Goal: Complete application form

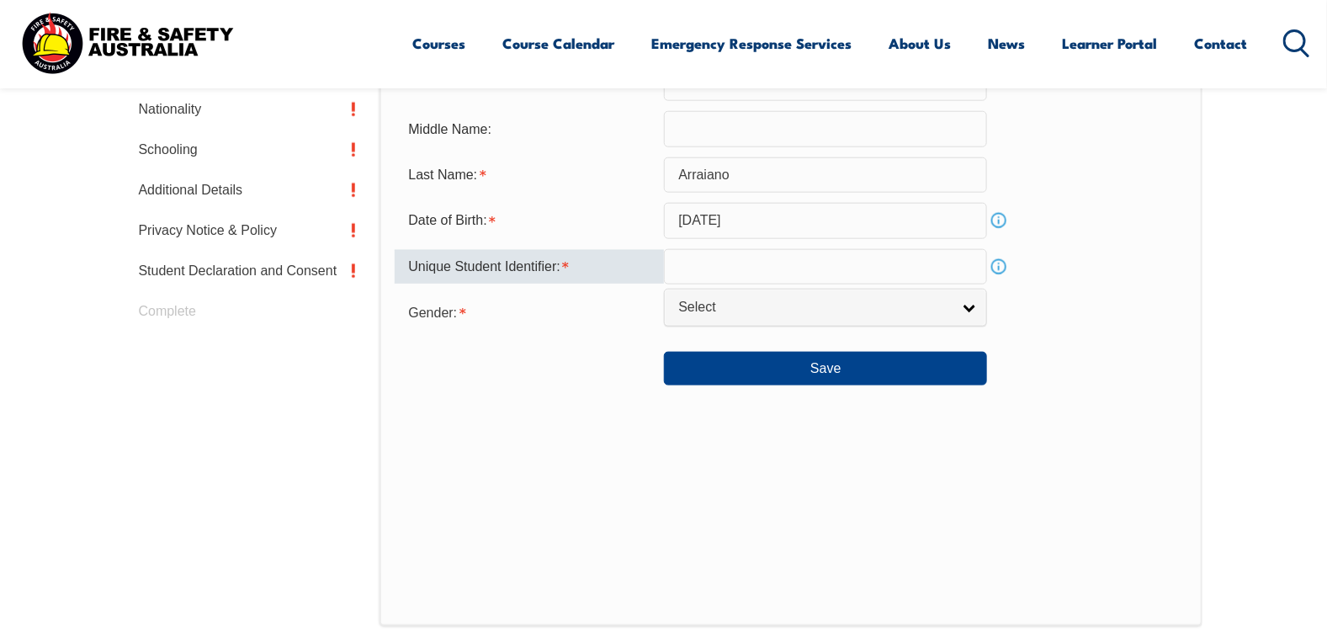
click at [773, 262] on input "text" at bounding box center [825, 266] width 323 height 35
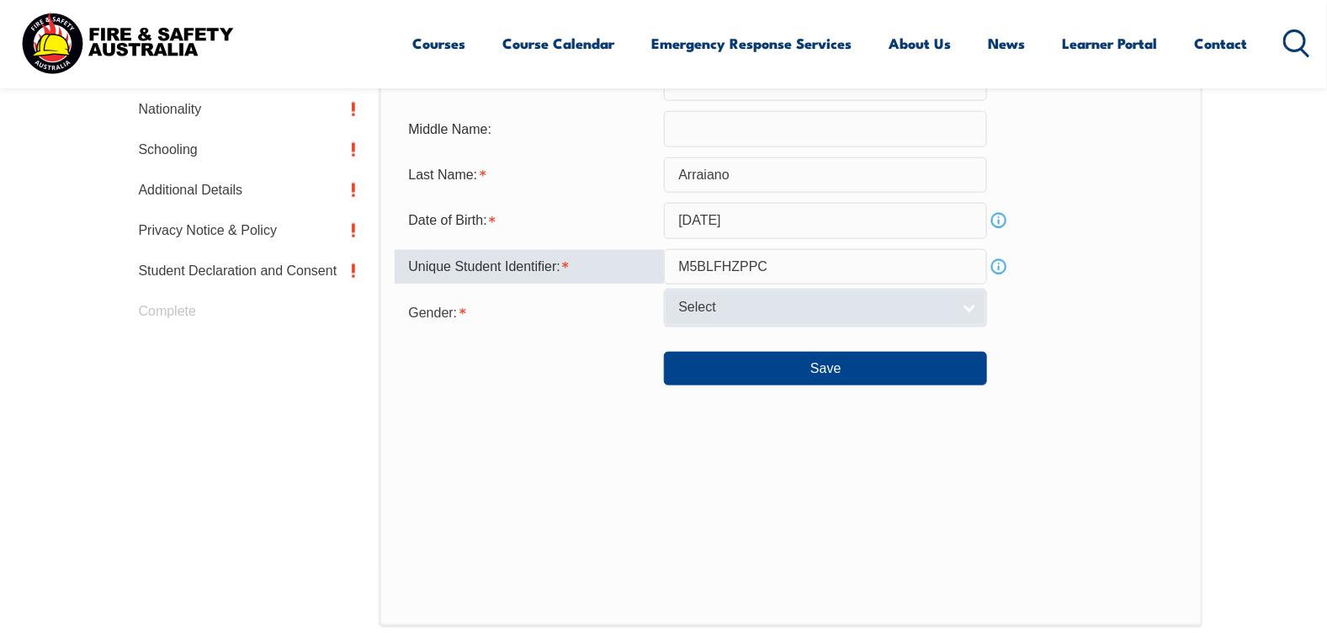
type input "M5BLFHZPPC"
click at [806, 304] on span "Select" at bounding box center [814, 308] width 273 height 18
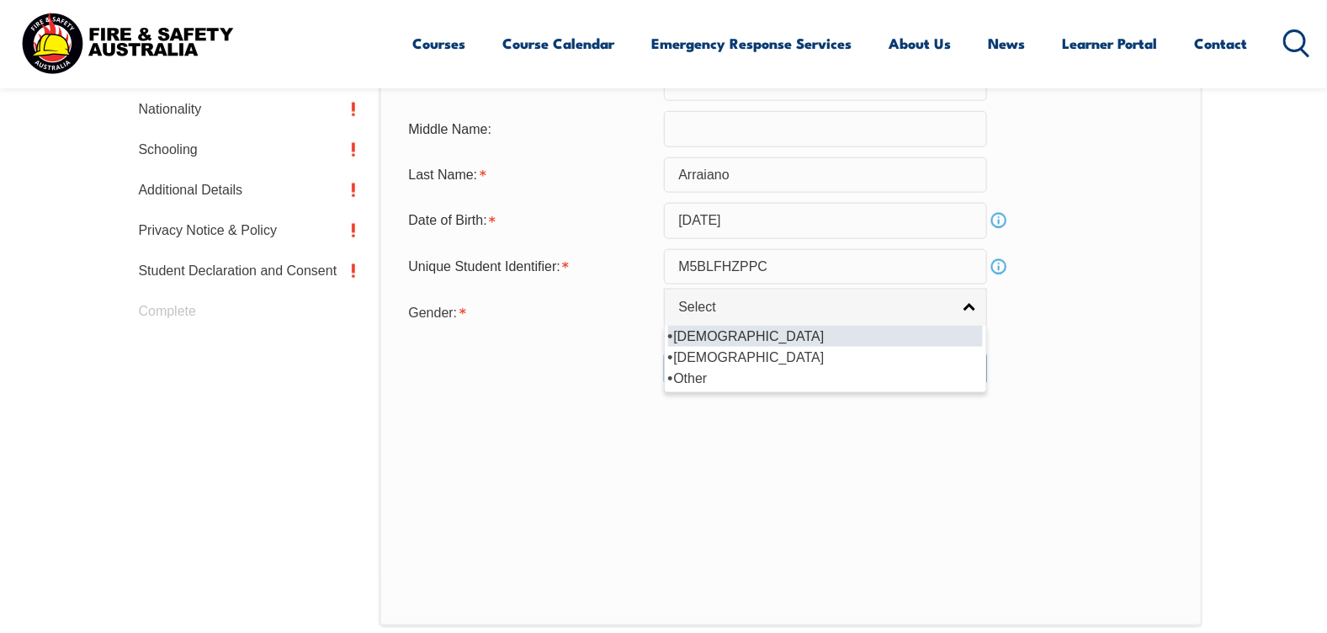
click at [801, 330] on li "[DEMOGRAPHIC_DATA]" at bounding box center [825, 336] width 315 height 21
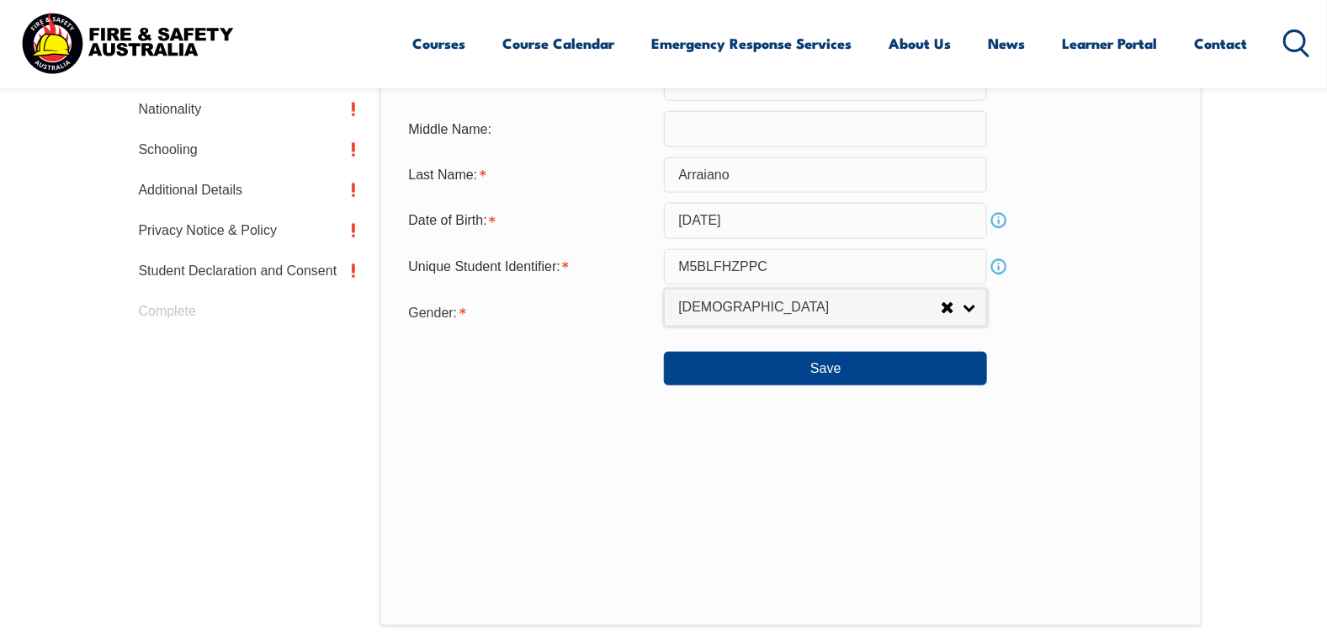
click at [801, 330] on form "Title: Mr Mrs Ms [PERSON_NAME] Other Select Given Name: [PERSON_NAME] Preferred…" at bounding box center [791, 181] width 792 height 410
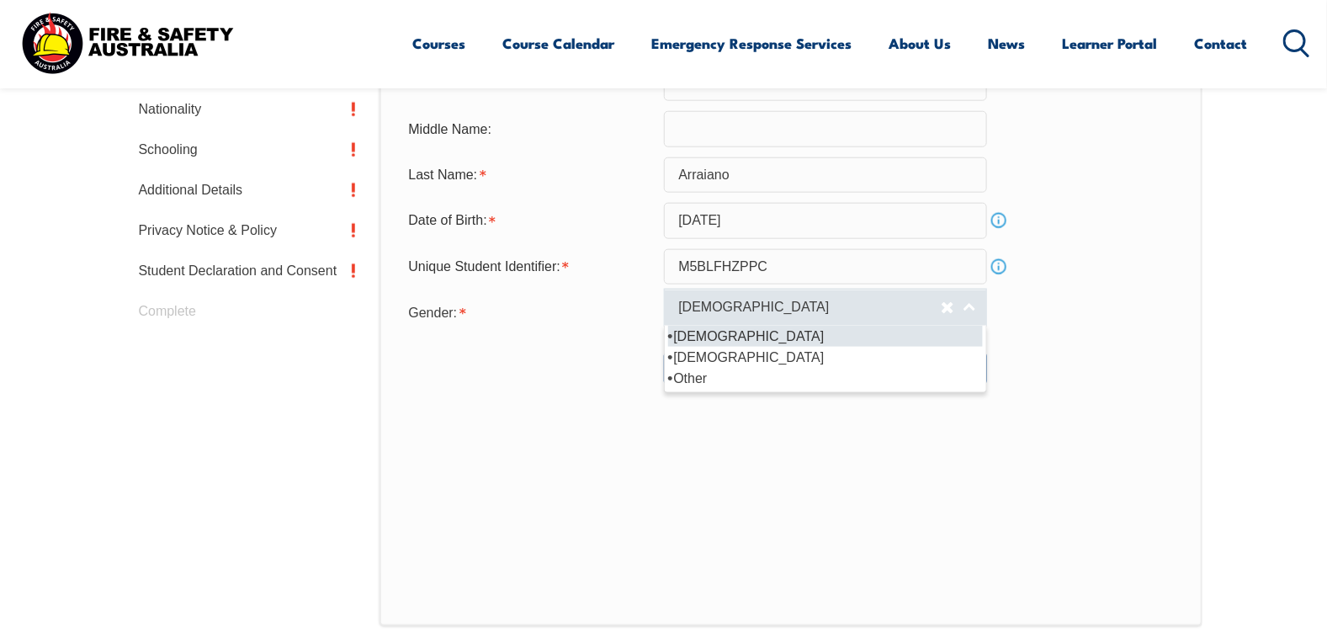
drag, startPoint x: 801, startPoint y: 330, endPoint x: 803, endPoint y: 314, distance: 16.1
click at [803, 314] on span "[DEMOGRAPHIC_DATA]" at bounding box center [809, 308] width 263 height 18
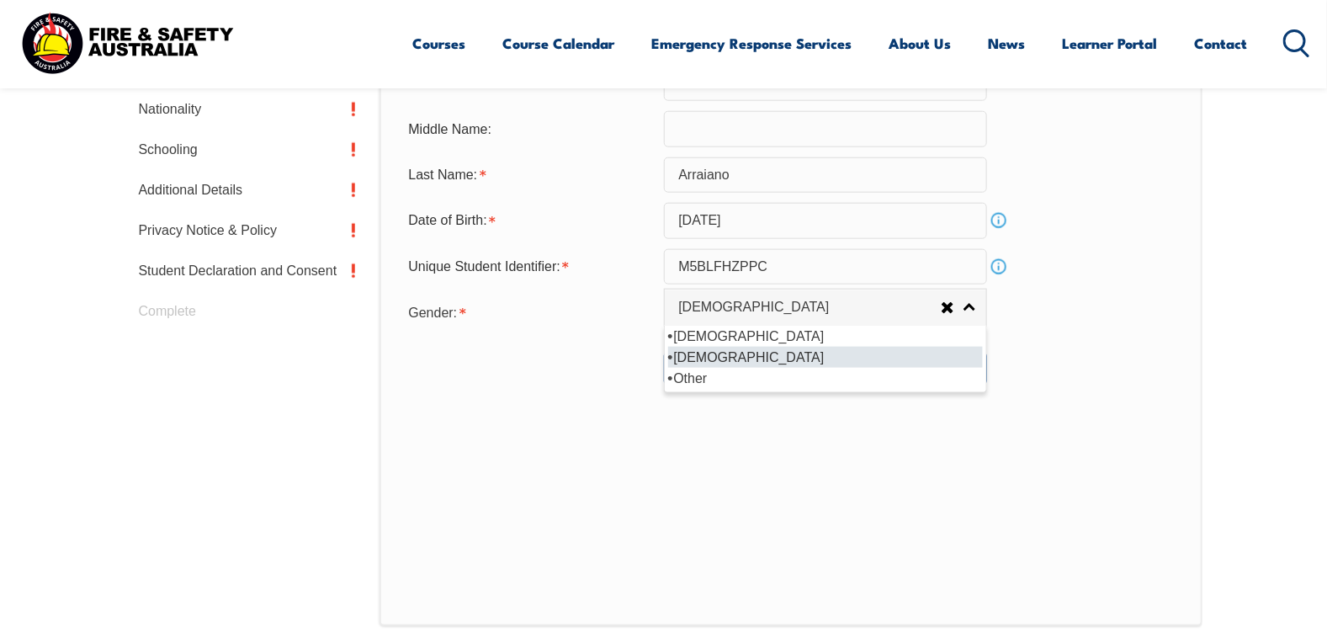
click at [764, 357] on li "[DEMOGRAPHIC_DATA]" at bounding box center [825, 357] width 315 height 21
select select "F"
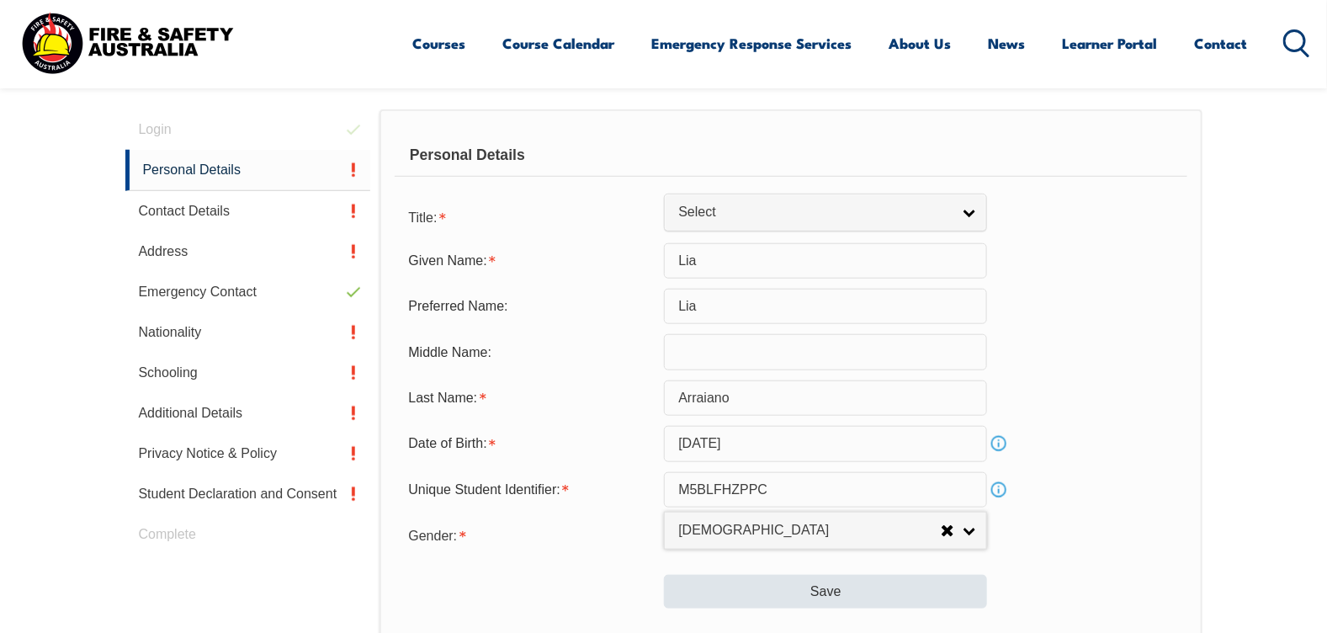
scroll to position [459, 0]
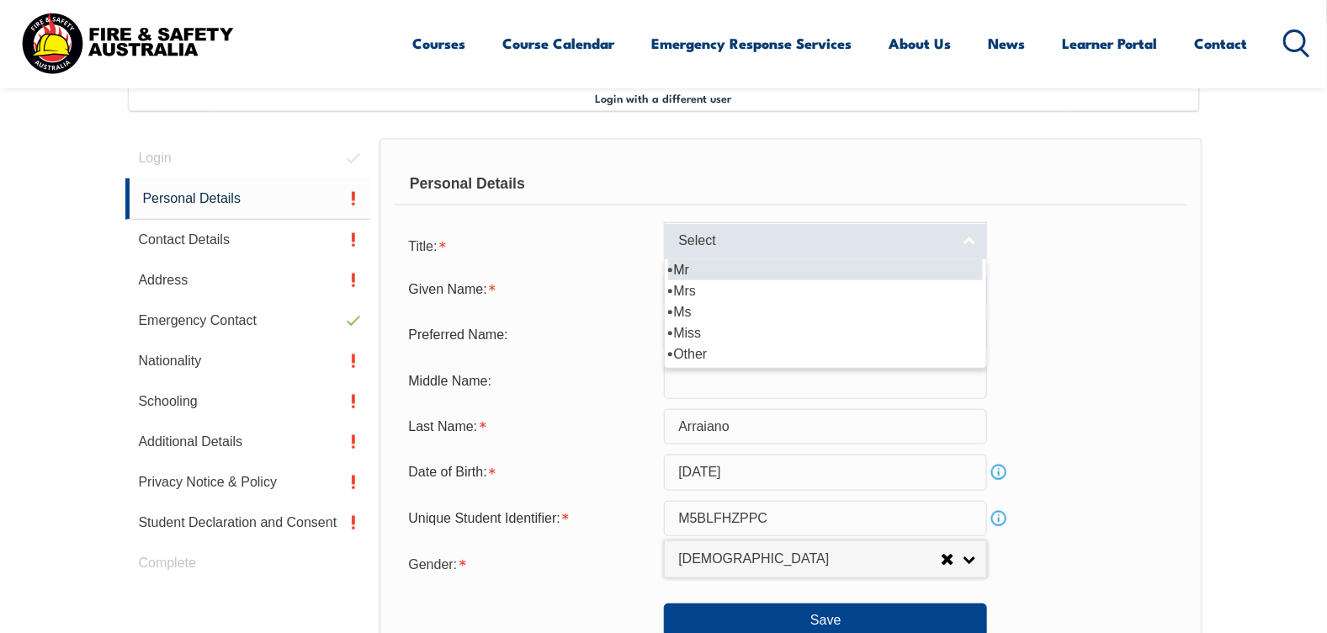
click at [864, 243] on span "Select" at bounding box center [814, 241] width 273 height 18
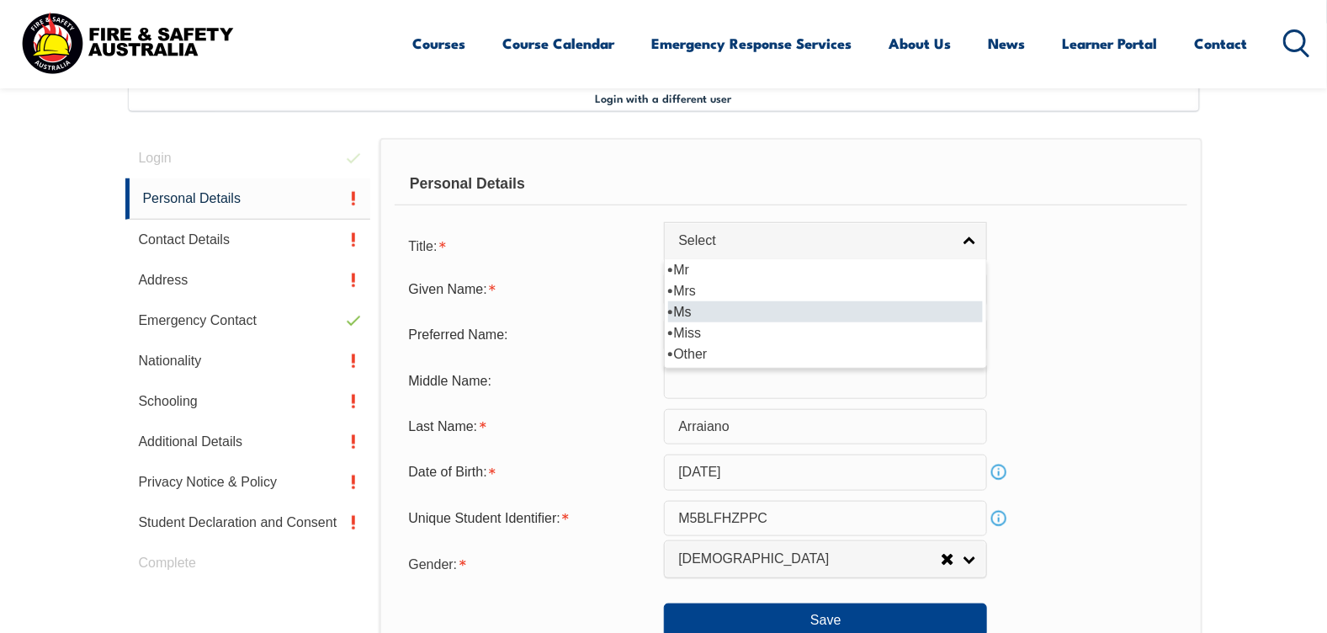
click at [839, 305] on li "Ms" at bounding box center [825, 311] width 315 height 21
select select "Ms"
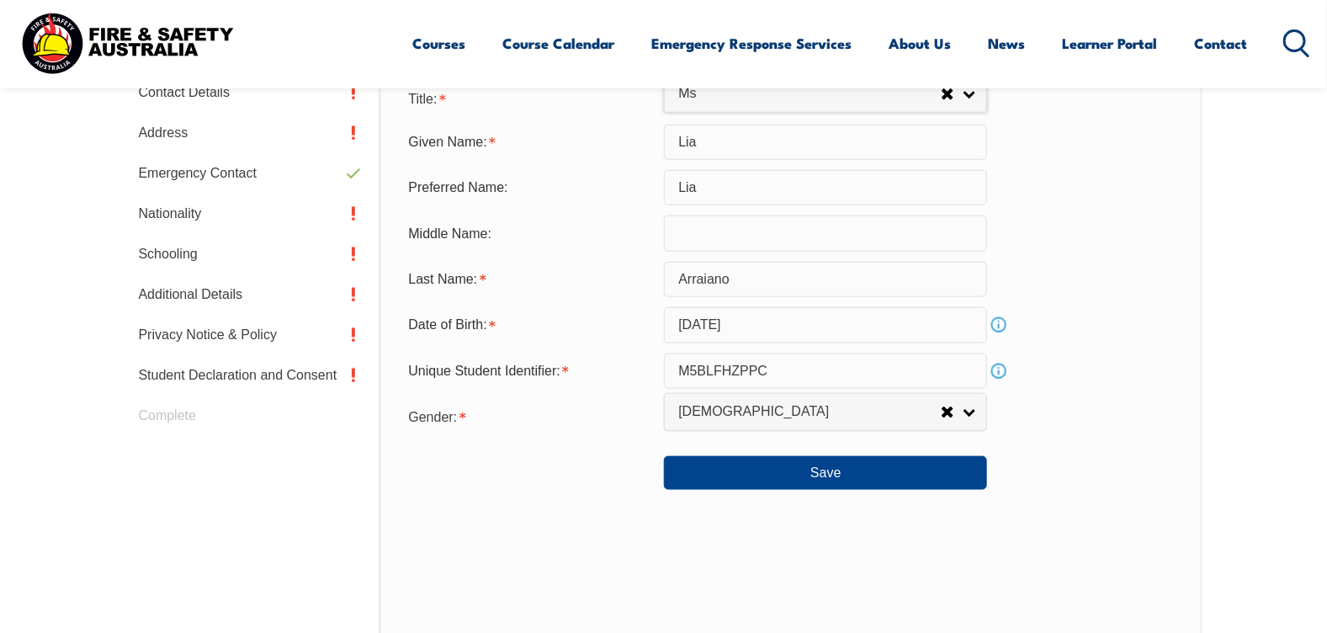
scroll to position [710, 0]
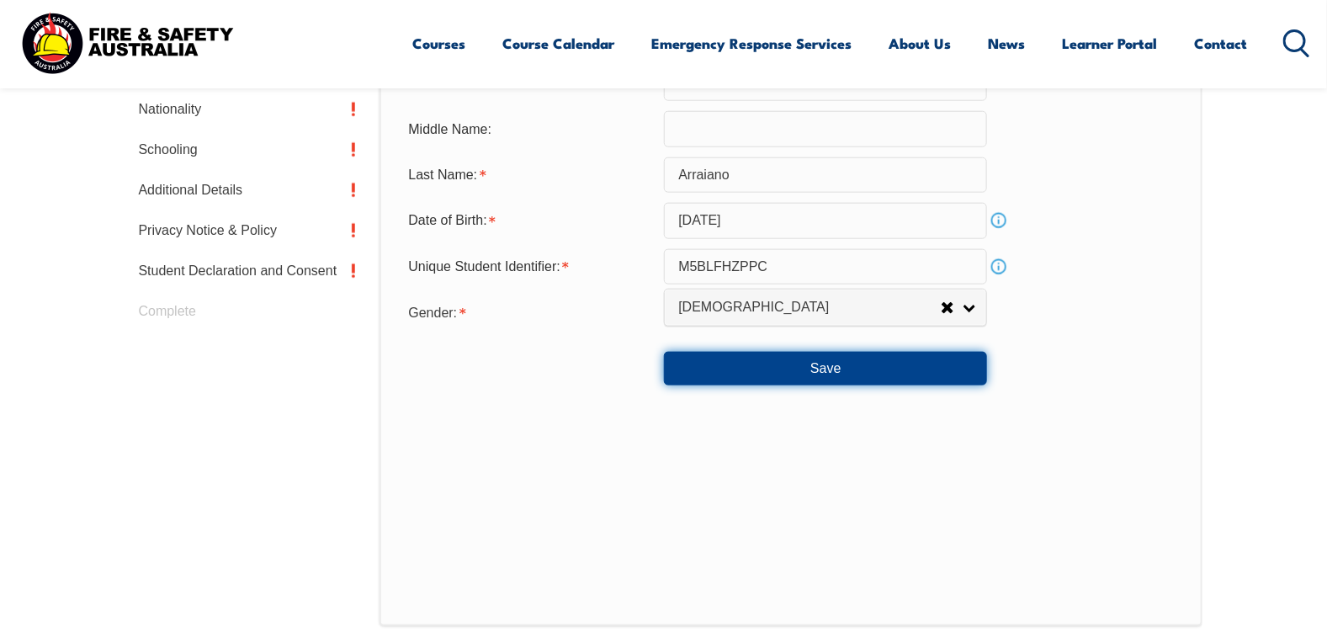
click at [818, 378] on button "Save" at bounding box center [825, 369] width 323 height 34
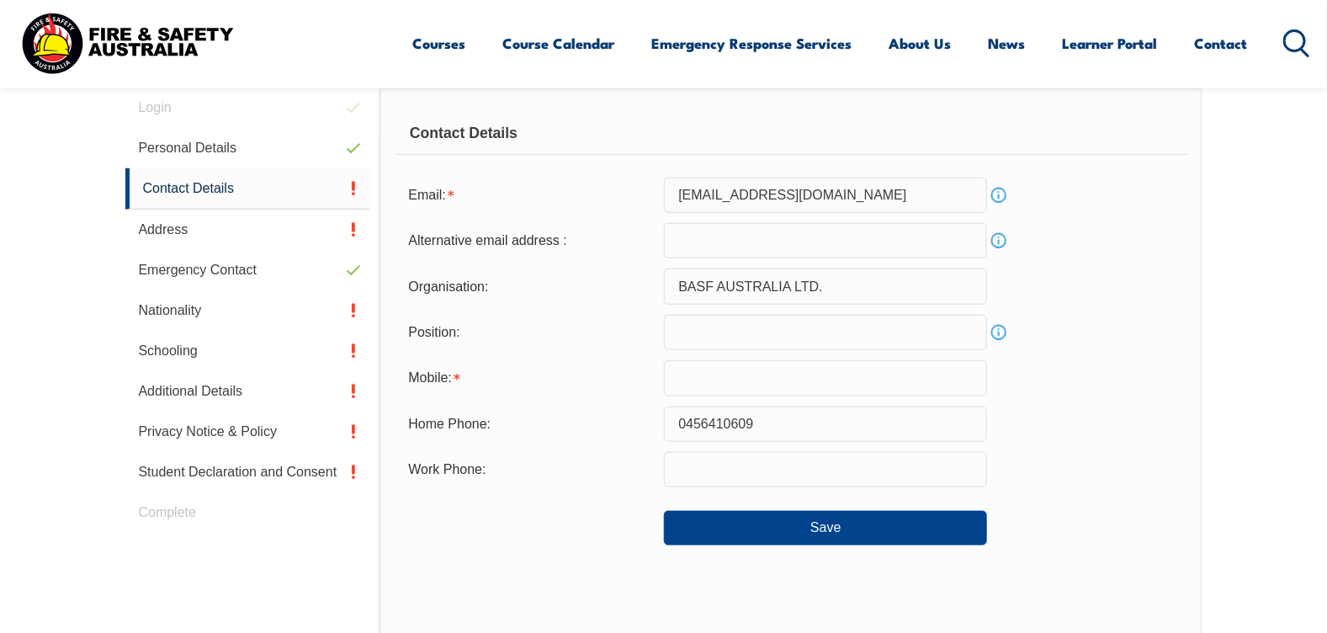
scroll to position [459, 0]
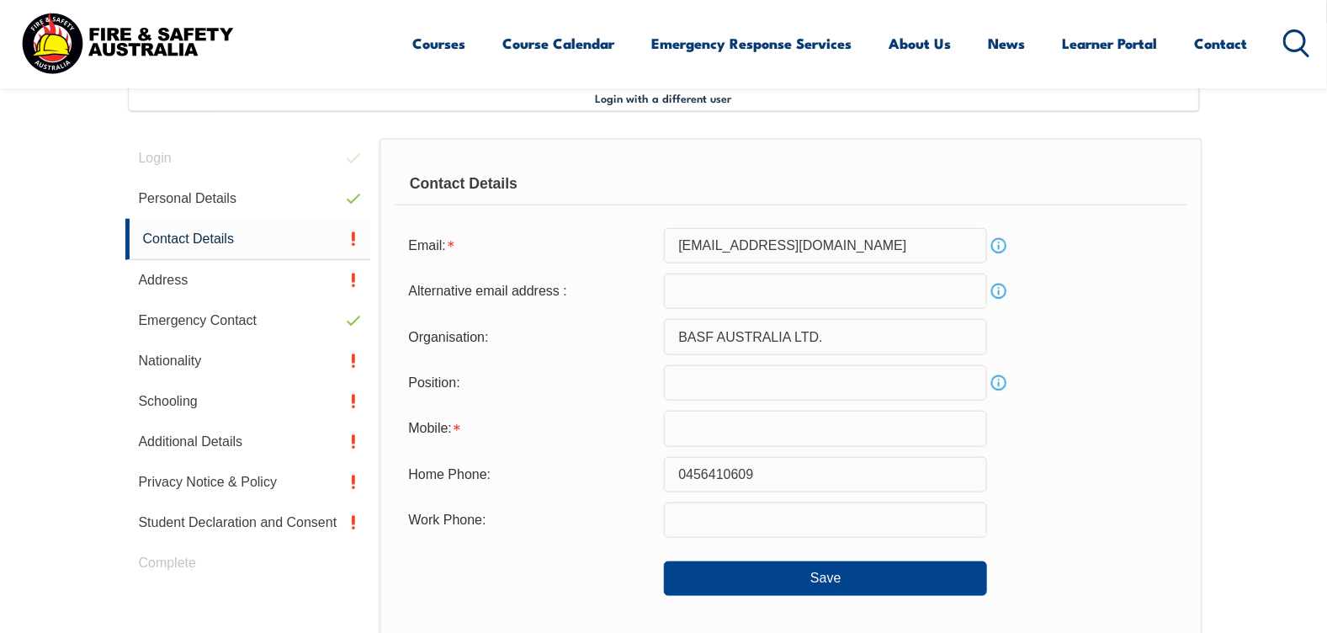
click at [855, 297] on input "email" at bounding box center [825, 291] width 323 height 35
type input "[EMAIL_ADDRESS][DOMAIN_NAME]"
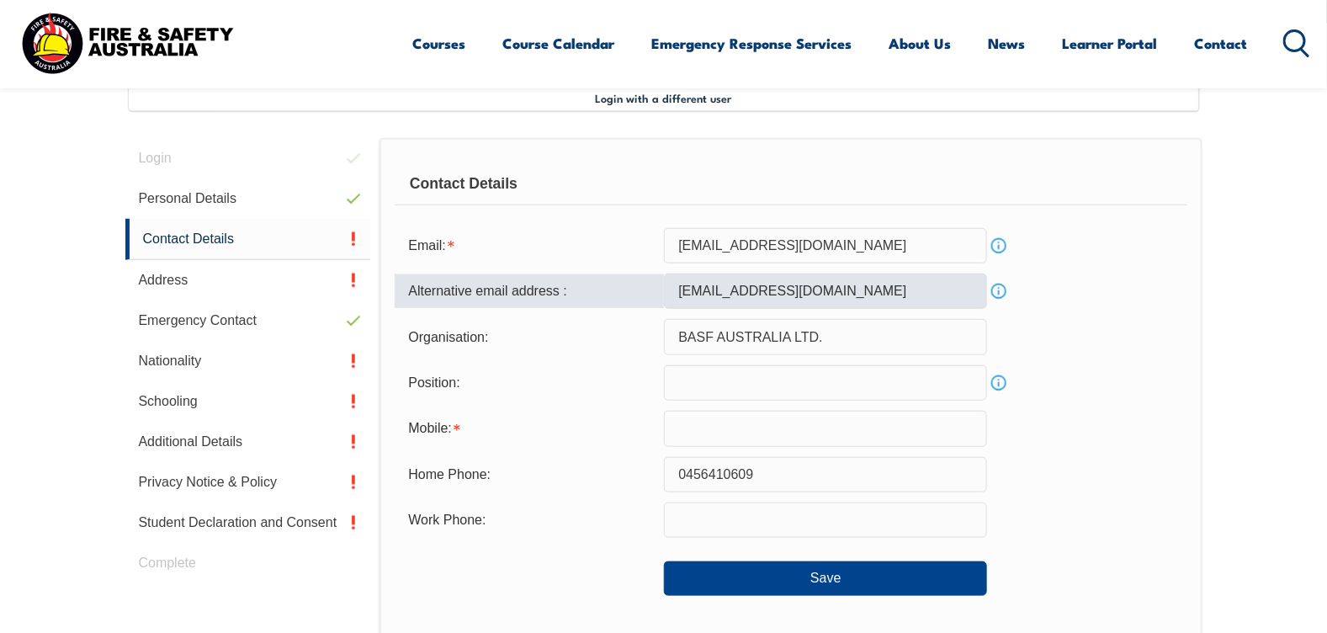
type input "0431985710"
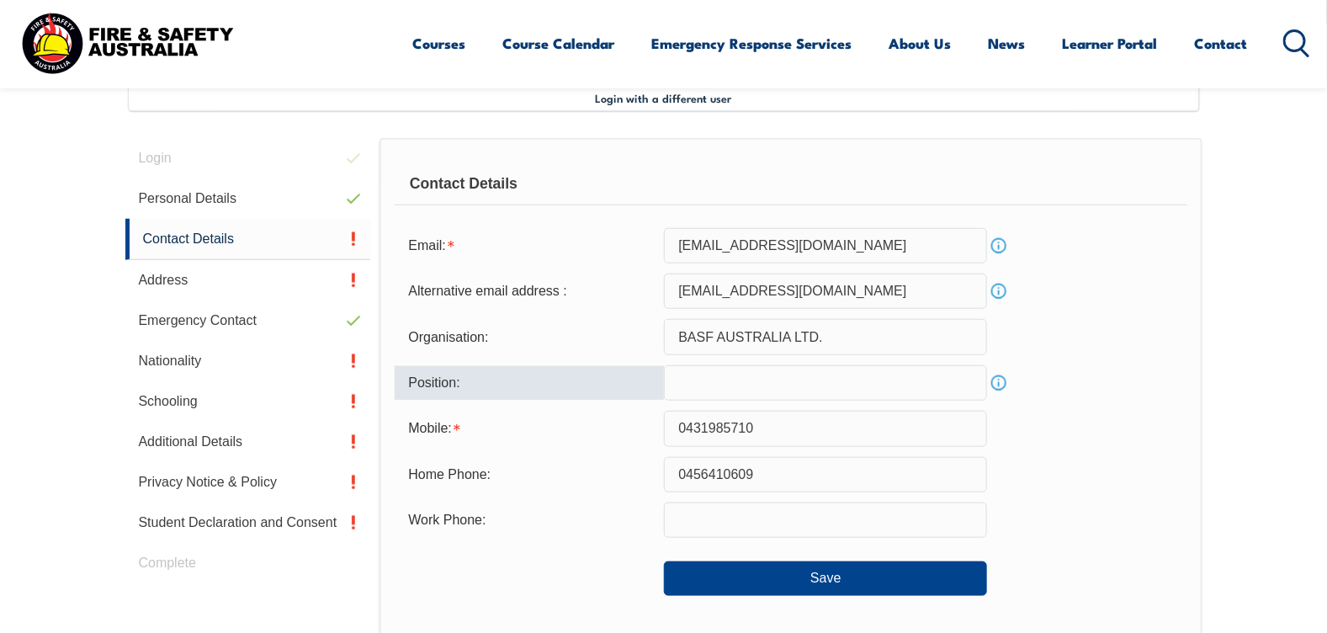
click at [796, 380] on input "text" at bounding box center [825, 382] width 323 height 35
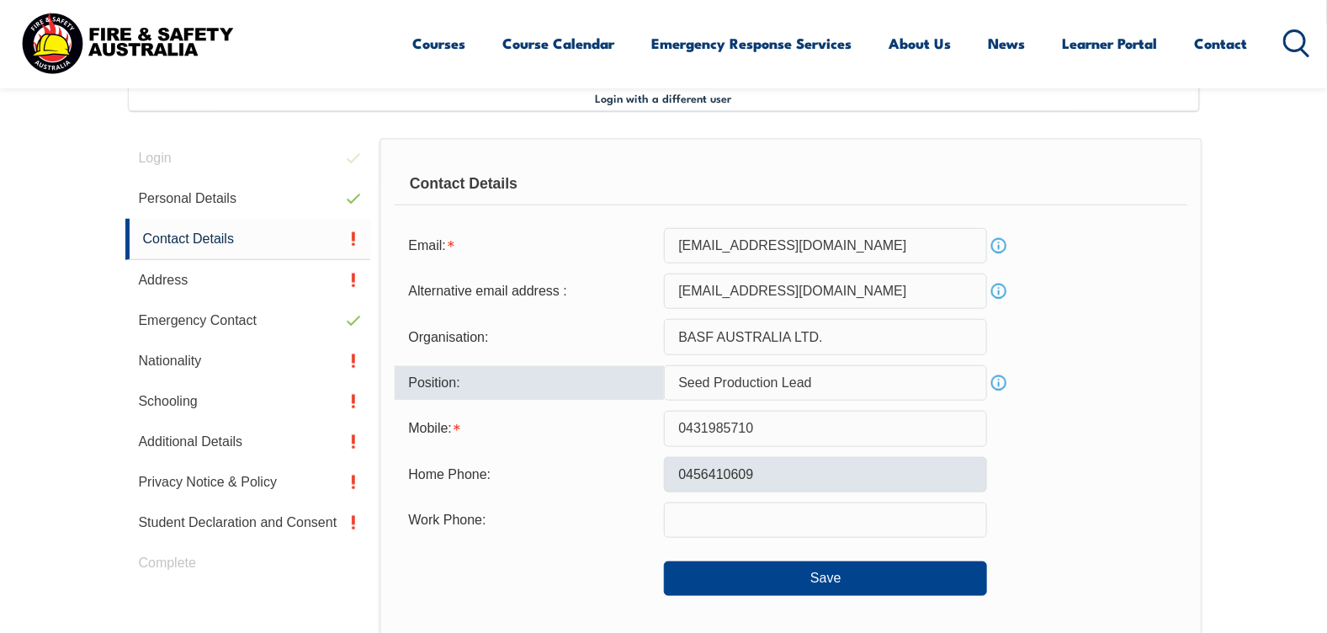
type input "Seed Production Lead"
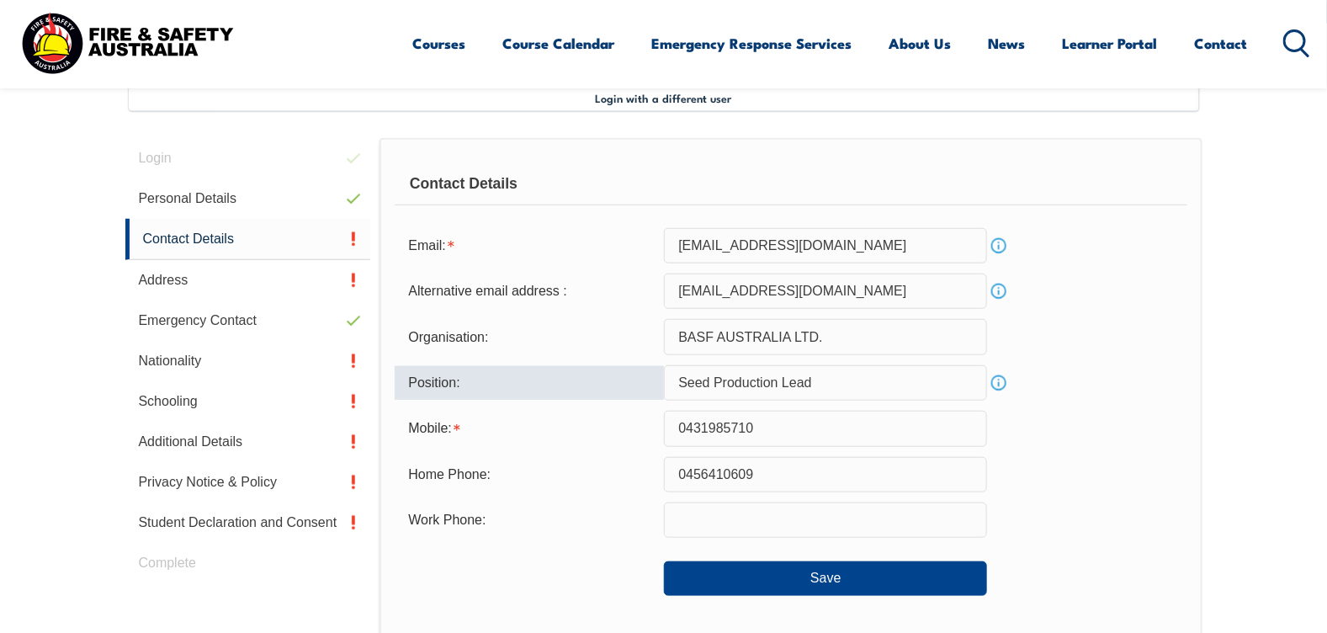
click at [806, 470] on input "0456410609" at bounding box center [825, 474] width 323 height 35
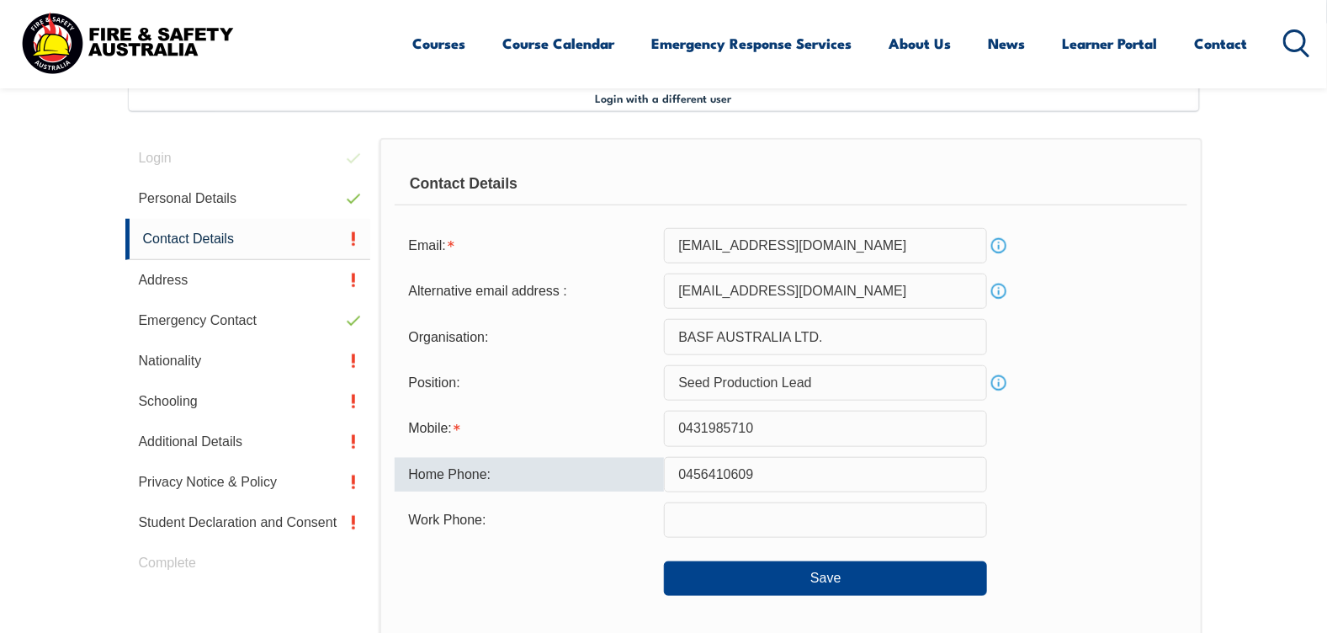
drag, startPoint x: 792, startPoint y: 478, endPoint x: 672, endPoint y: 476, distance: 120.4
click at [672, 476] on input "0456410609" at bounding box center [825, 474] width 323 height 35
click at [691, 514] on input "text" at bounding box center [825, 519] width 323 height 35
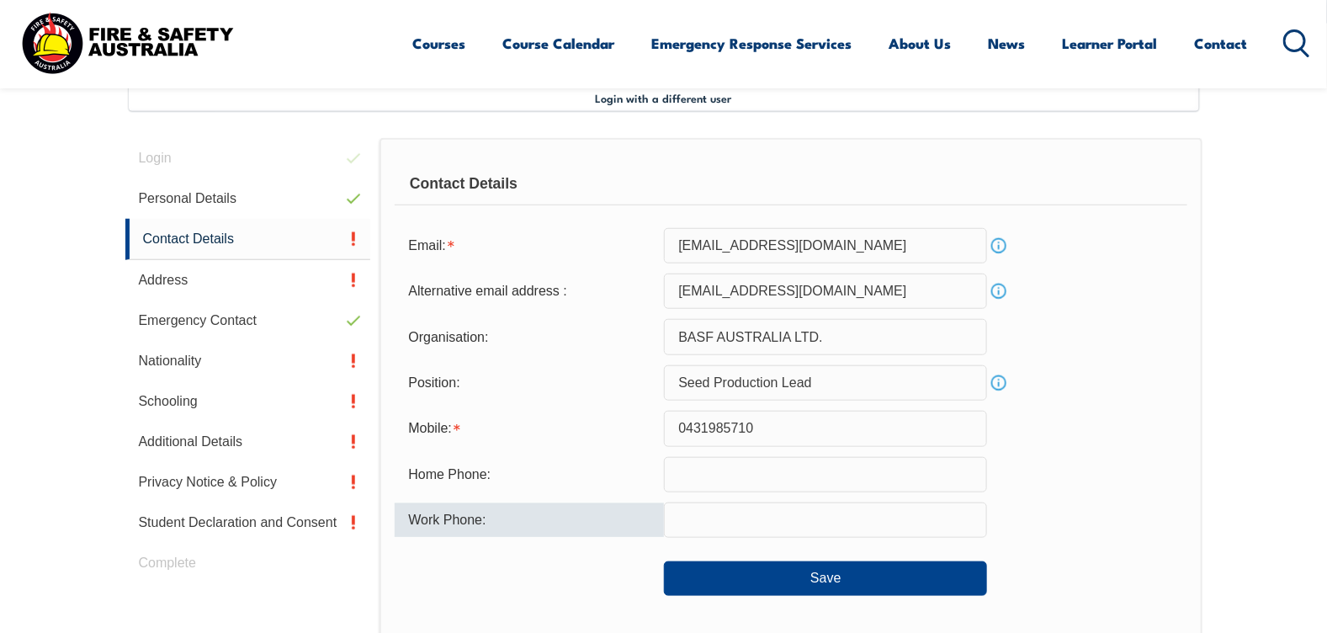
paste input "0456410609"
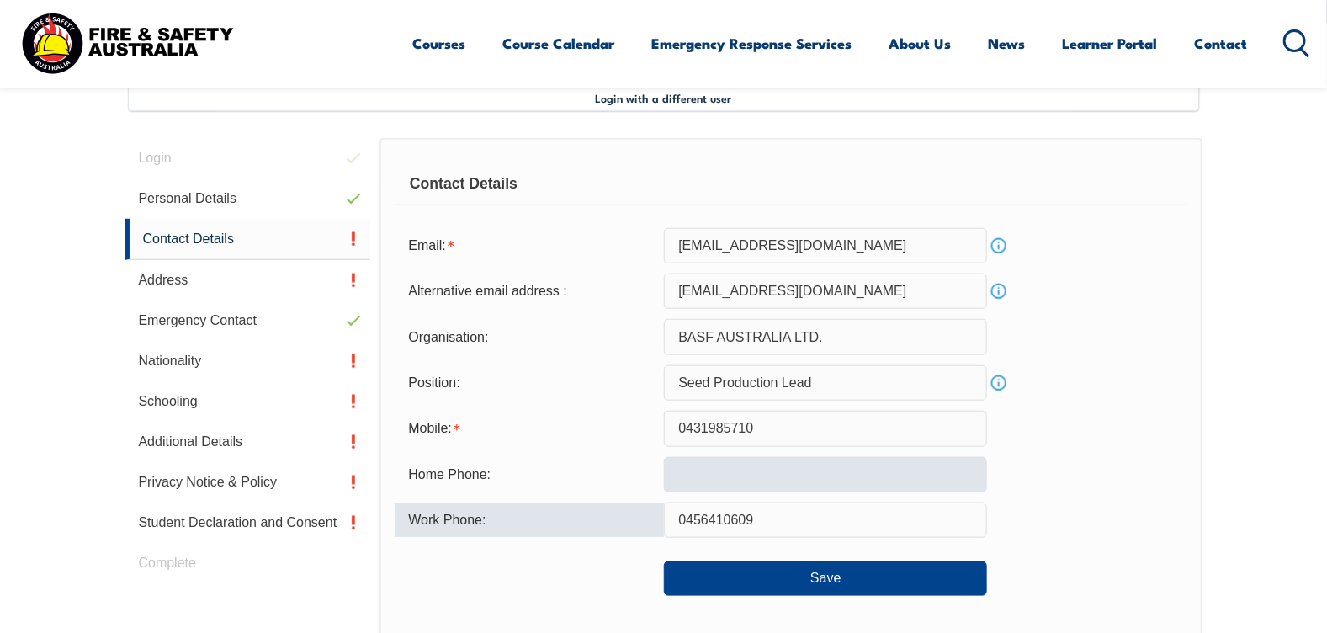
type input "0456410609"
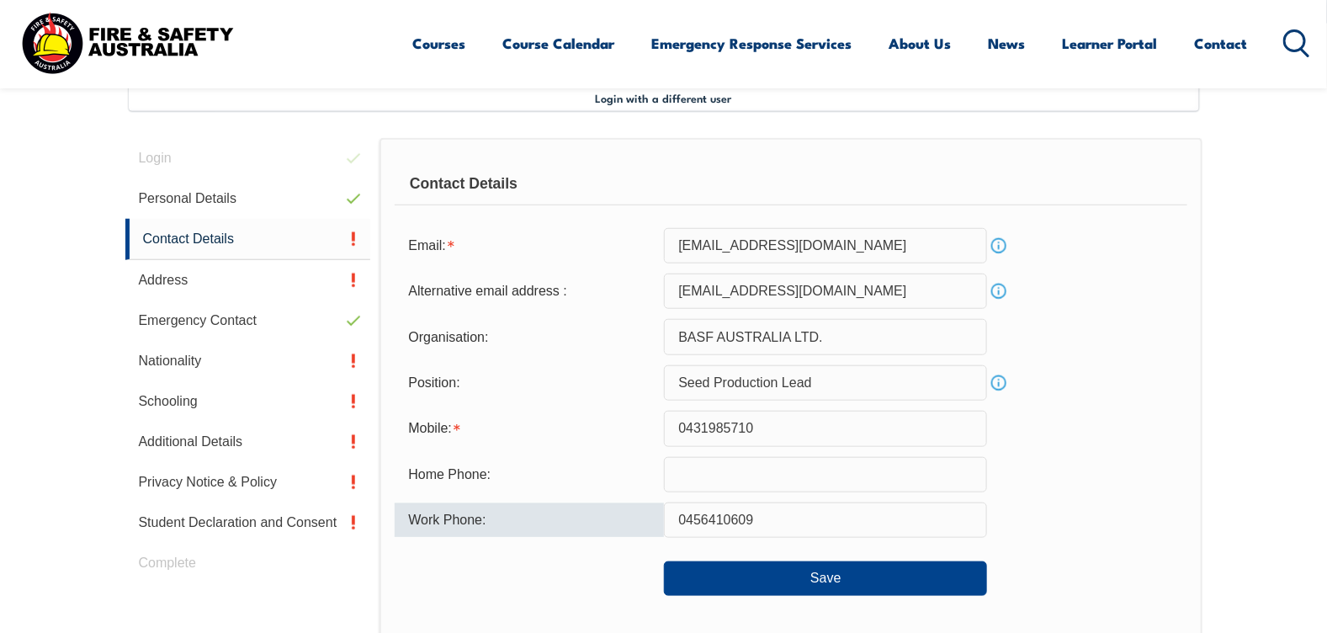
click at [823, 472] on input "text" at bounding box center [825, 474] width 323 height 35
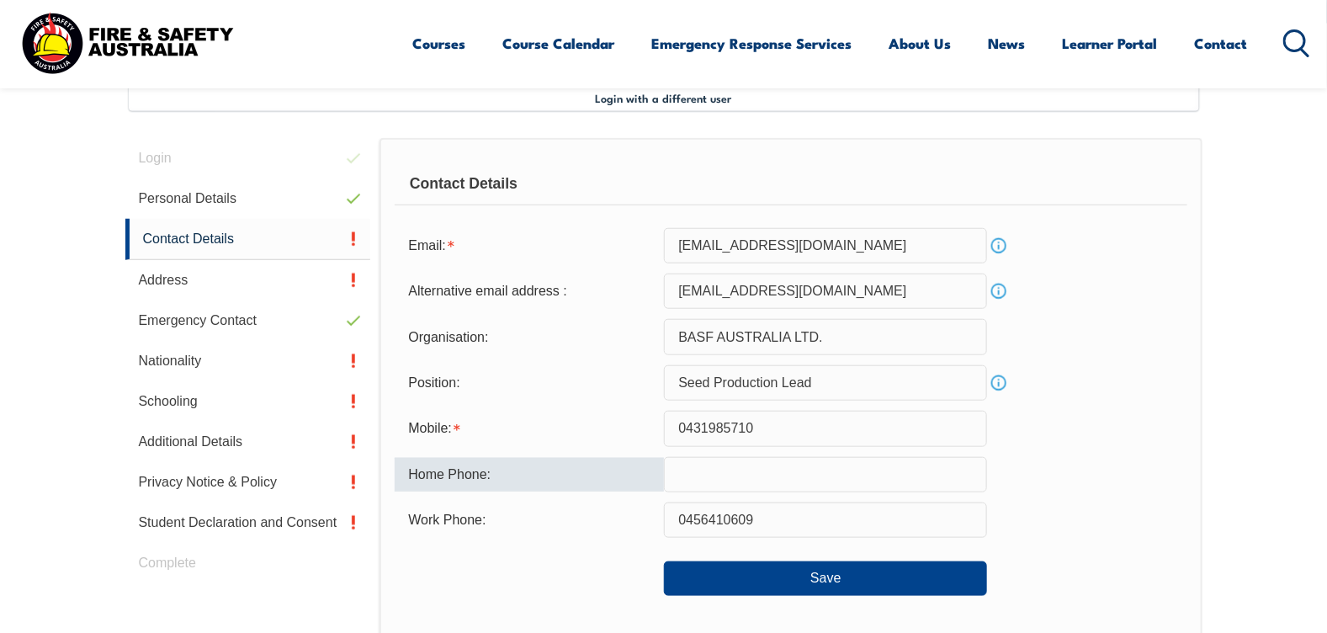
click at [805, 522] on input "0456410609" at bounding box center [825, 519] width 323 height 35
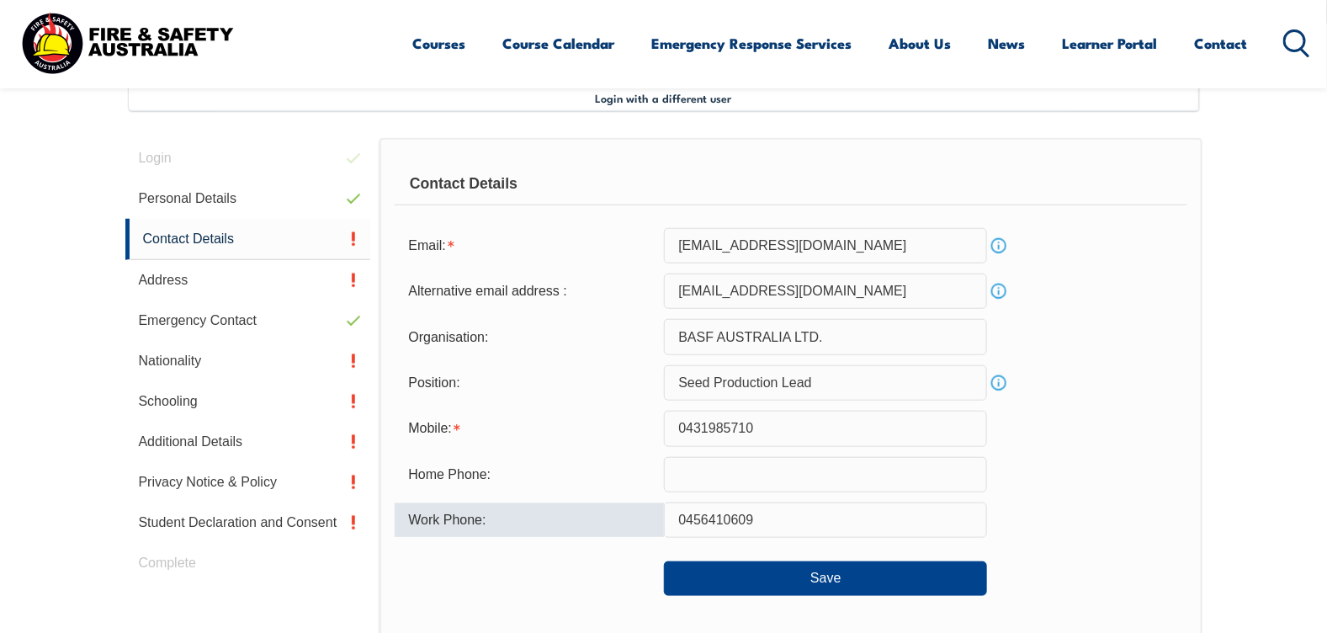
click at [1107, 522] on div "Work Phone: [PHONE_NUMBER]" at bounding box center [791, 519] width 792 height 35
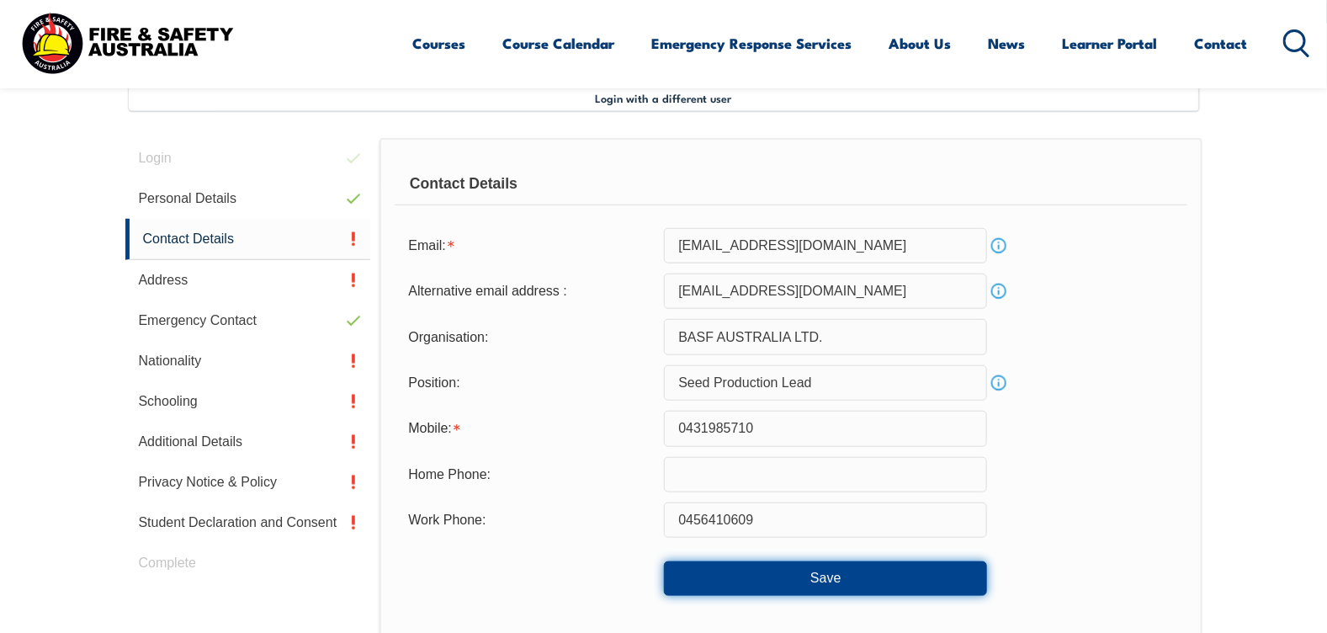
click at [824, 574] on button "Save" at bounding box center [825, 578] width 323 height 34
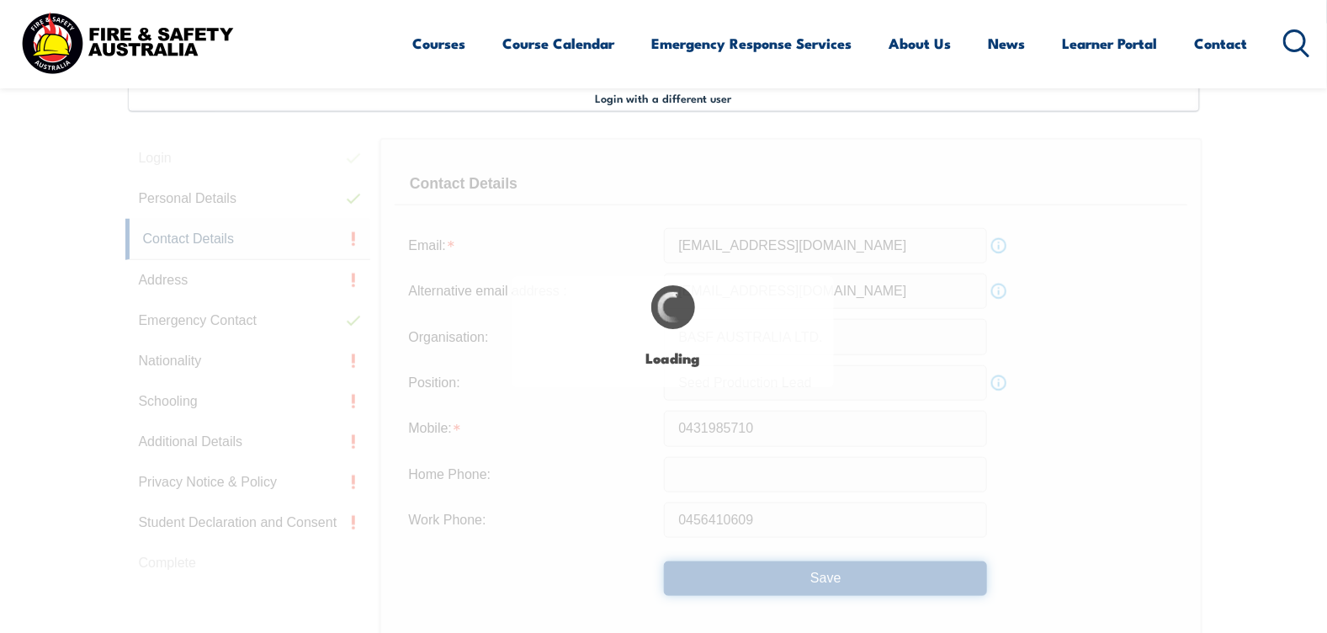
type input "0456410609"
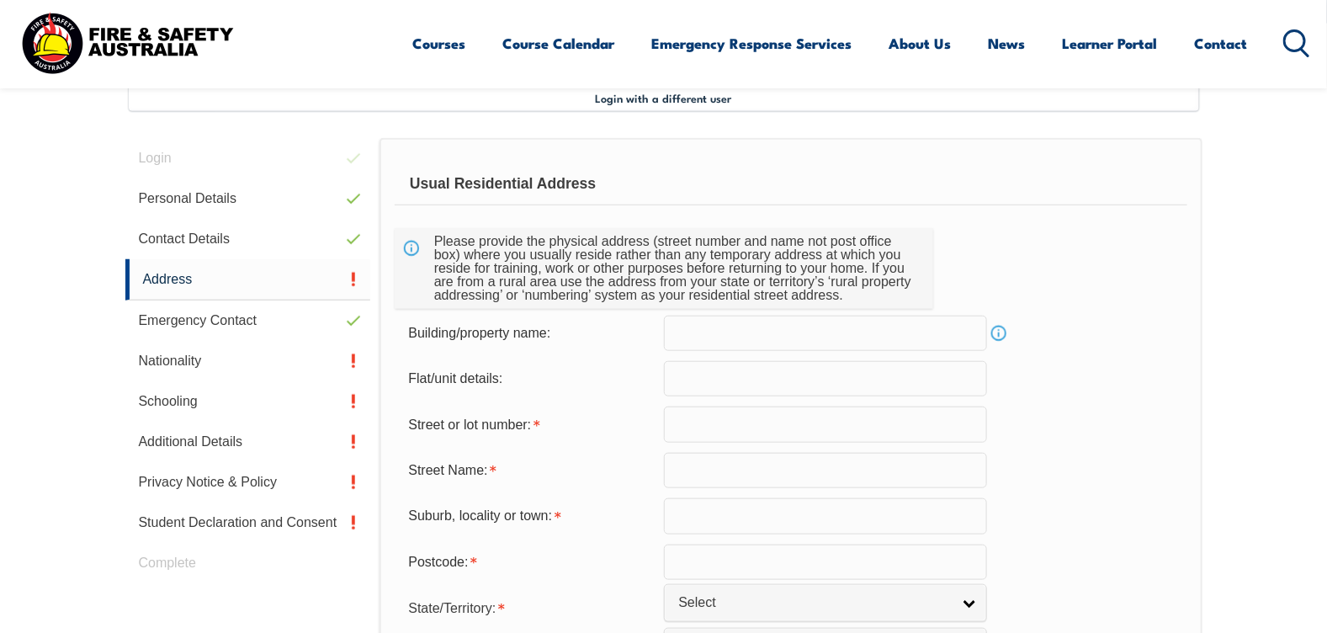
click at [822, 337] on input "text" at bounding box center [825, 333] width 323 height 35
click at [817, 412] on input "text" at bounding box center [825, 423] width 323 height 35
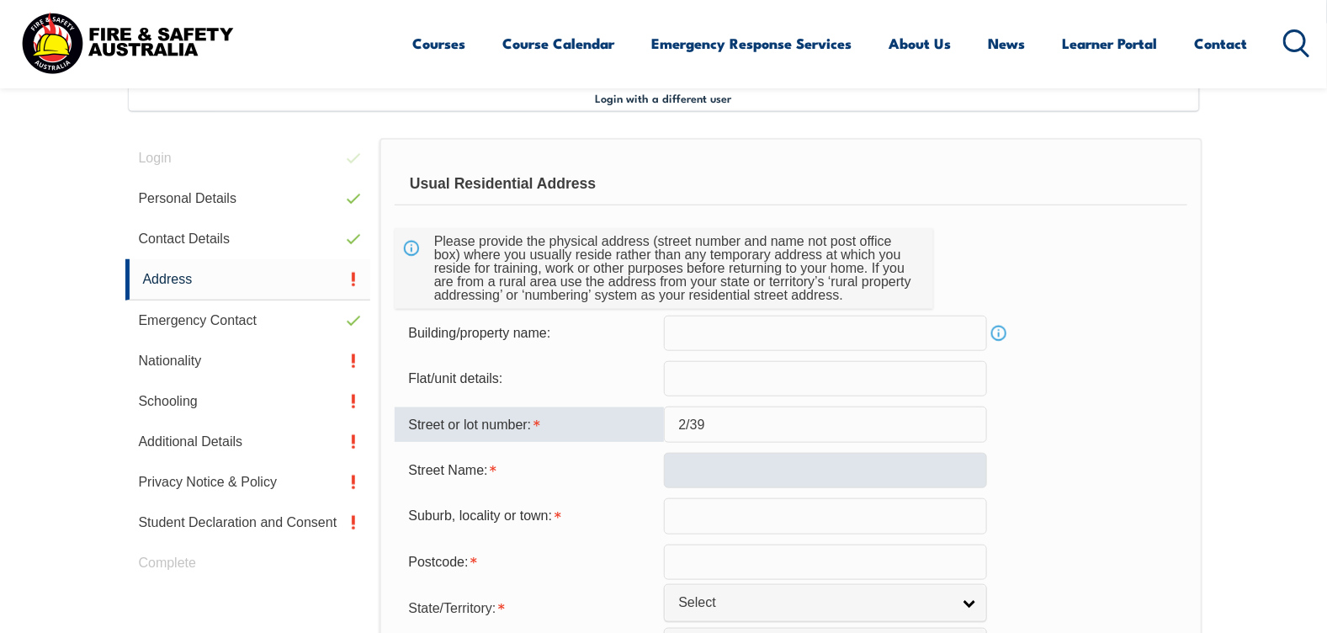
type input "2/39"
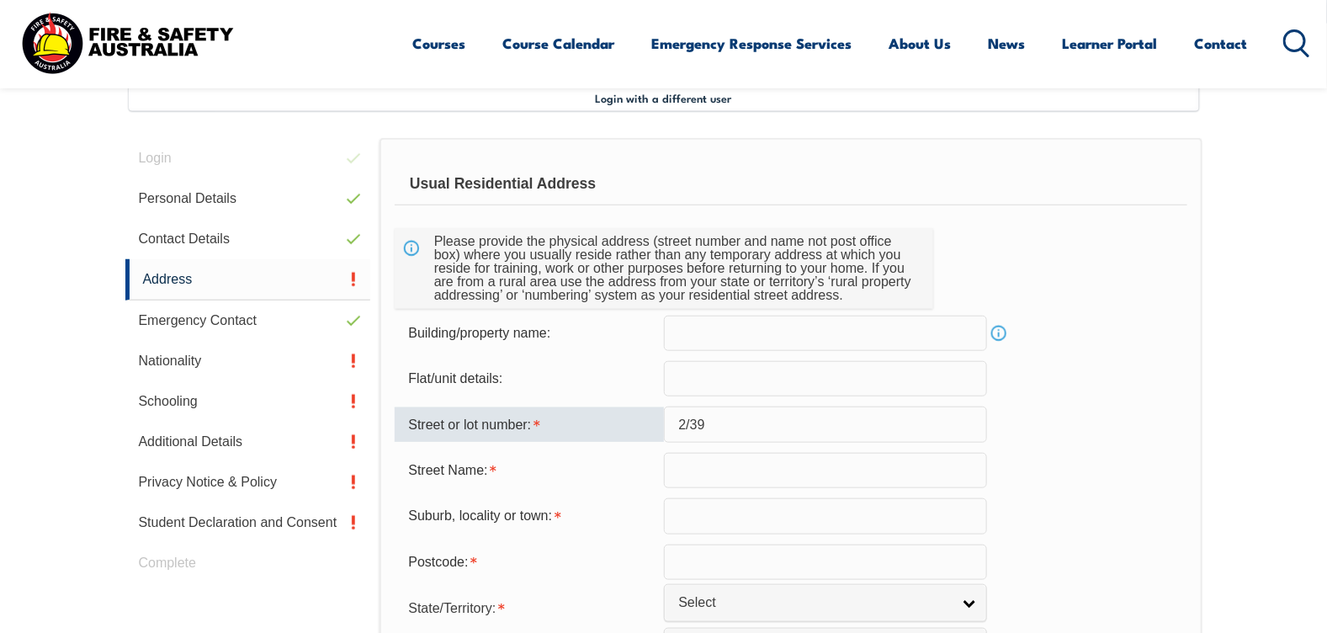
click at [805, 472] on input "text" at bounding box center [825, 470] width 323 height 35
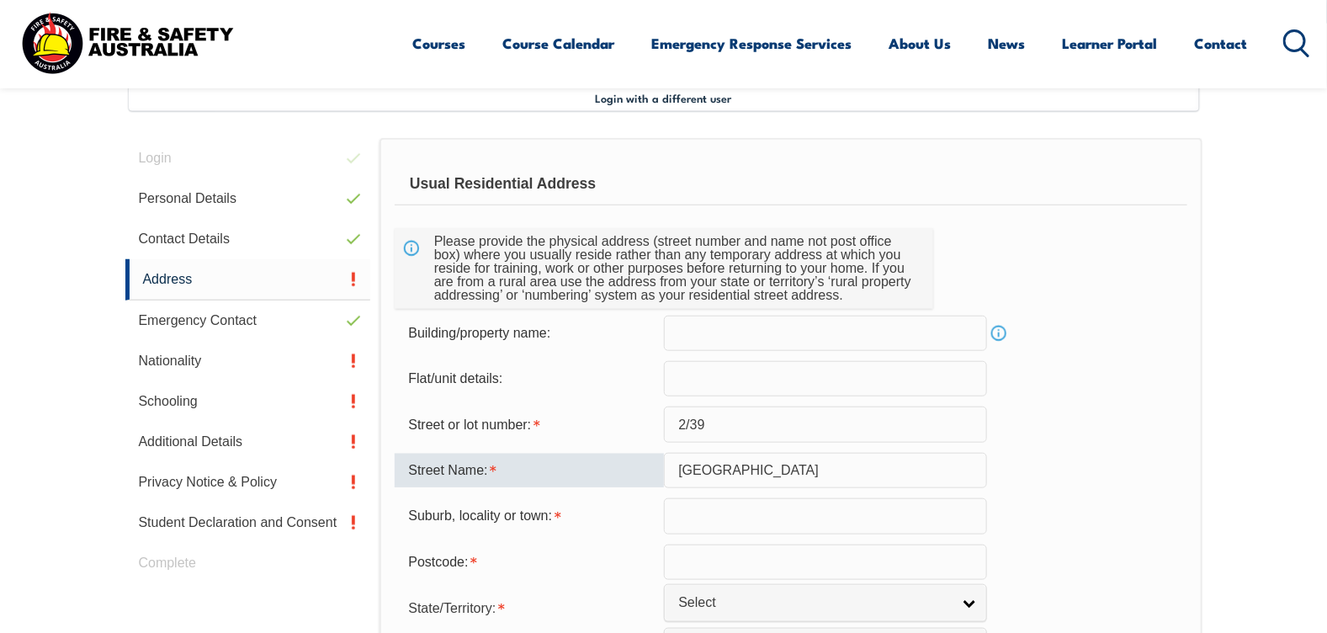
type input "[GEOGRAPHIC_DATA]"
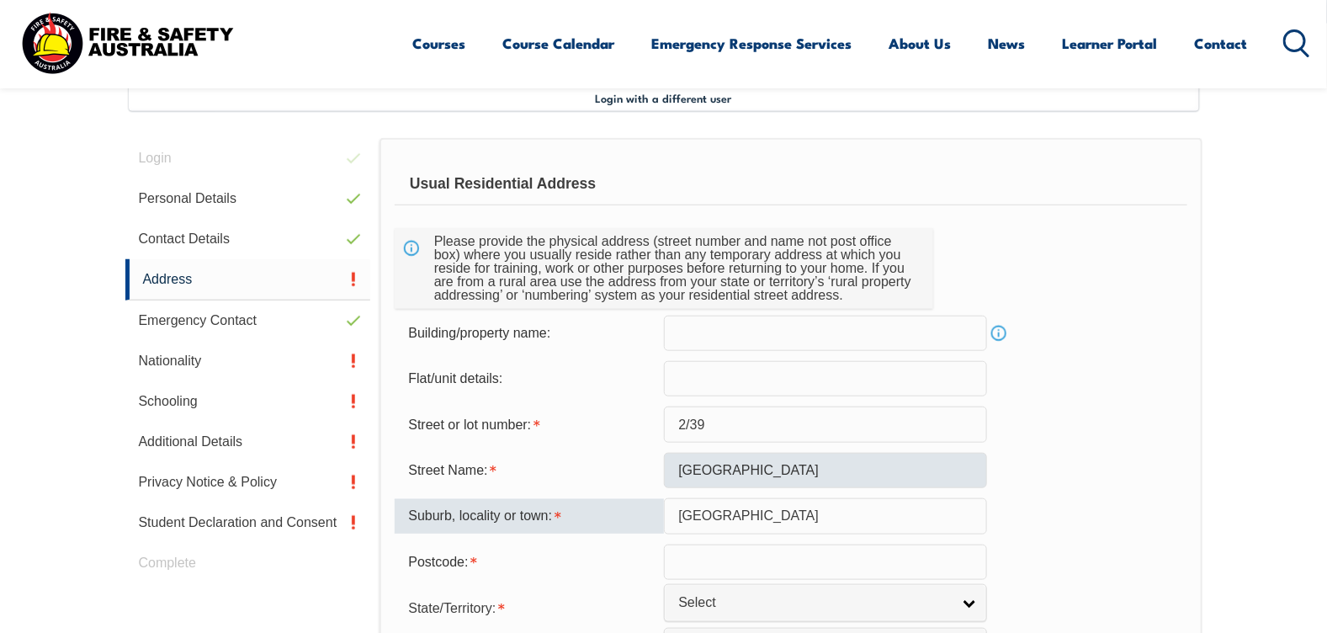
type input "[GEOGRAPHIC_DATA]"
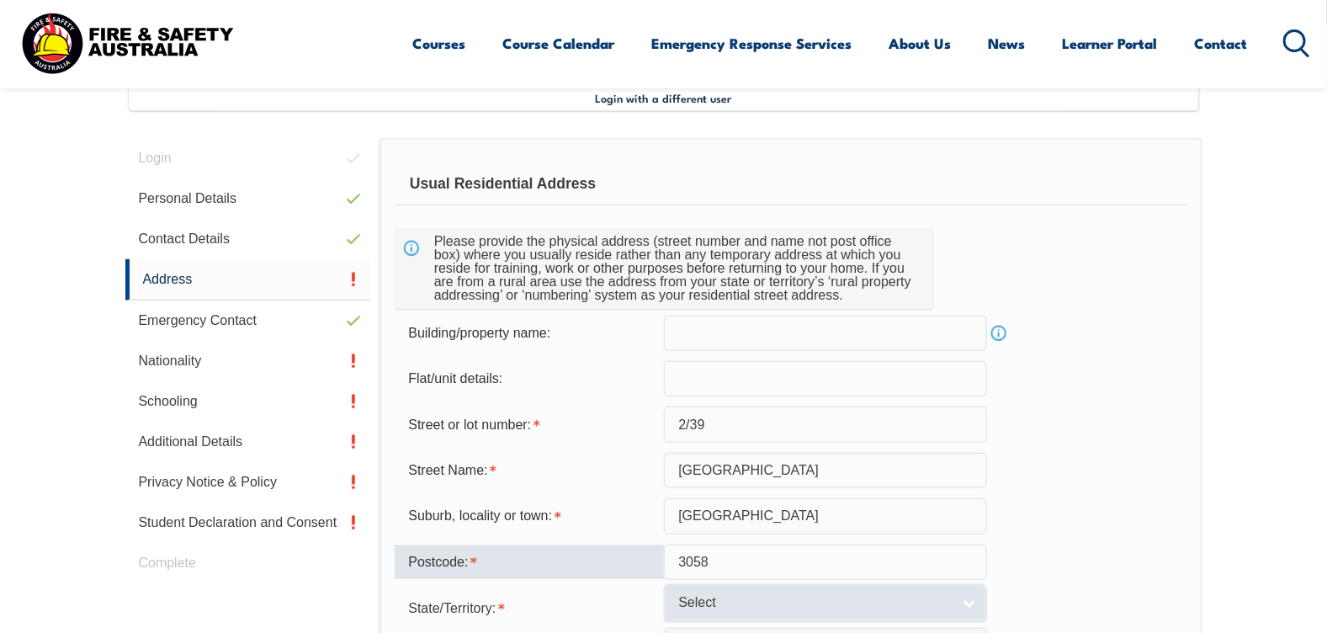
type input "3058"
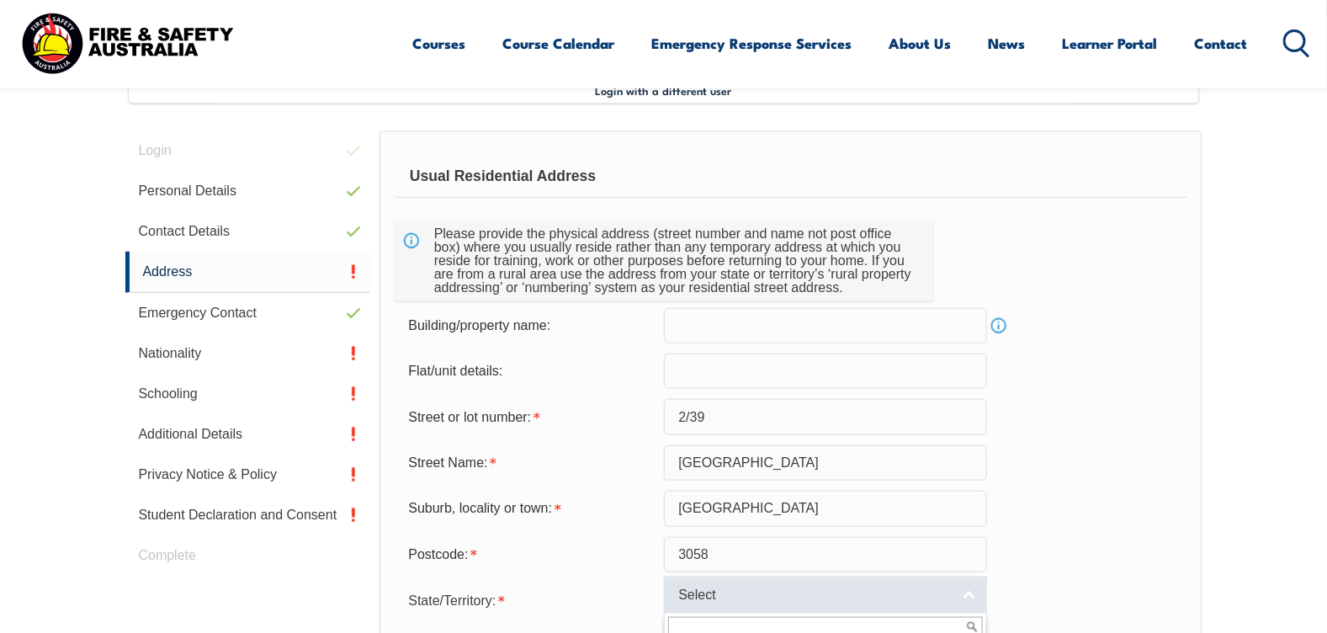
click at [779, 607] on link "Select" at bounding box center [825, 595] width 323 height 38
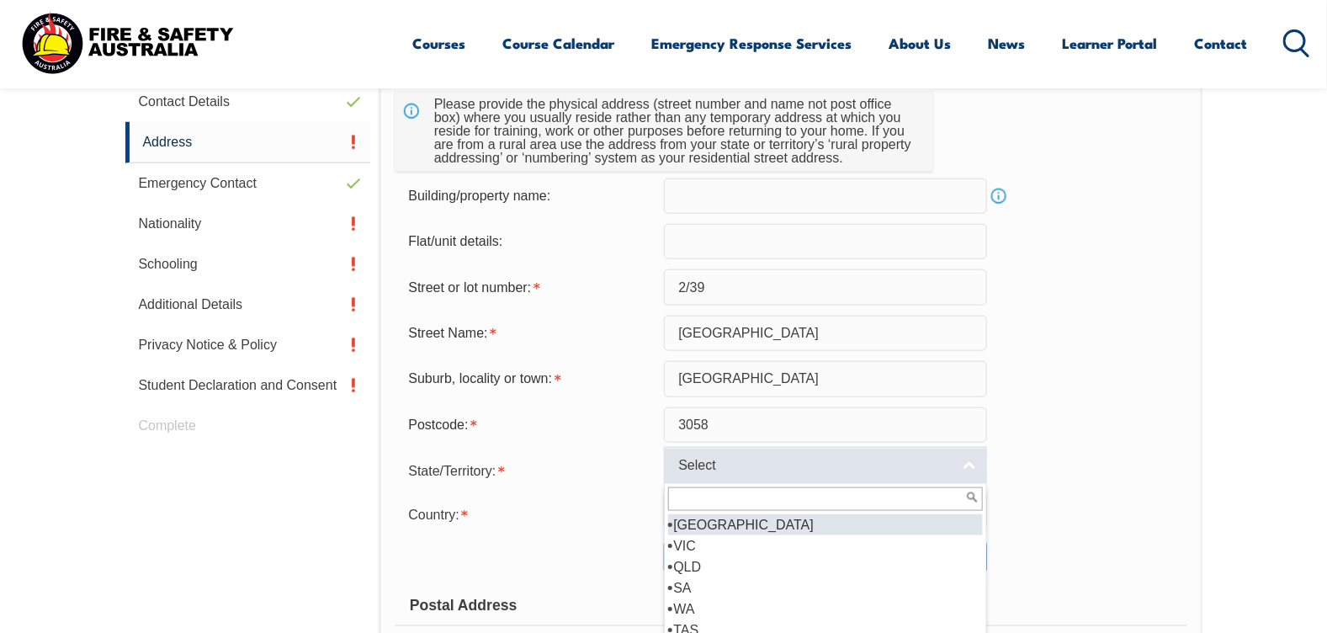
scroll to position [637, 0]
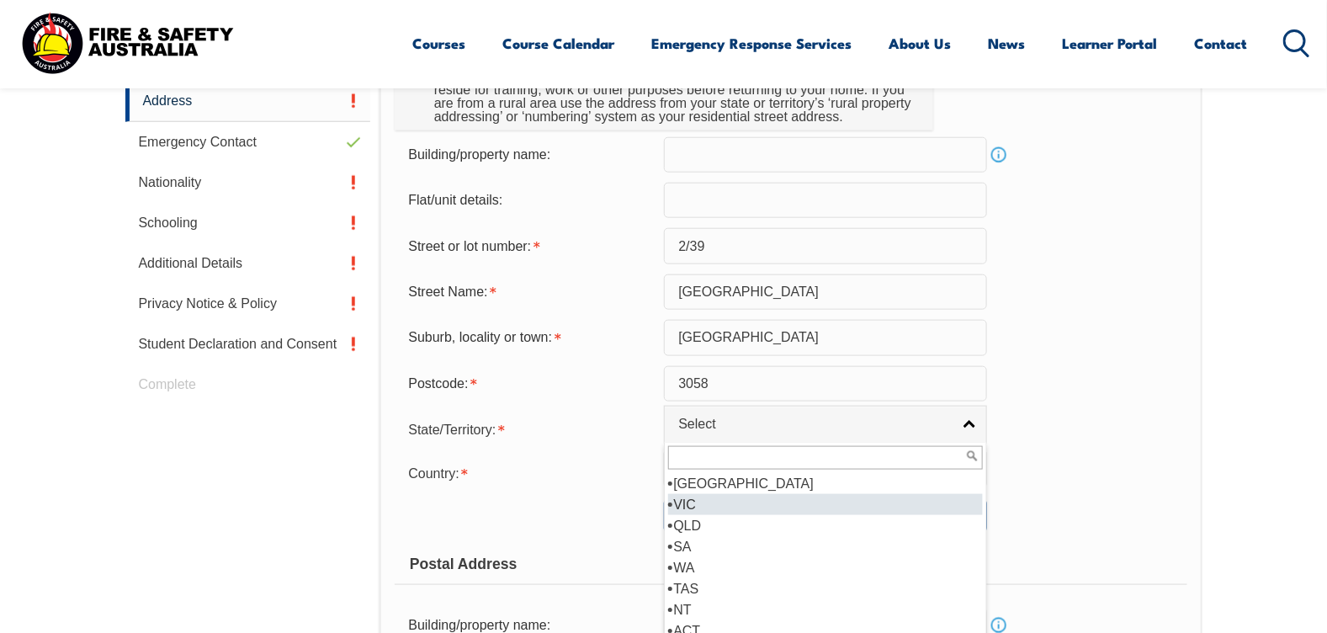
click at [770, 505] on li "VIC" at bounding box center [825, 504] width 315 height 21
select select "VIC"
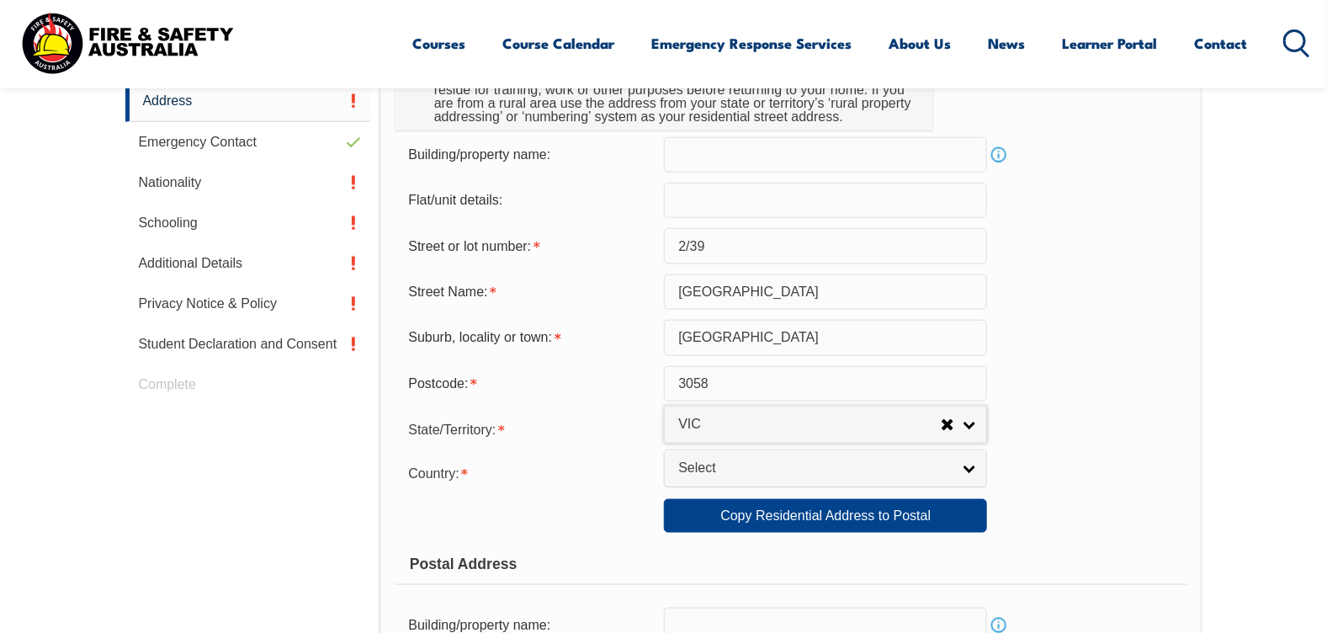
click at [1072, 396] on div "Postcode: 3058" at bounding box center [791, 383] width 792 height 35
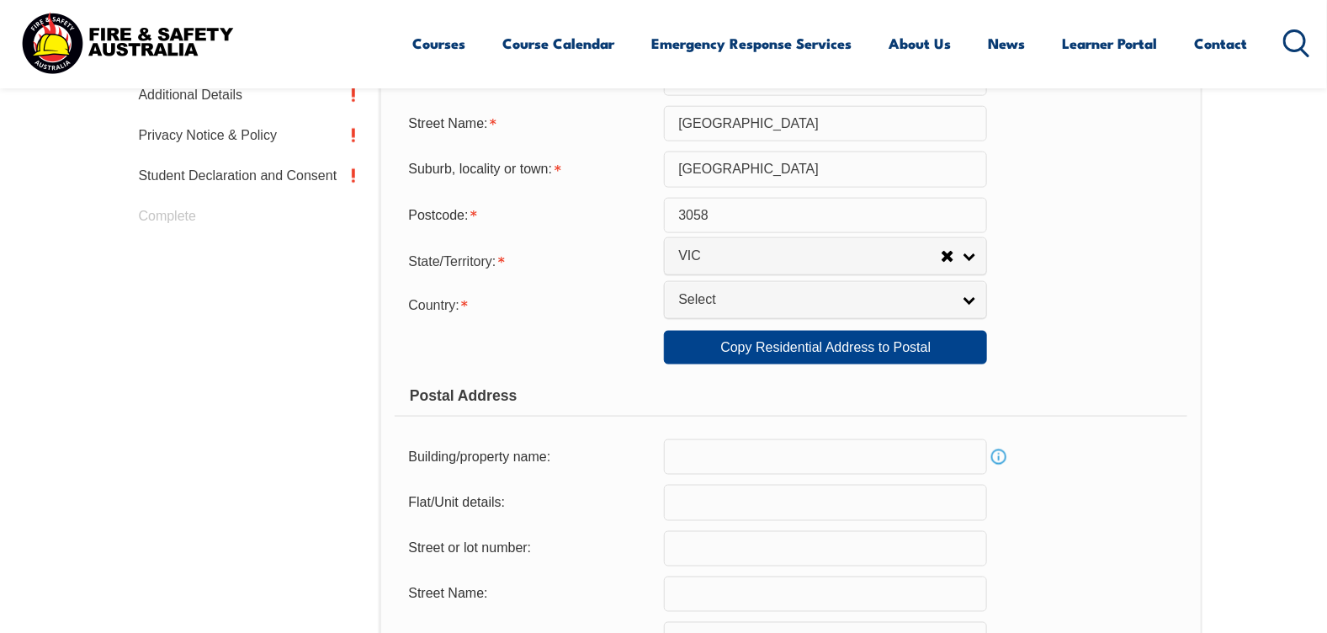
scroll to position [890, 0]
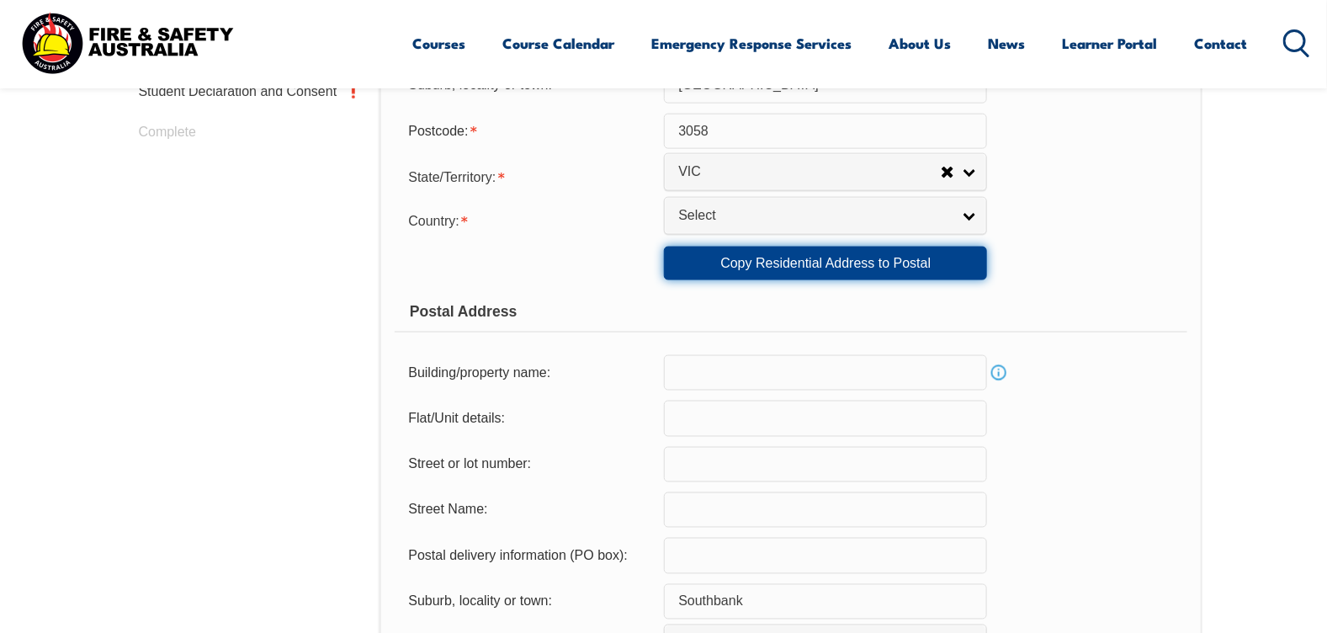
click at [906, 267] on link "Copy Residential Address to Postal" at bounding box center [825, 264] width 323 height 34
type input "2/39"
type input "[GEOGRAPHIC_DATA]"
type input "3058"
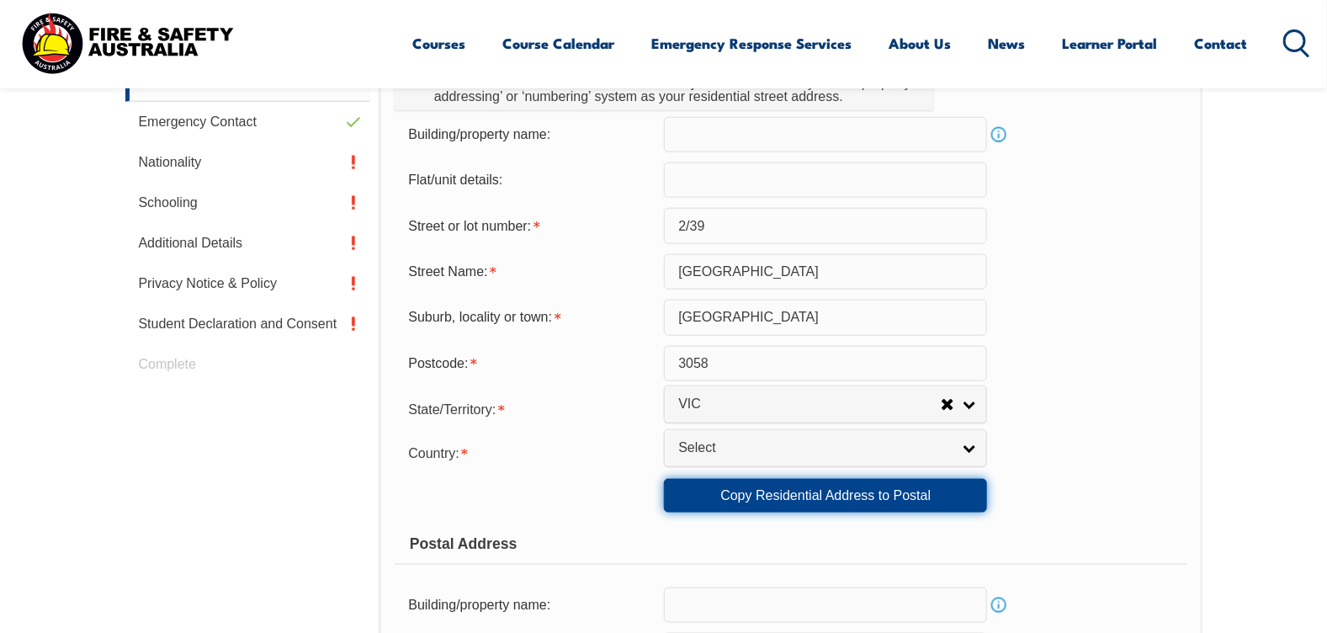
scroll to position [553, 0]
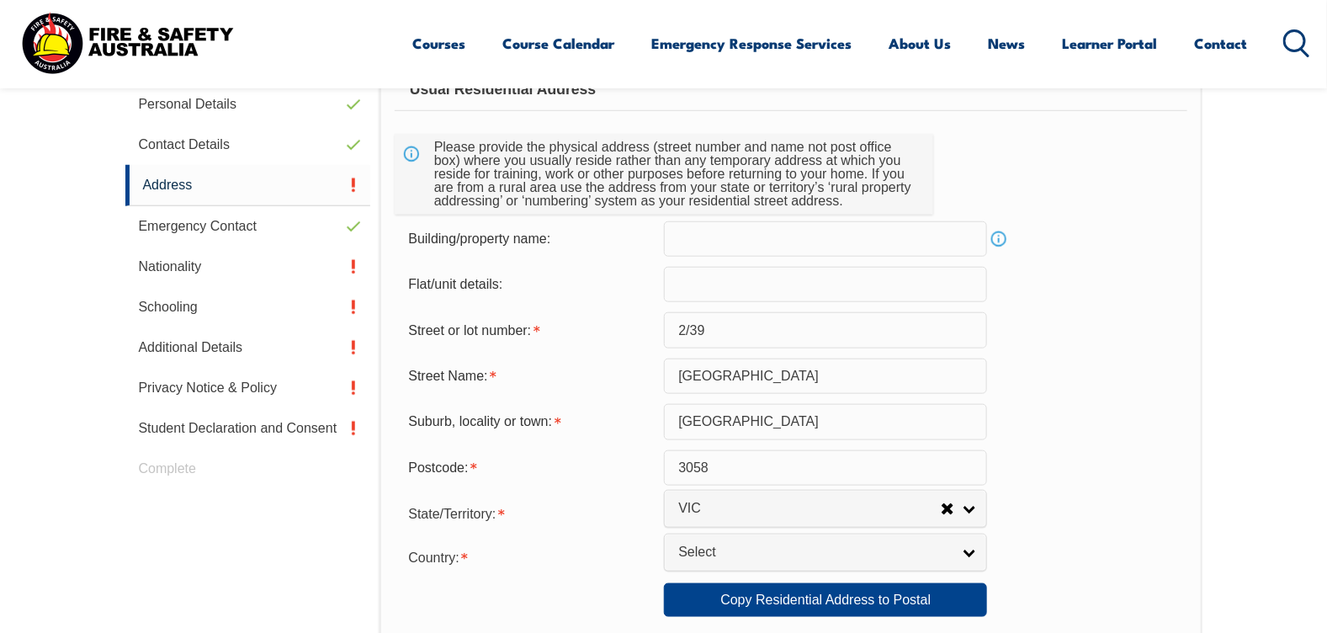
click at [857, 287] on input "text" at bounding box center [825, 284] width 323 height 35
type input "2"
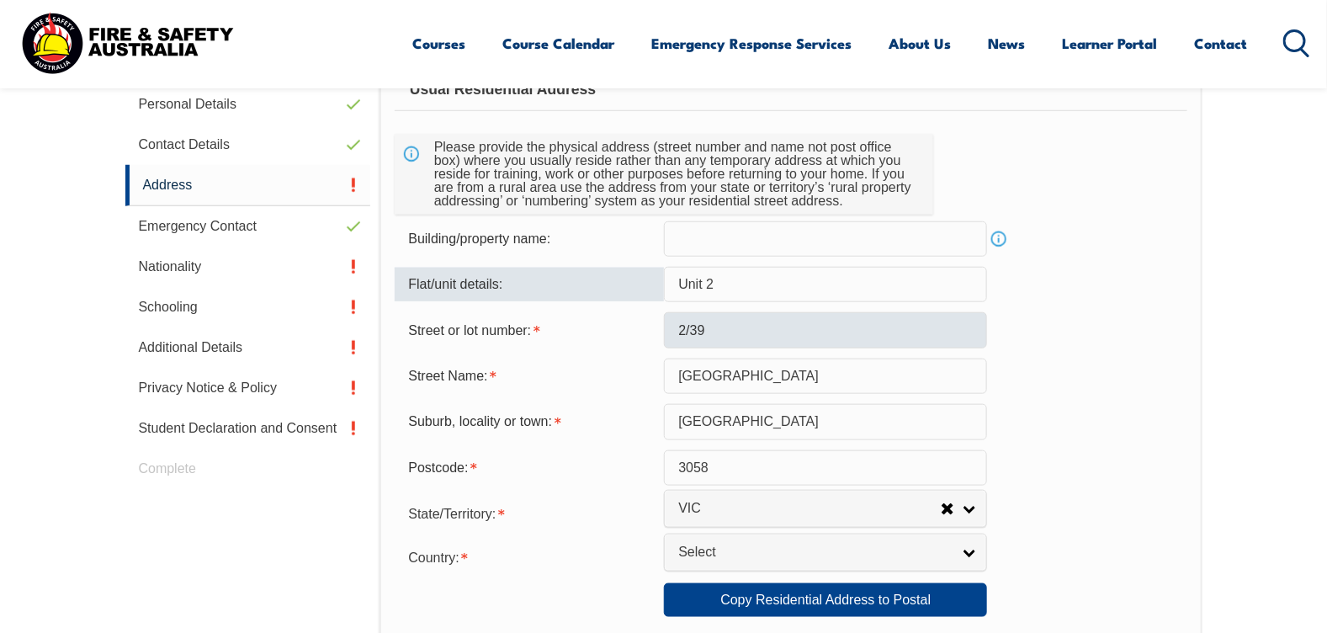
type input "Unit 2"
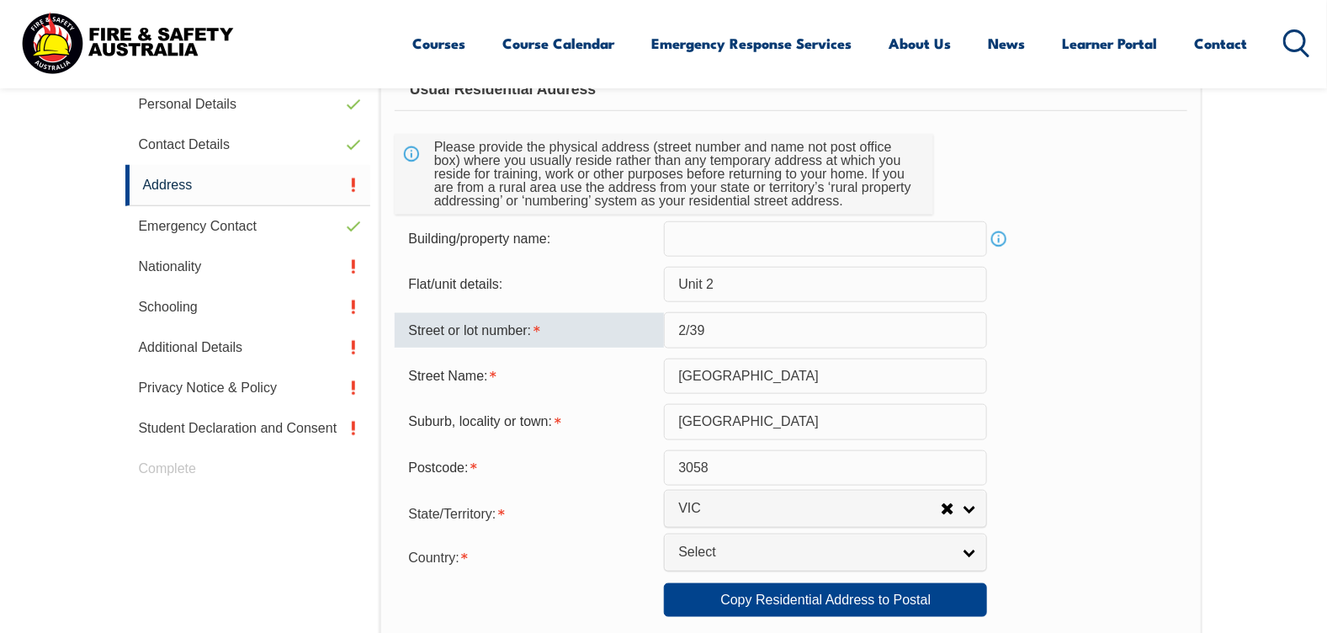
click at [747, 326] on input "2/39" at bounding box center [825, 329] width 323 height 35
drag, startPoint x: 688, startPoint y: 327, endPoint x: 657, endPoint y: 332, distance: 31.5
click at [657, 332] on div "Street or lot number: 2/39" at bounding box center [791, 329] width 792 height 35
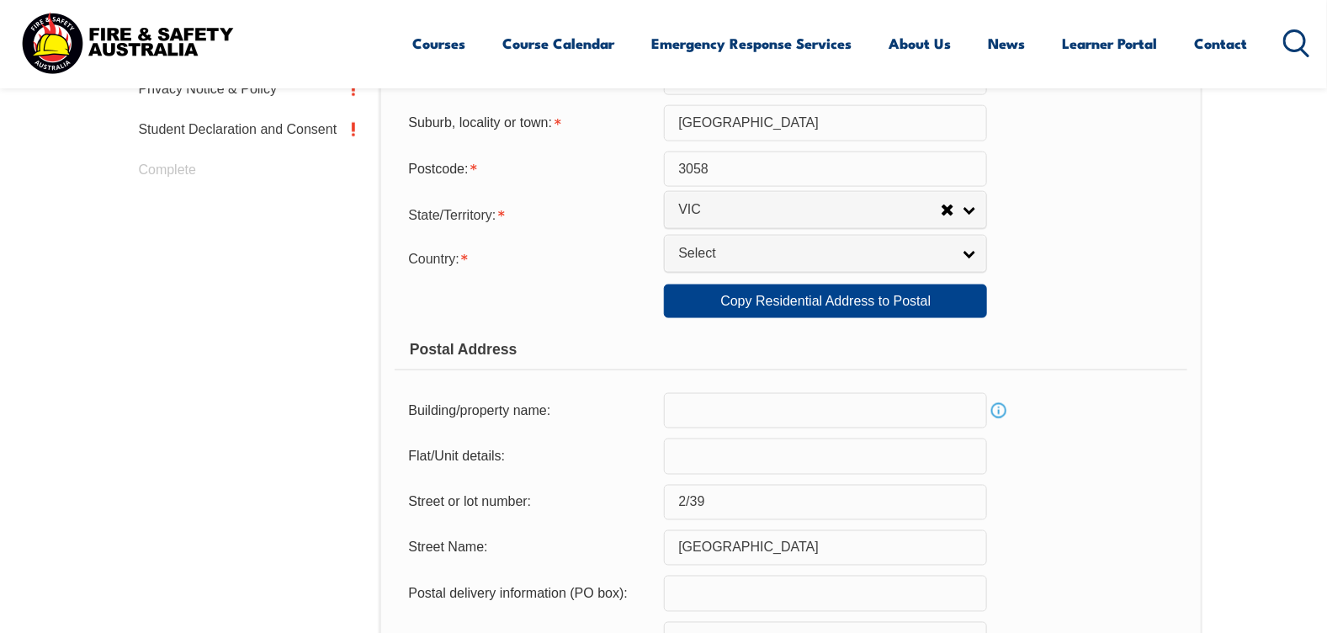
scroll to position [890, 0]
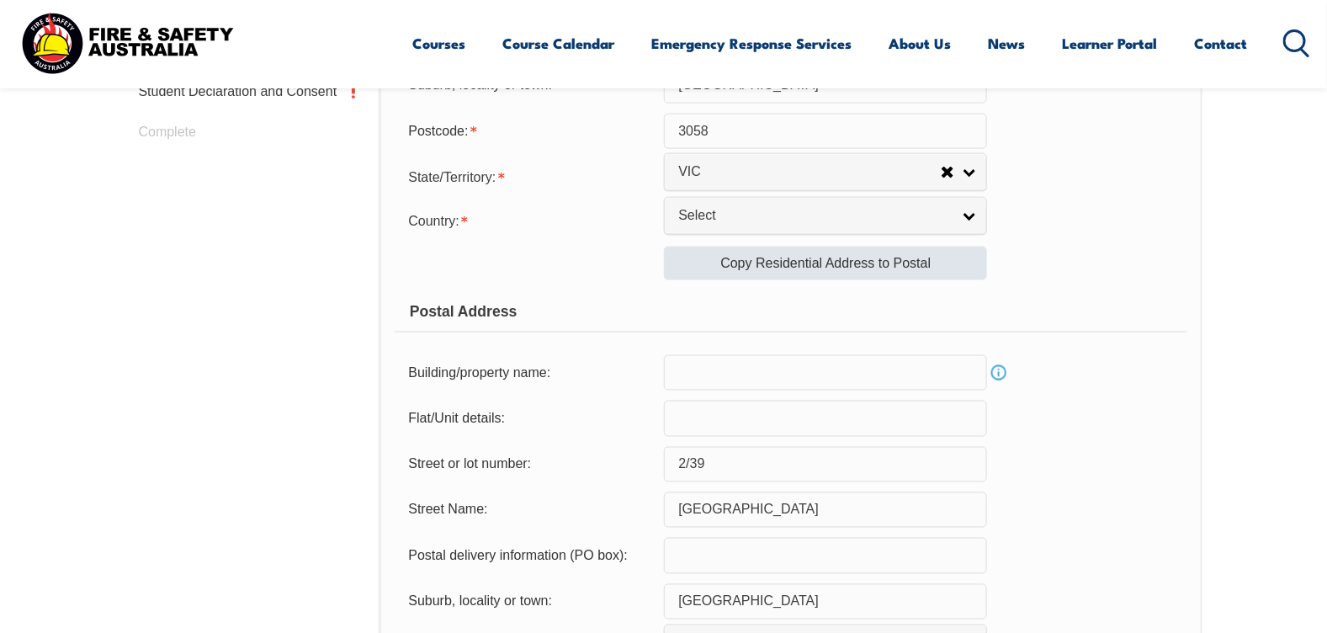
type input "39"
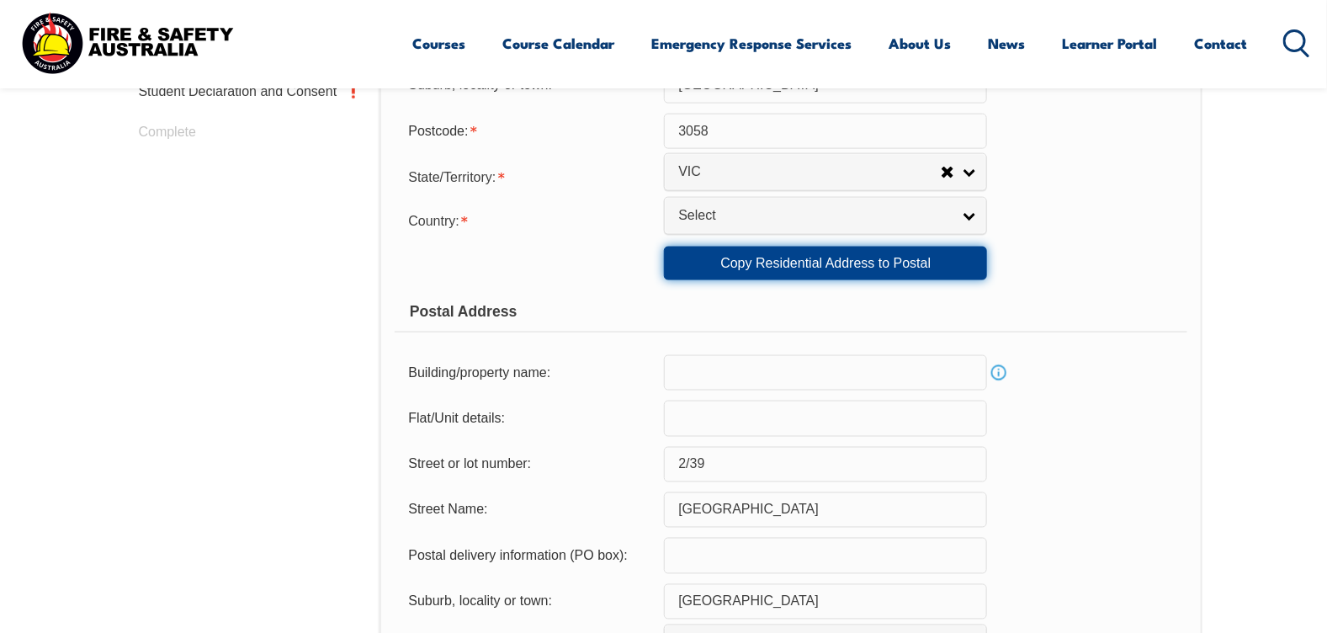
click at [739, 263] on link "Copy Residential Address to Postal" at bounding box center [825, 264] width 323 height 34
type input "Unit 2"
type input "39"
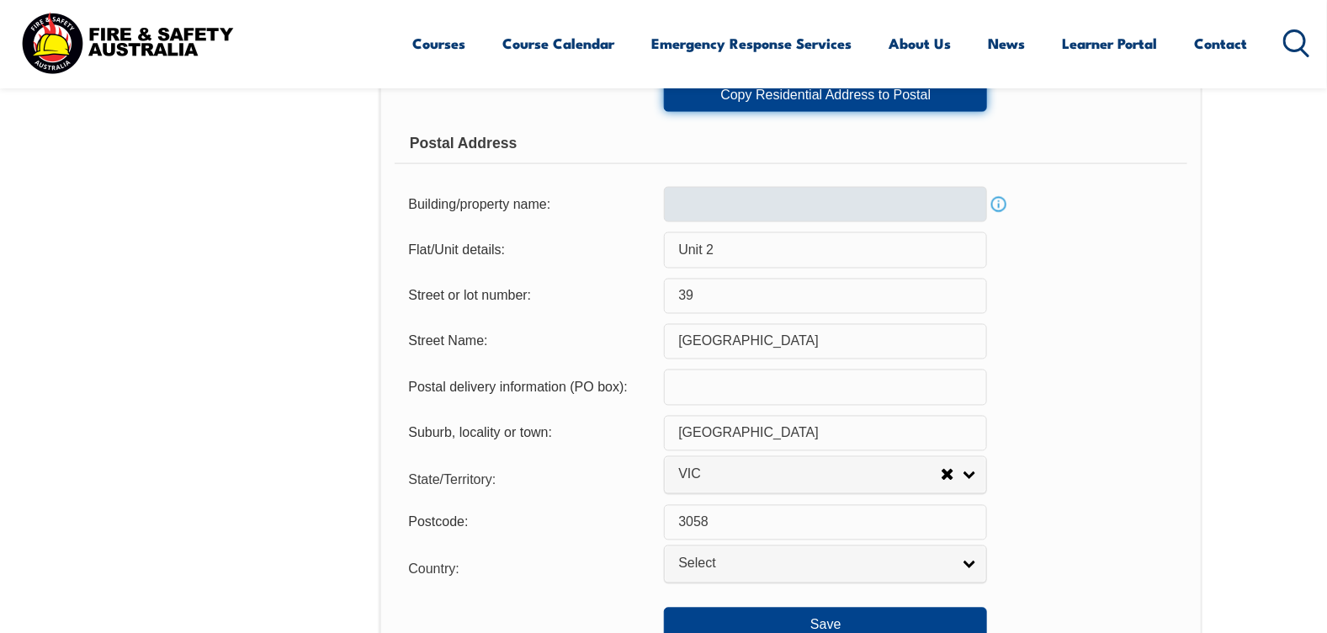
scroll to position [1226, 0]
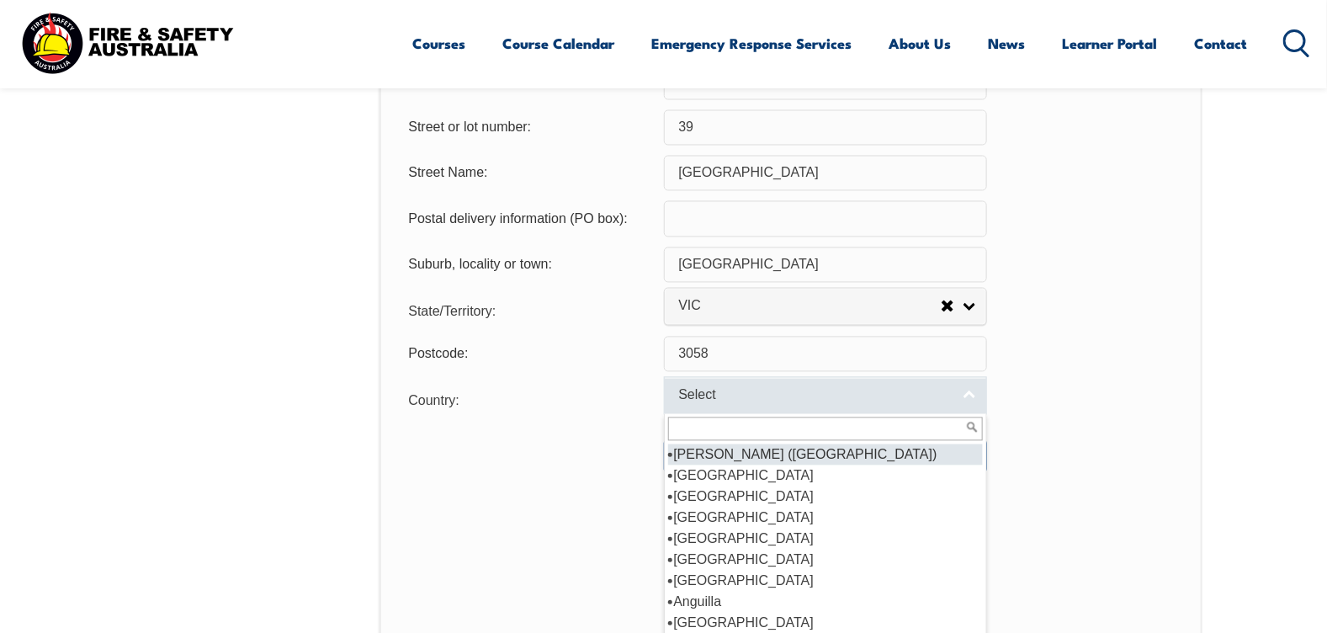
click at [799, 394] on span "Select" at bounding box center [814, 396] width 273 height 18
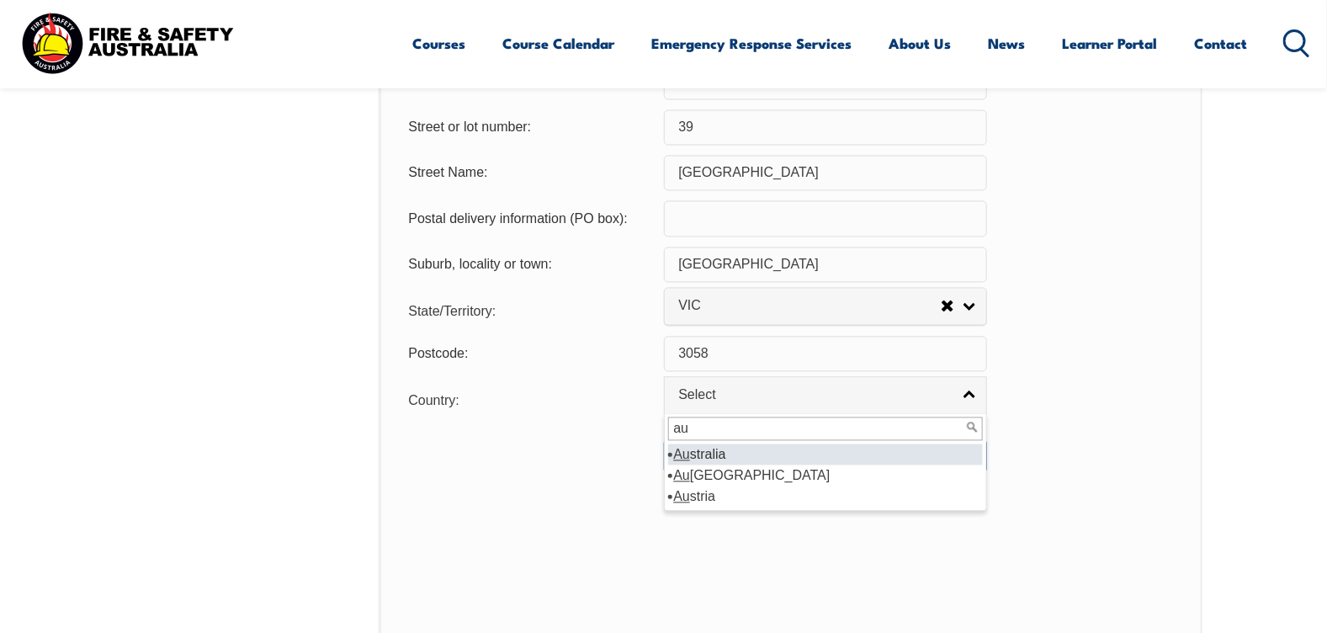
type input "[GEOGRAPHIC_DATA]"
select select "1101"
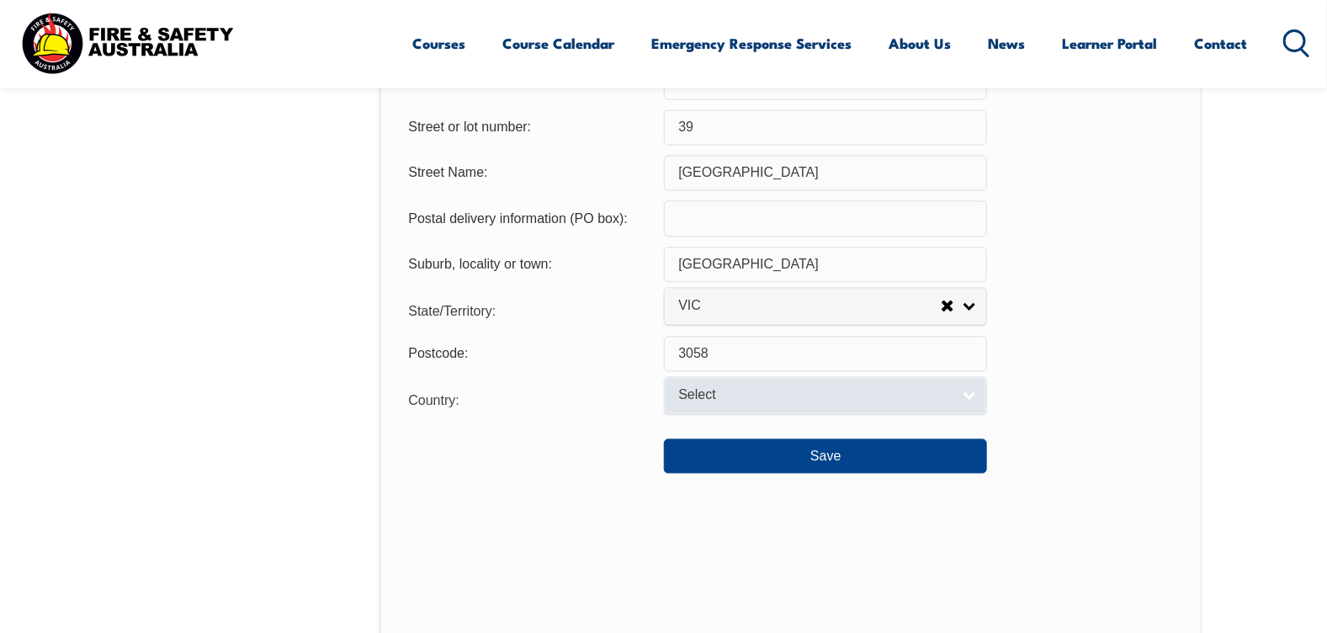
click at [750, 383] on link "Select" at bounding box center [825, 396] width 323 height 38
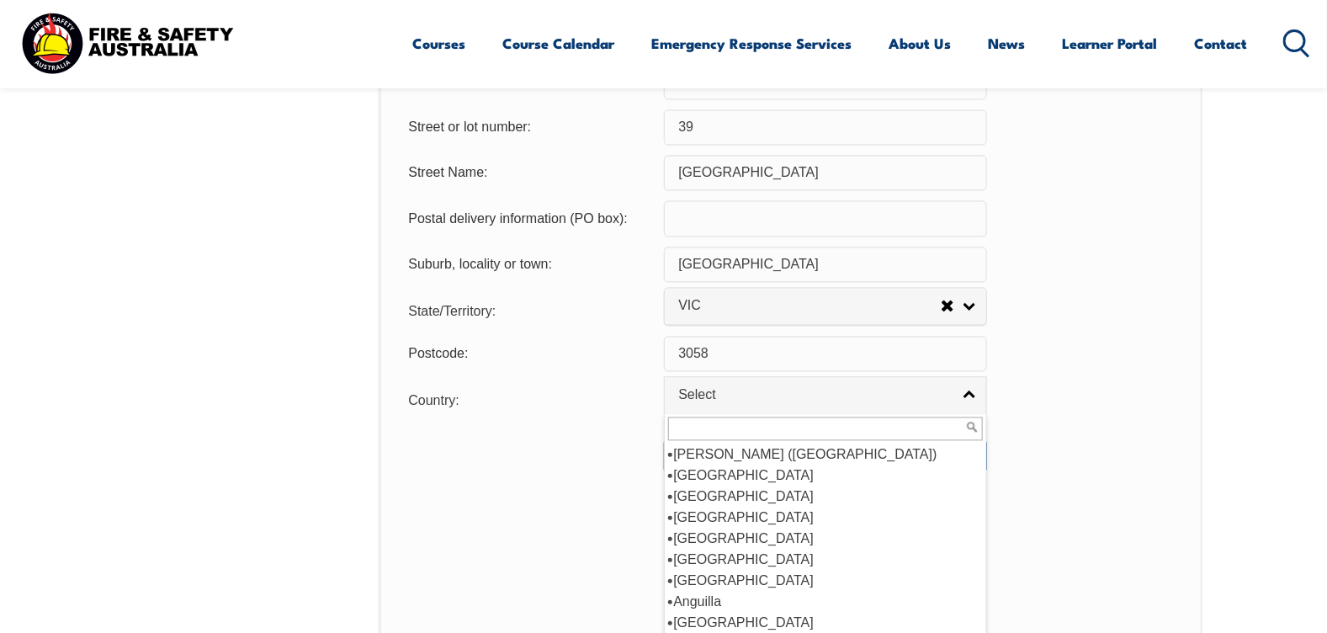
scroll to position [167, 0]
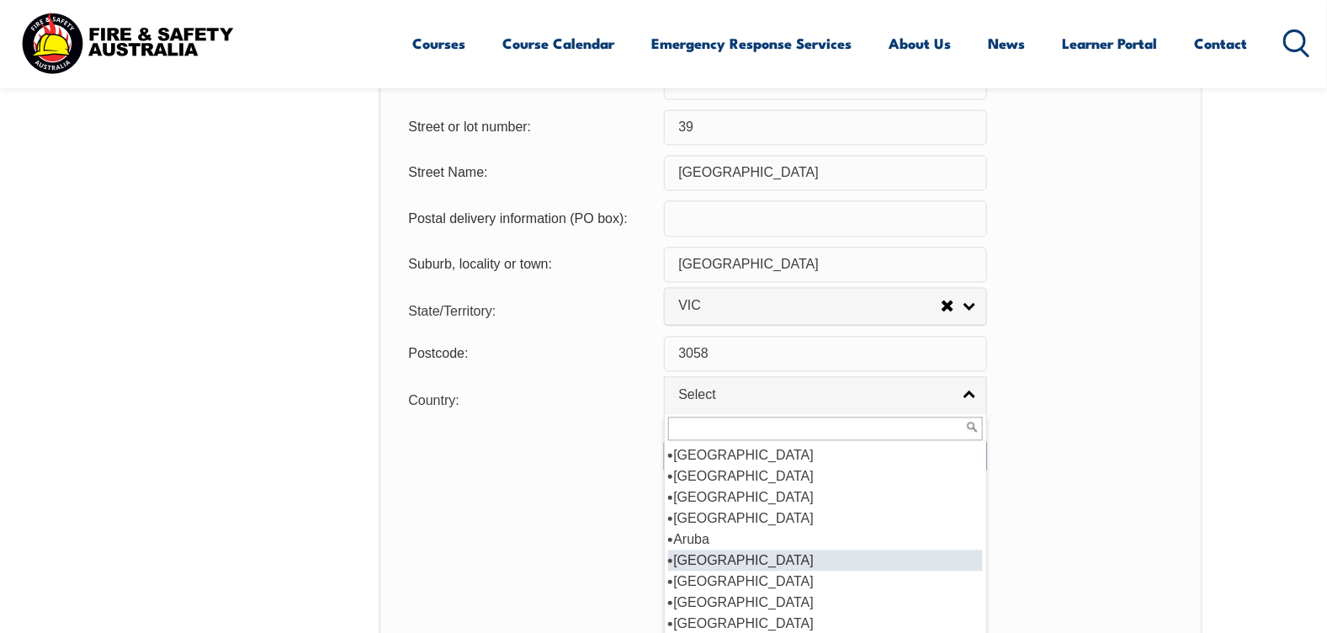
click at [710, 557] on li "[GEOGRAPHIC_DATA]" at bounding box center [825, 560] width 315 height 21
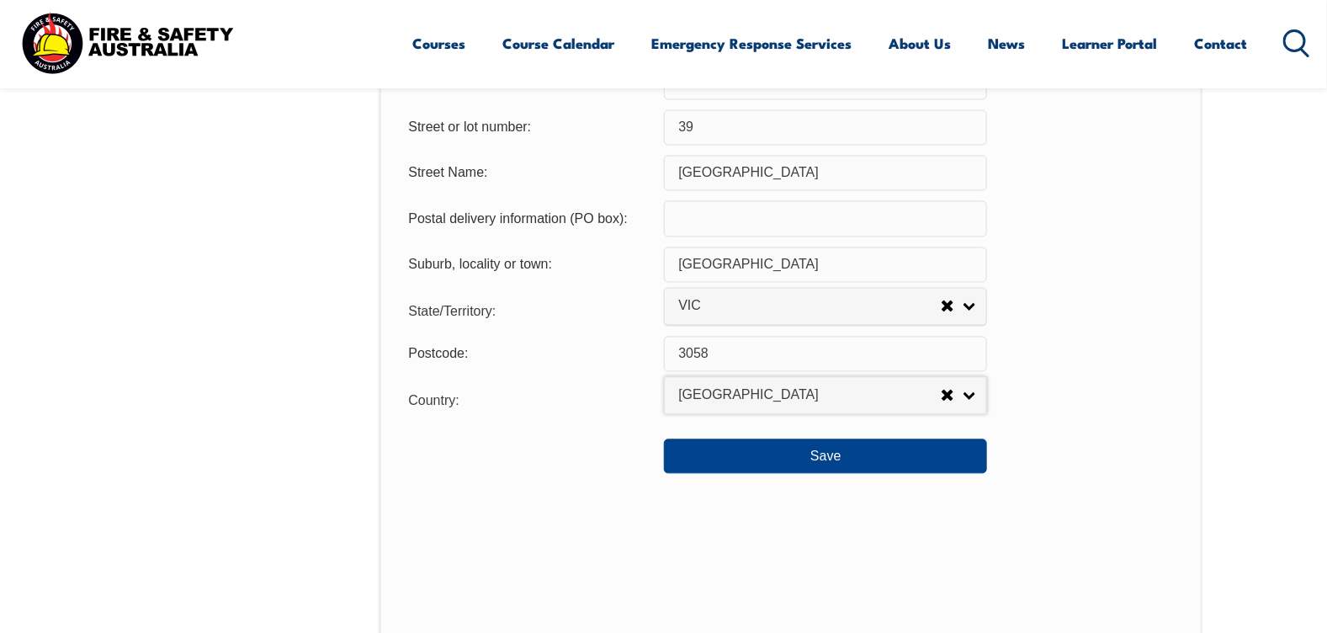
click at [615, 555] on div "Usual Residential Address Please provide the physical address (street number an…" at bounding box center [791, 43] width 822 height 1344
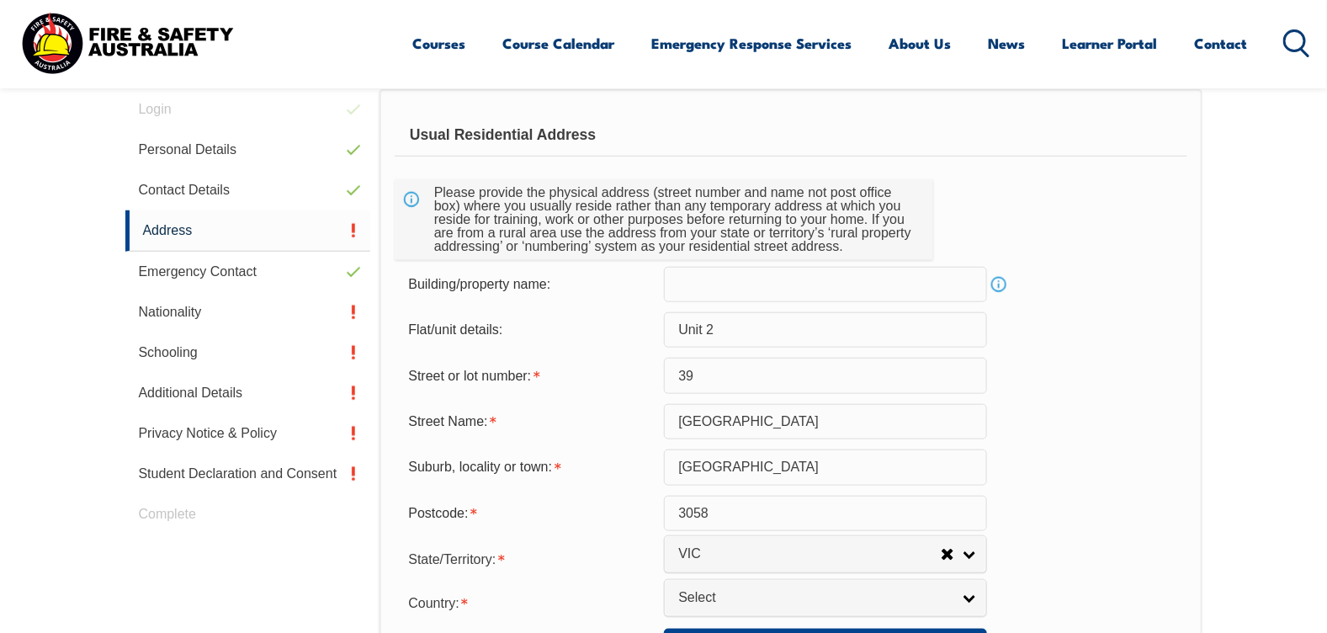
scroll to position [637, 0]
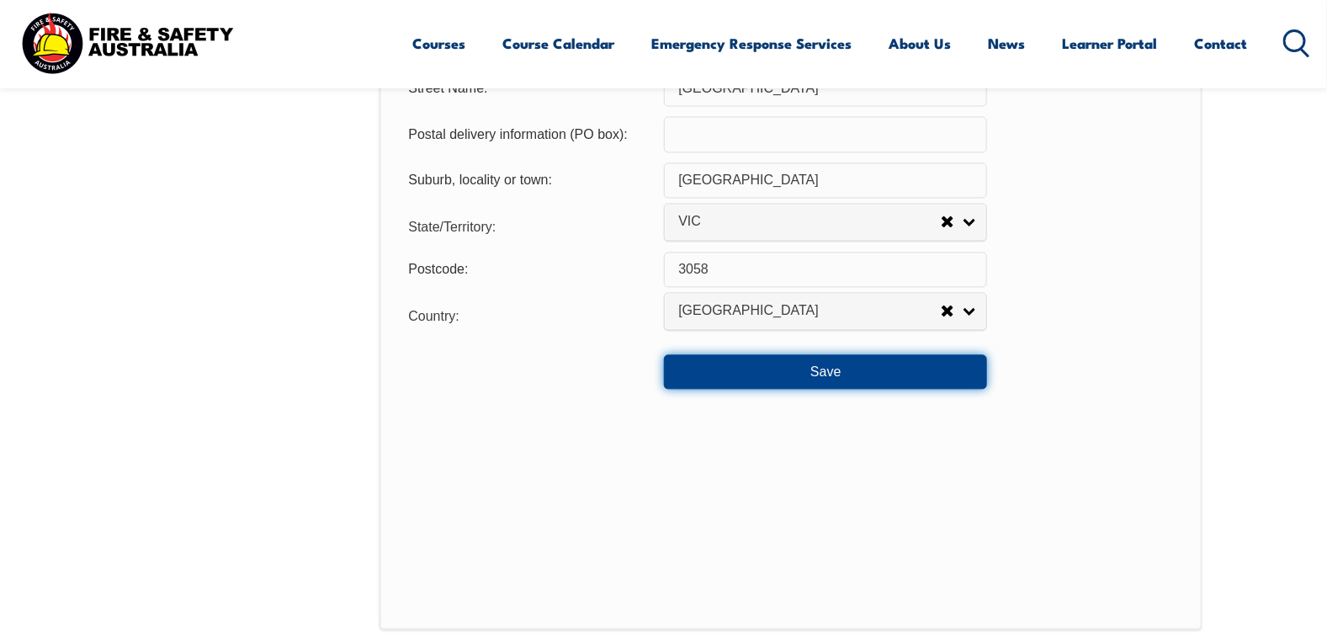
click at [809, 375] on button "Save" at bounding box center [825, 372] width 323 height 34
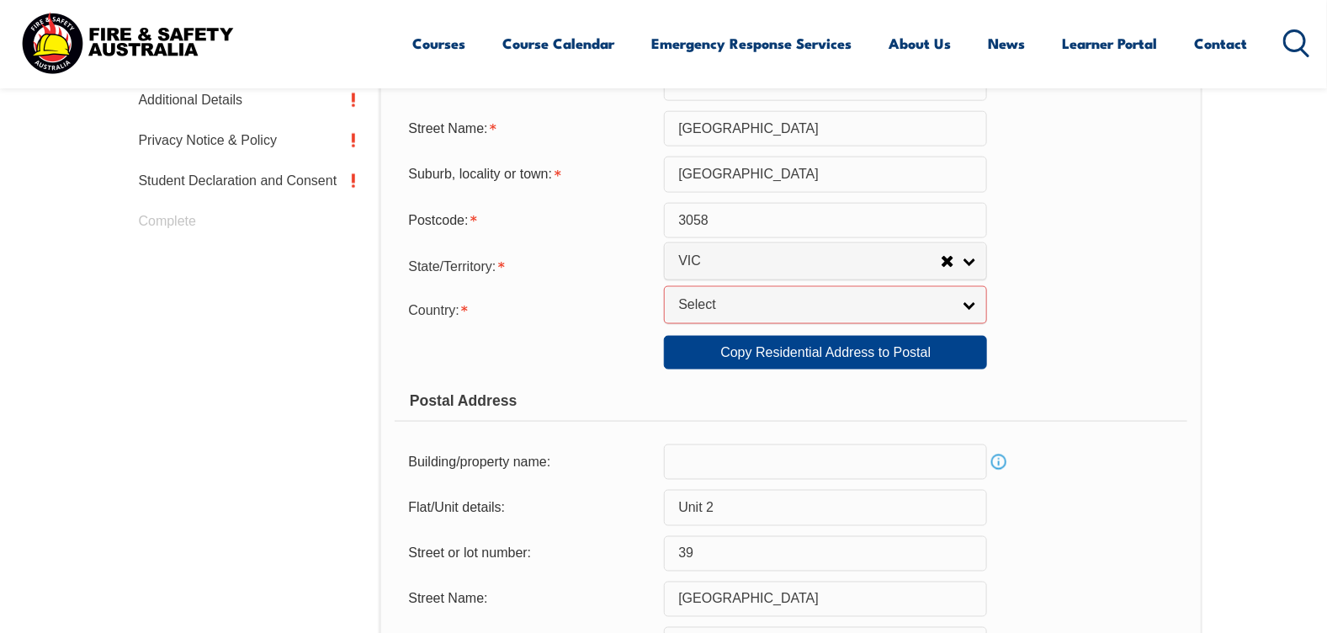
scroll to position [748, 0]
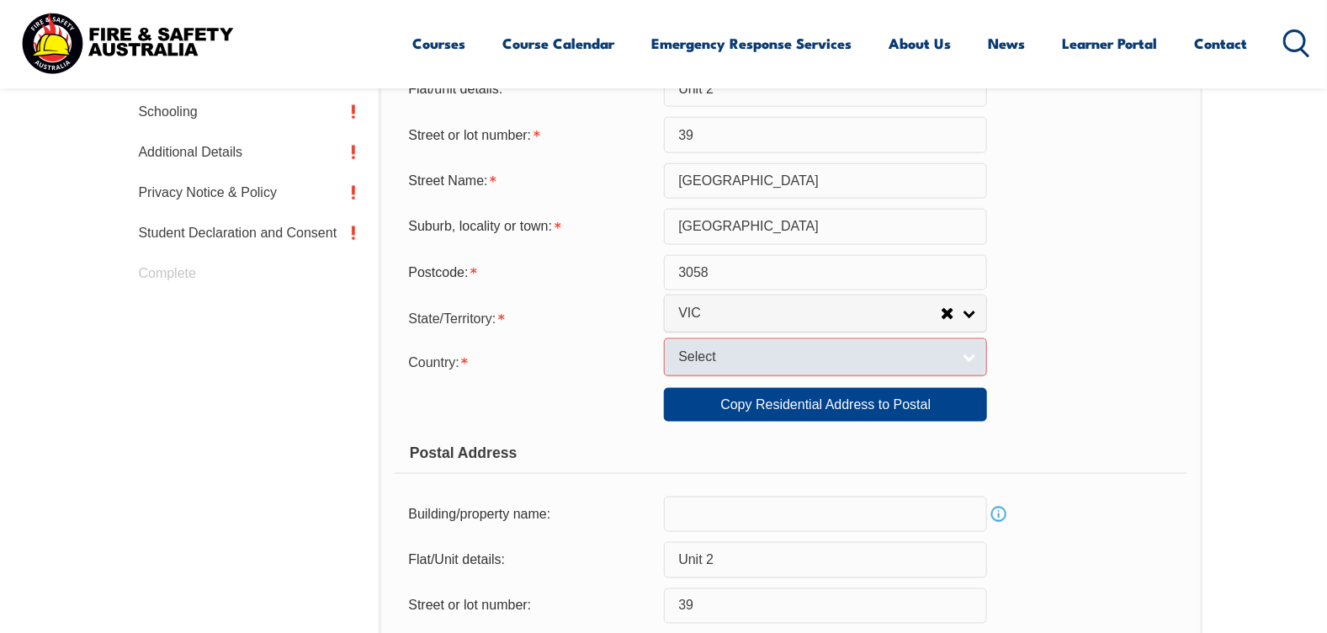
click at [964, 362] on link "Select" at bounding box center [825, 357] width 323 height 38
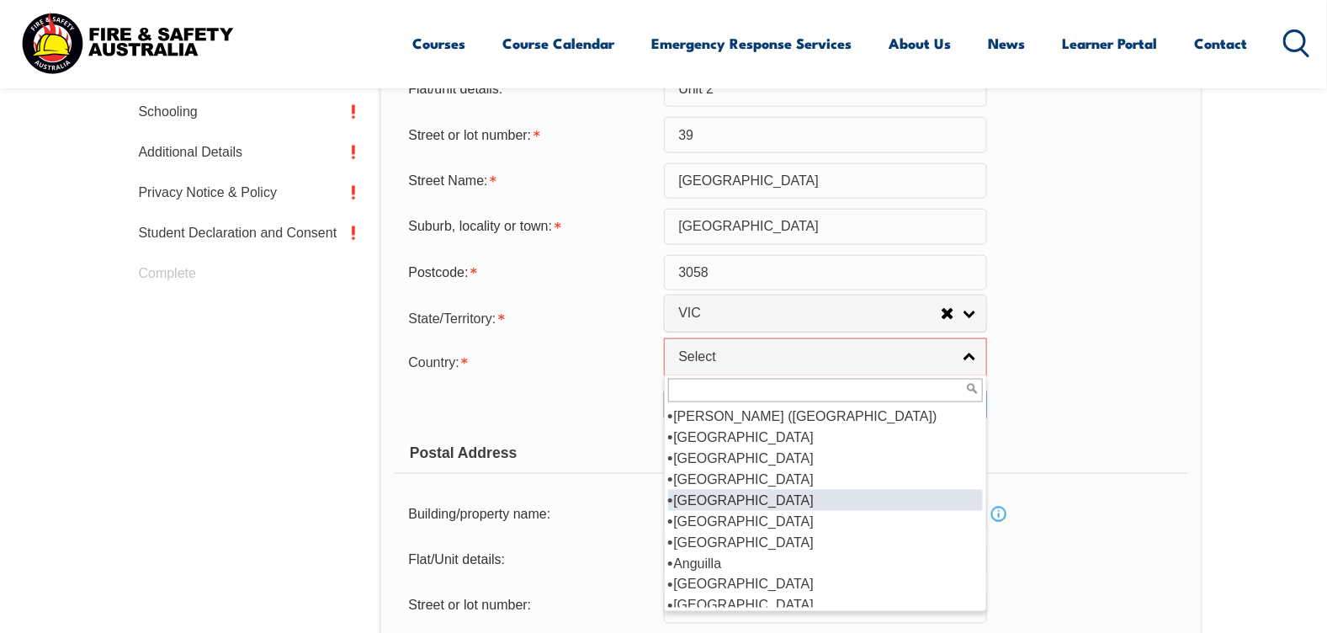
scroll to position [167, 0]
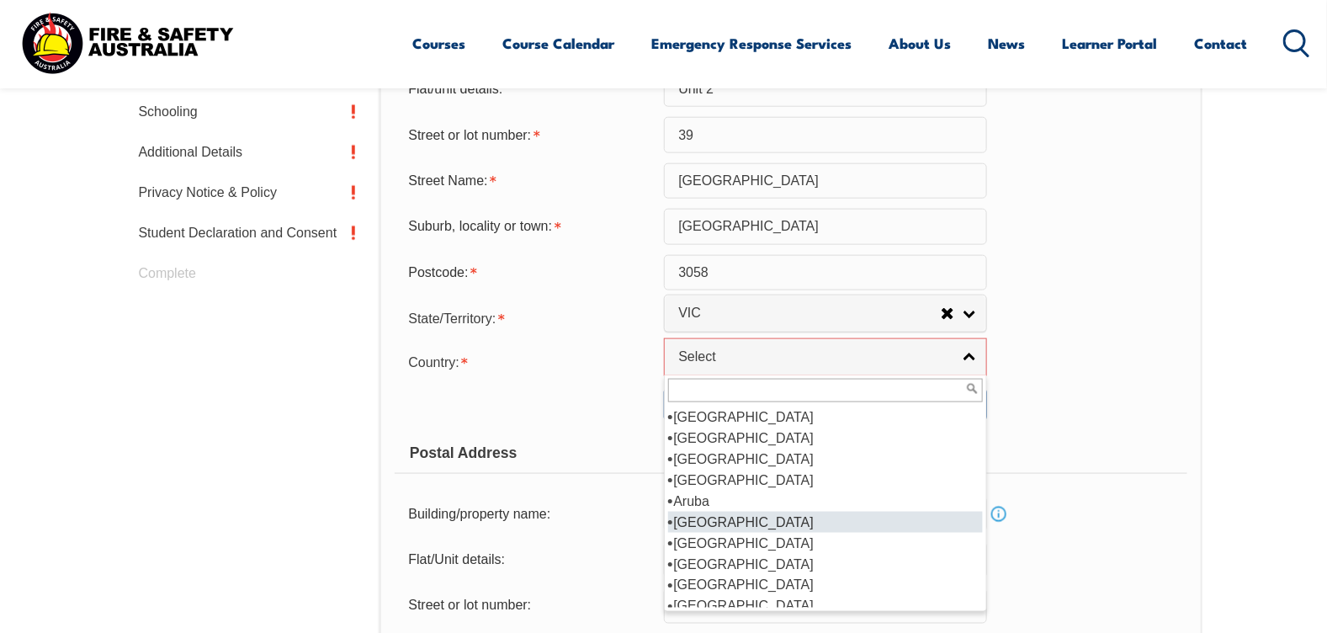
click at [705, 523] on li "[GEOGRAPHIC_DATA]" at bounding box center [825, 522] width 315 height 21
select select "1101"
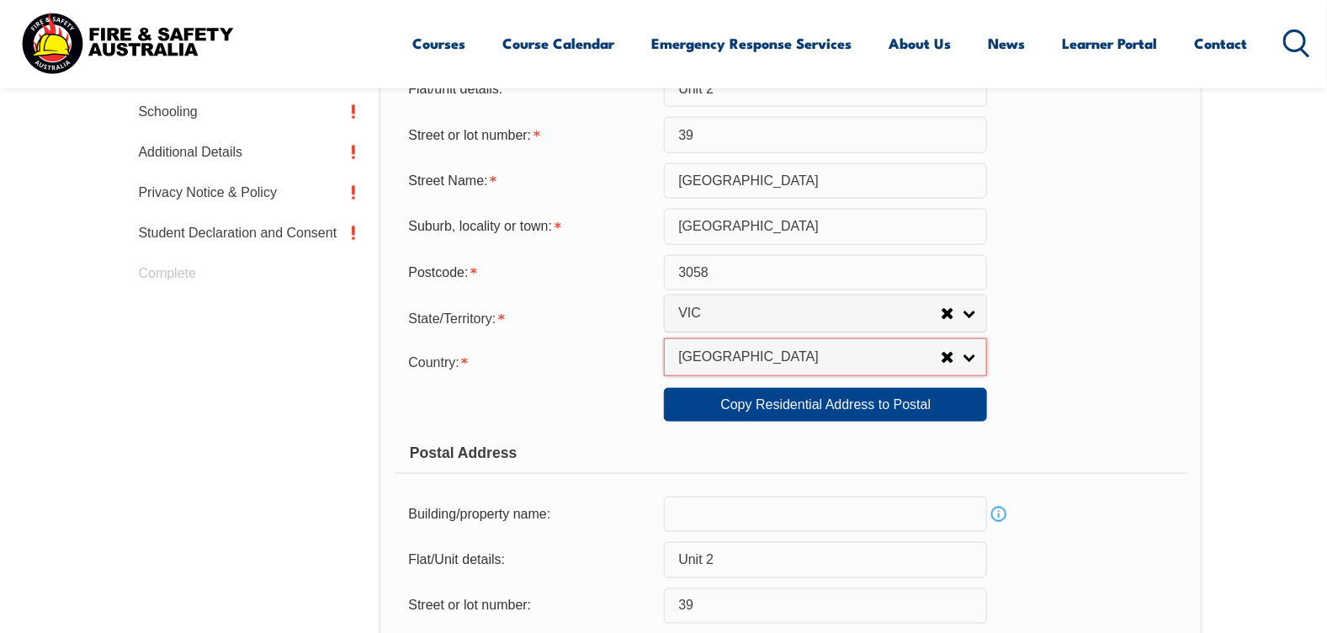
click at [1118, 443] on div "Postal Address" at bounding box center [791, 453] width 792 height 42
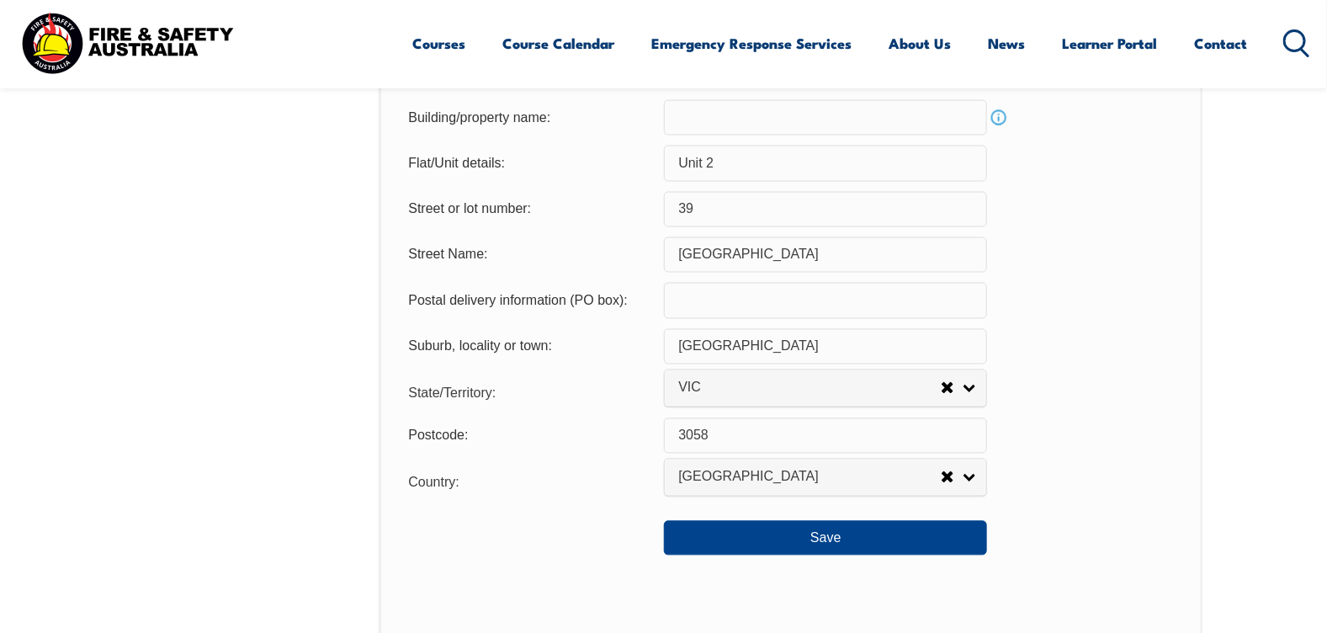
scroll to position [1253, 0]
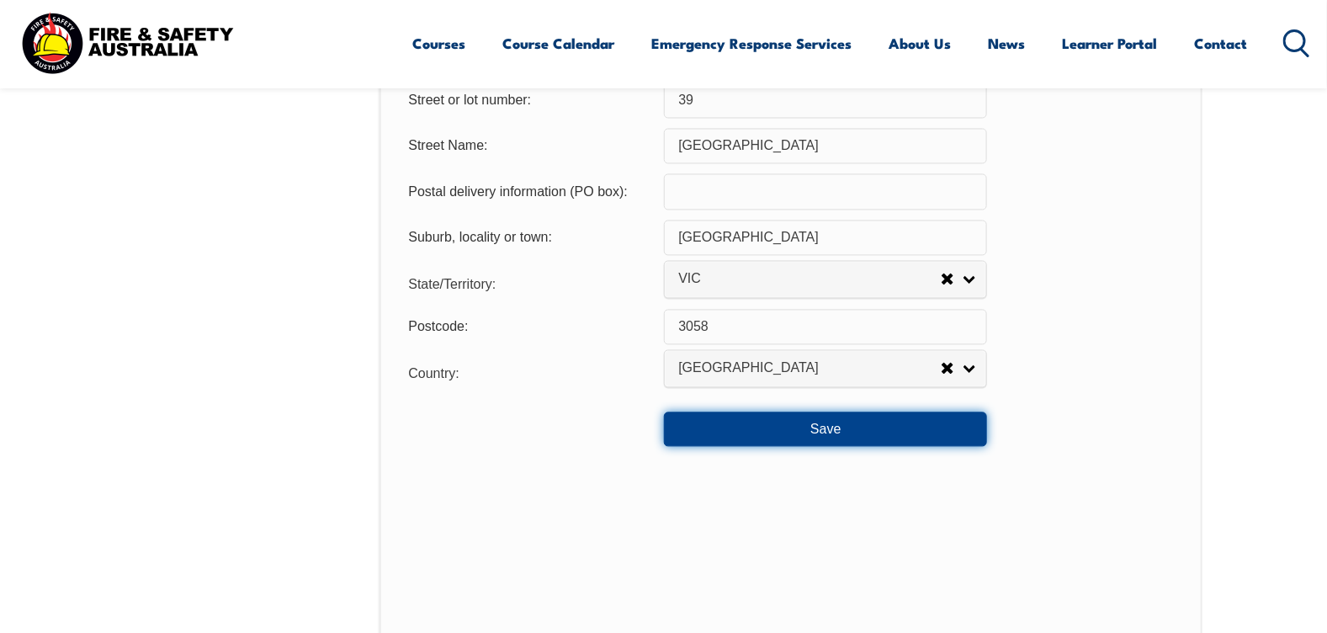
click at [934, 431] on button "Save" at bounding box center [825, 429] width 323 height 34
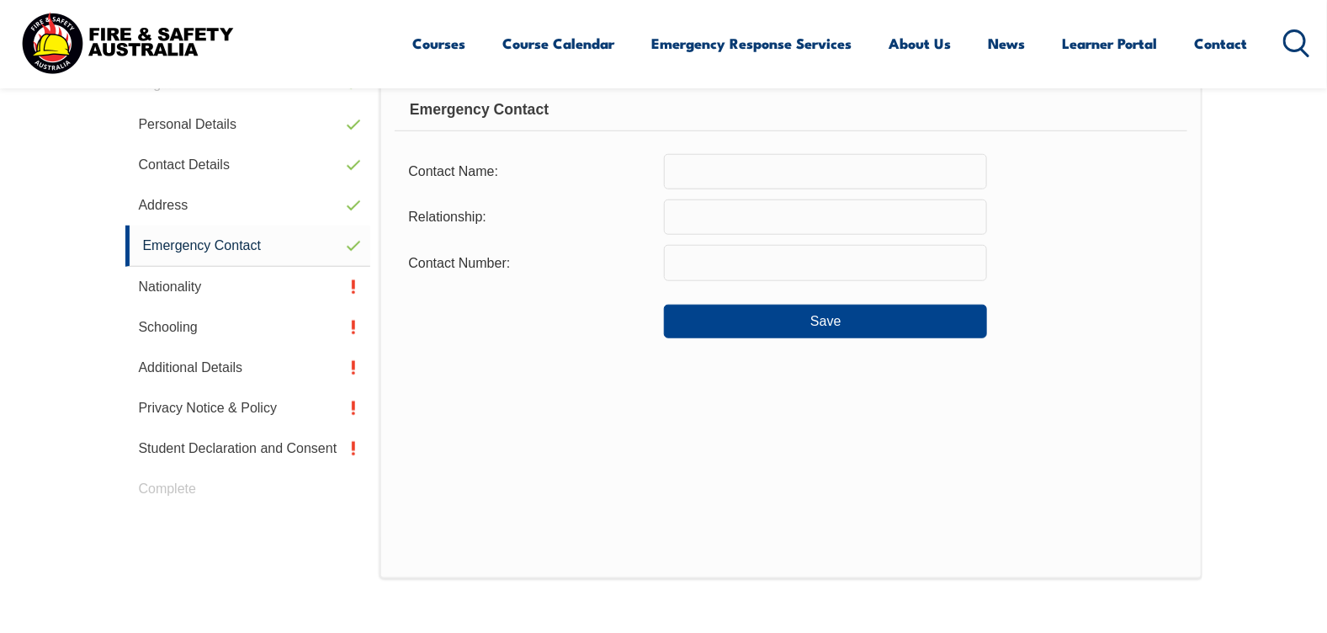
scroll to position [459, 0]
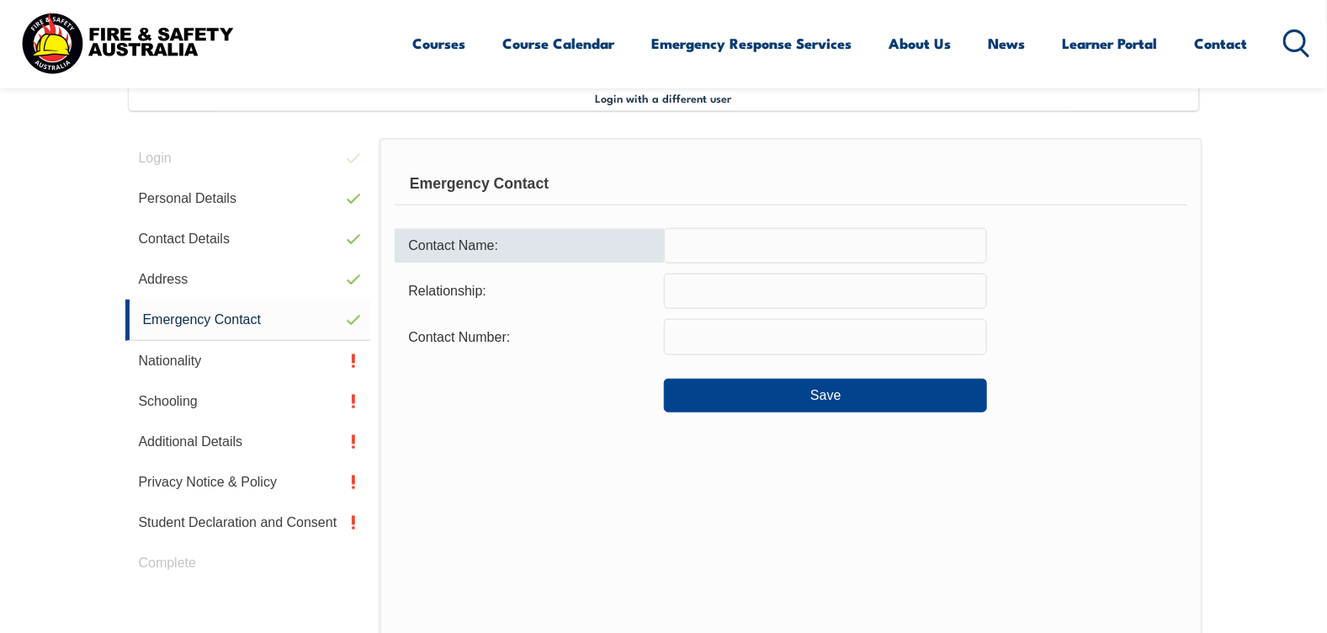
click at [890, 257] on input "text" at bounding box center [825, 245] width 323 height 35
type input "[PERSON_NAME]"
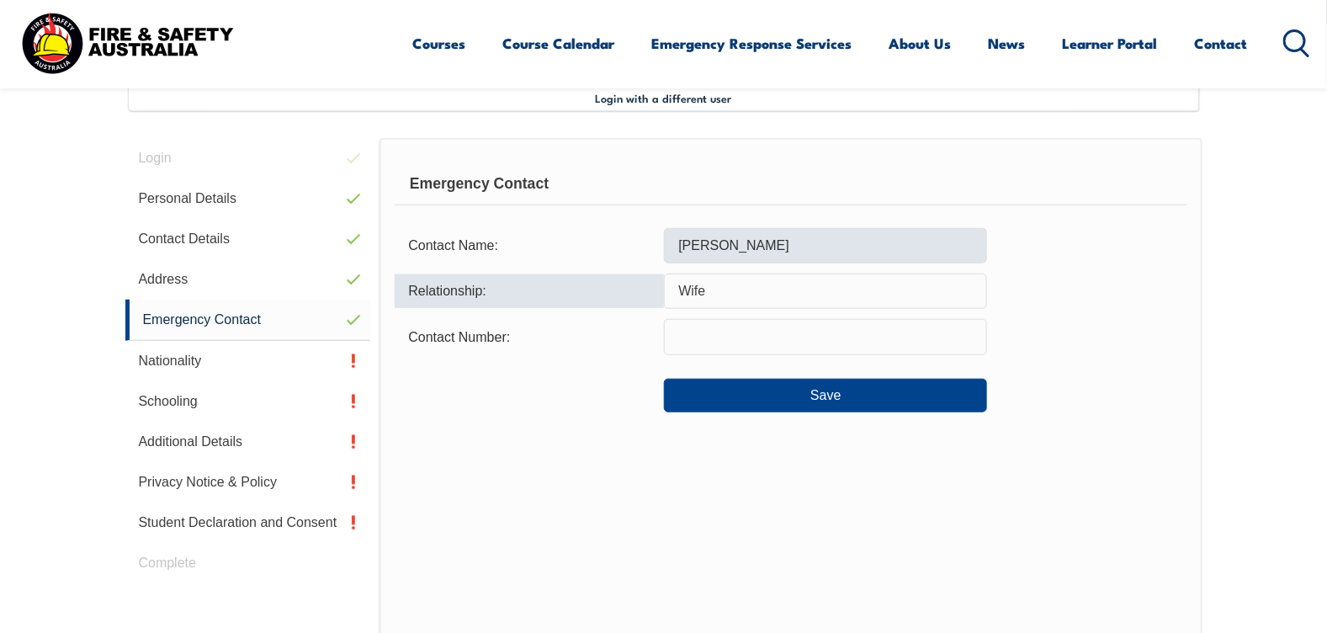
type input "Wife"
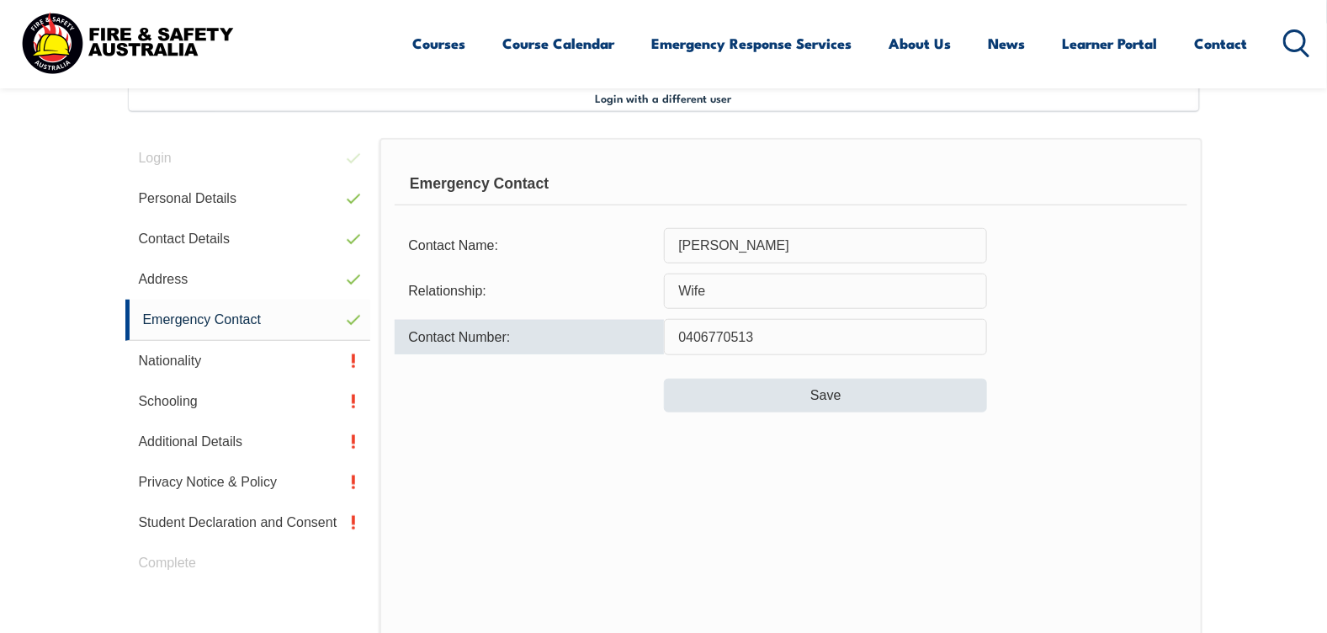
type input "0406770513"
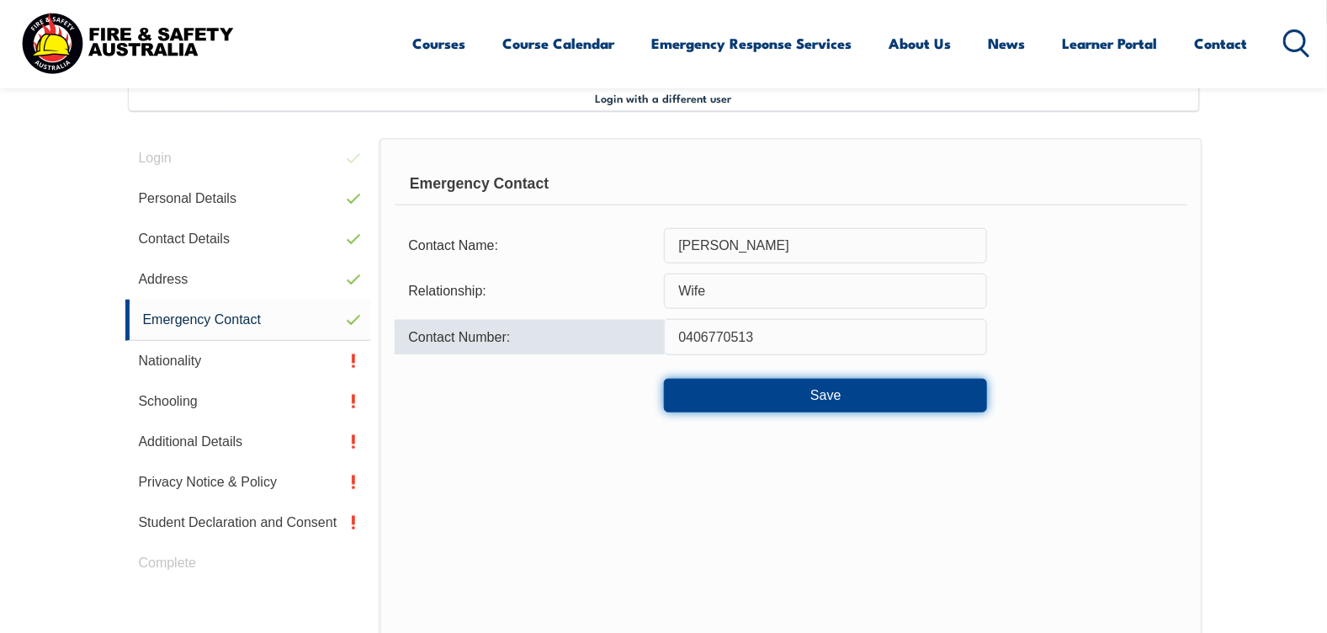
click at [914, 387] on button "Save" at bounding box center [825, 396] width 323 height 34
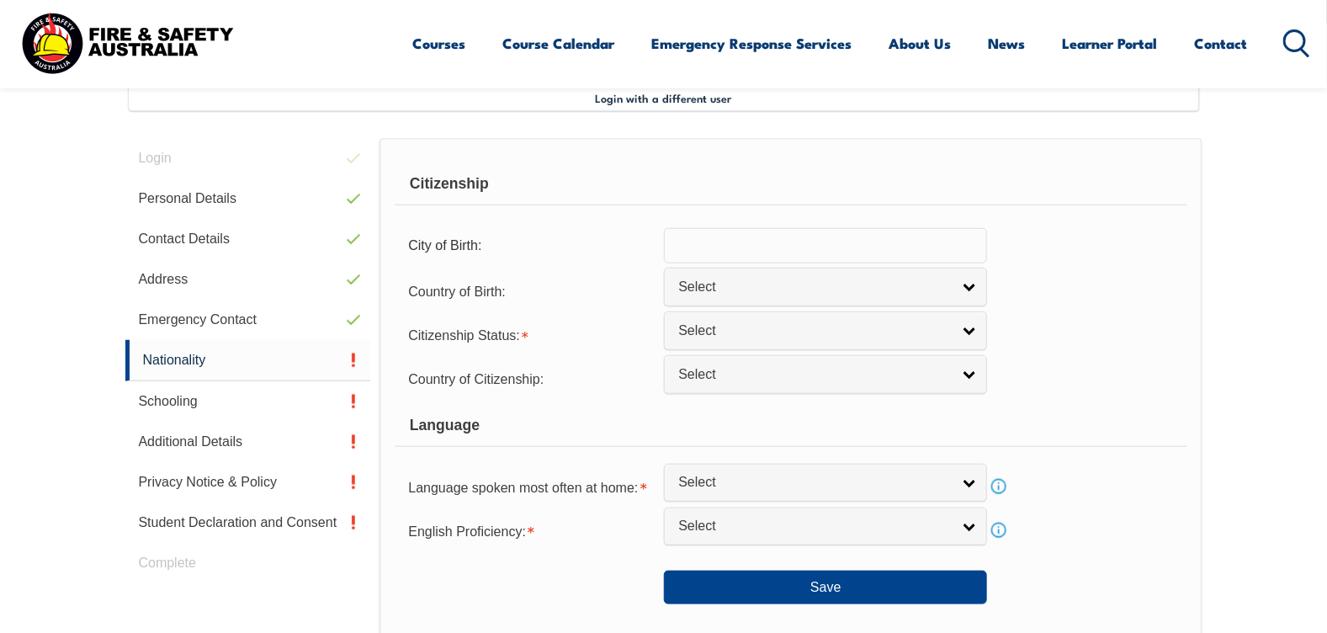
click at [869, 235] on input "text" at bounding box center [825, 245] width 323 height 35
type input "[GEOGRAPHIC_DATA]"
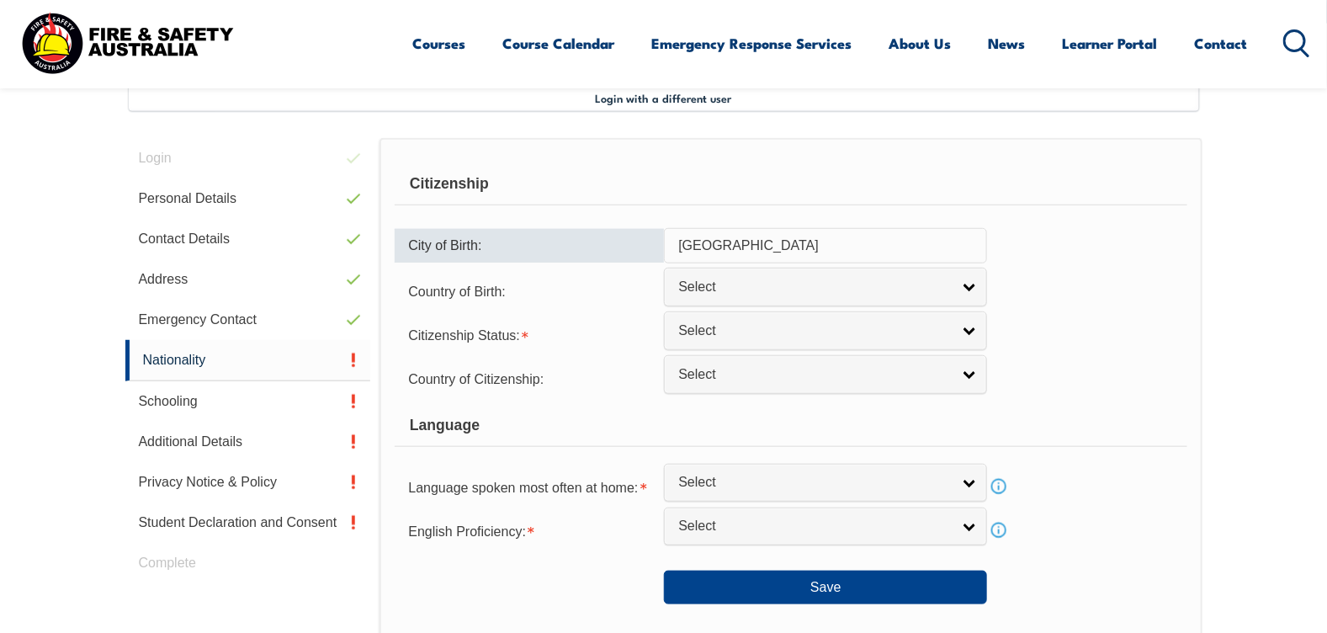
drag, startPoint x: 653, startPoint y: 249, endPoint x: 628, endPoint y: 252, distance: 25.4
click at [628, 252] on div "City of Birth: [GEOGRAPHIC_DATA]" at bounding box center [791, 245] width 792 height 35
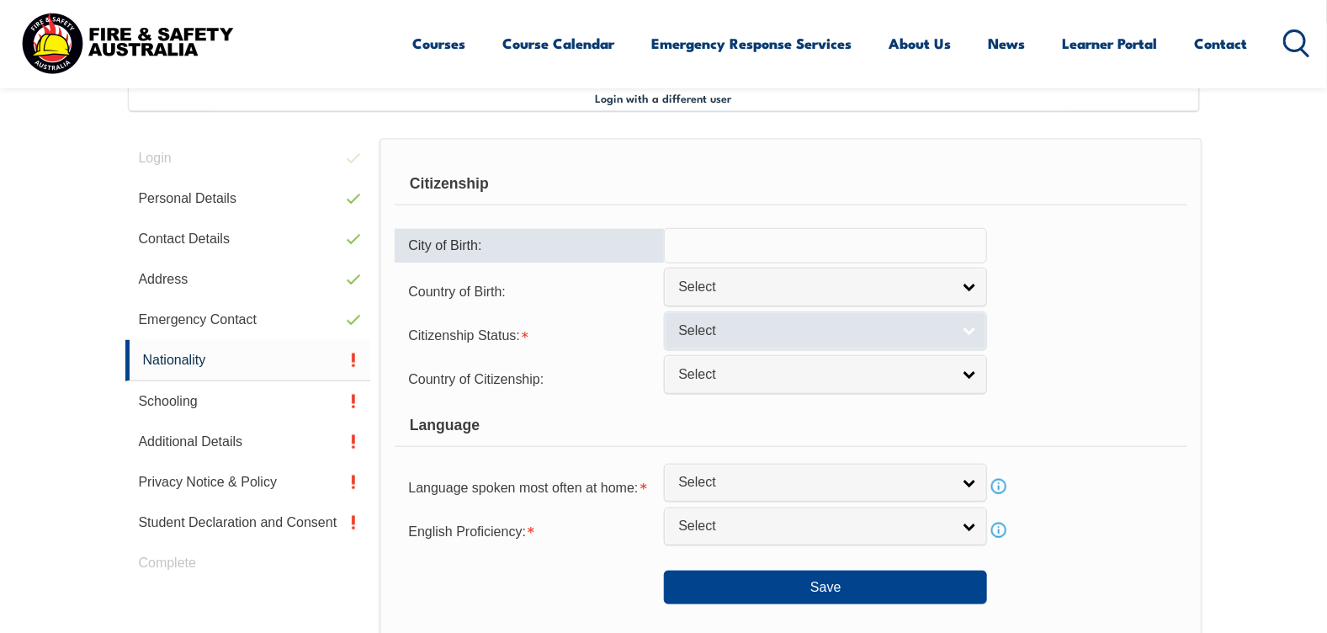
click at [774, 334] on span "Select" at bounding box center [814, 331] width 273 height 18
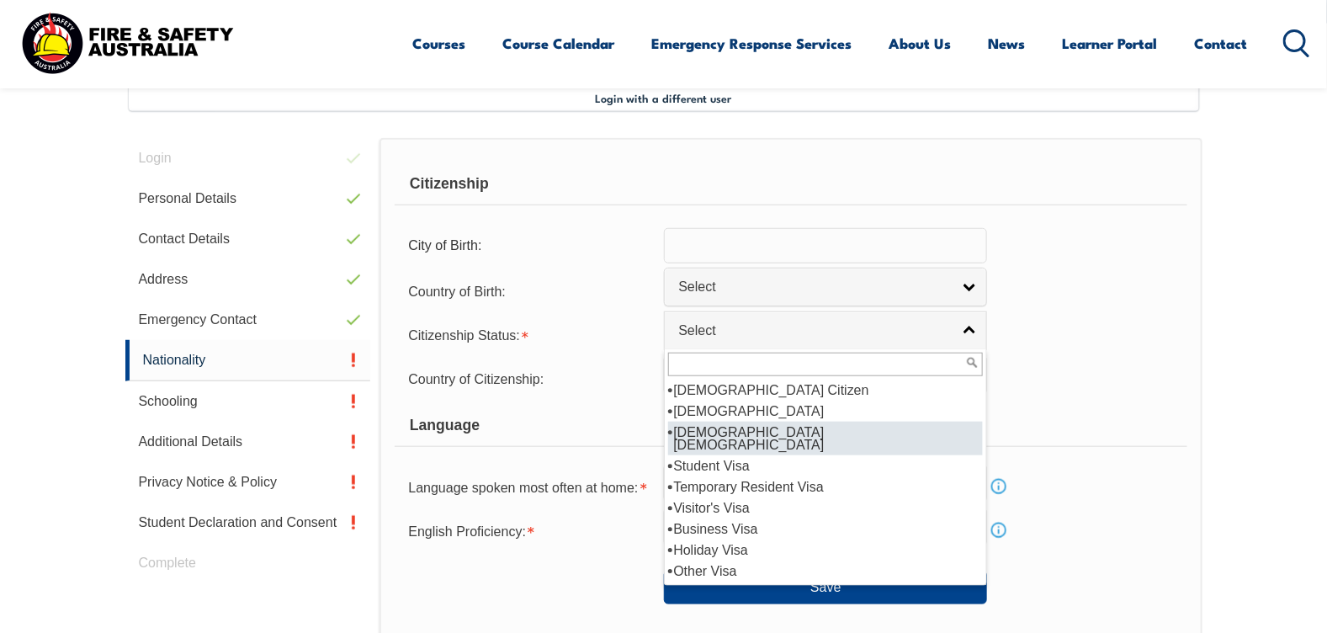
click at [781, 426] on li "[DEMOGRAPHIC_DATA] [DEMOGRAPHIC_DATA]" at bounding box center [825, 439] width 315 height 34
select select "3"
click at [975, 334] on link "[DEMOGRAPHIC_DATA] [DEMOGRAPHIC_DATA]" at bounding box center [825, 330] width 323 height 38
click at [975, 333] on link "[DEMOGRAPHIC_DATA] [DEMOGRAPHIC_DATA]" at bounding box center [825, 330] width 323 height 38
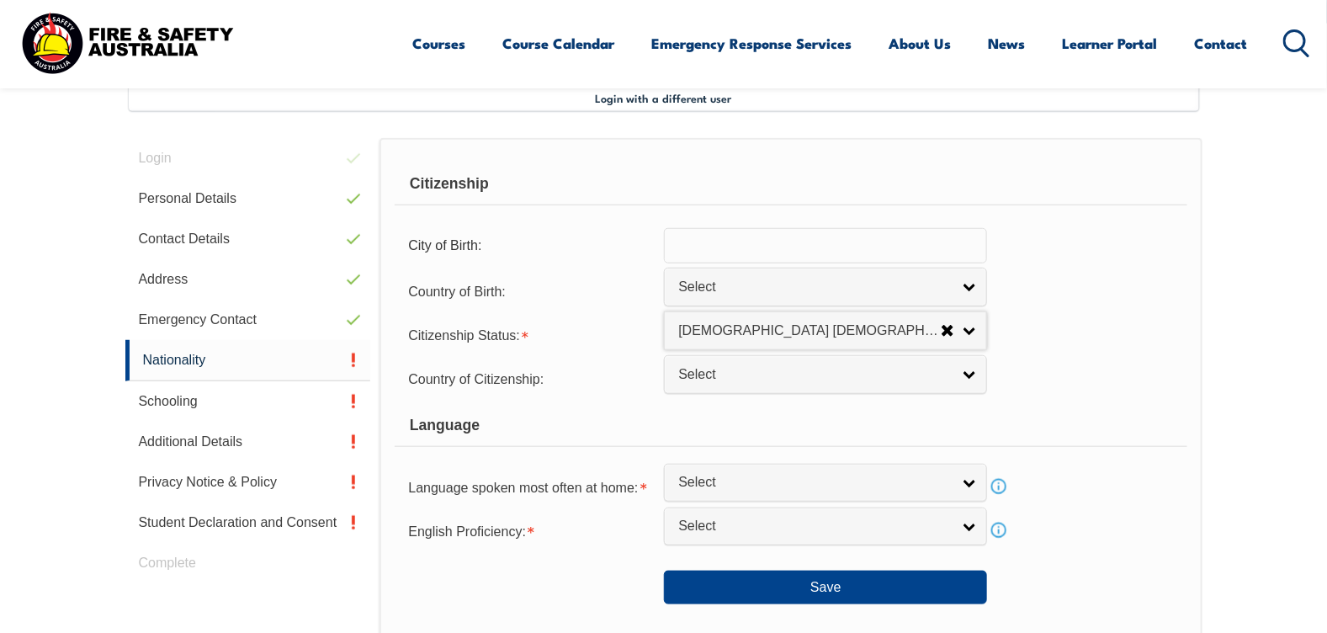
click at [1040, 364] on div "Country of Citizenship: [GEOGRAPHIC_DATA] ([DEMOGRAPHIC_DATA]) [GEOGRAPHIC_DATA…" at bounding box center [791, 378] width 792 height 34
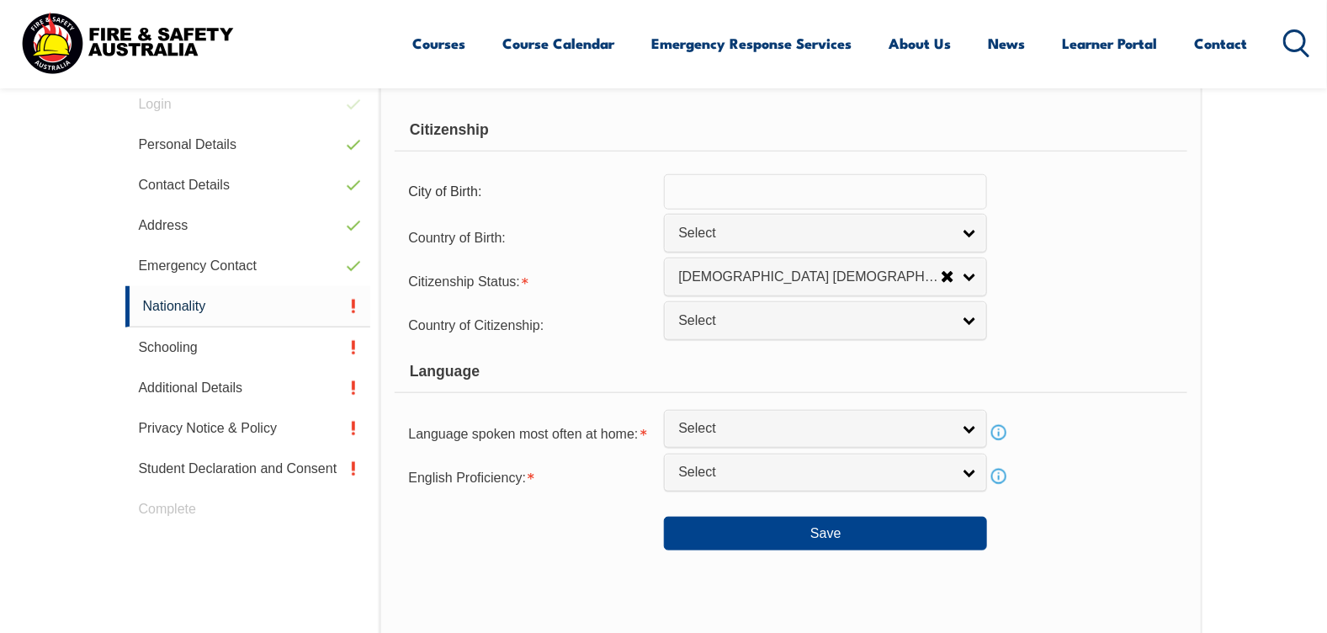
scroll to position [543, 0]
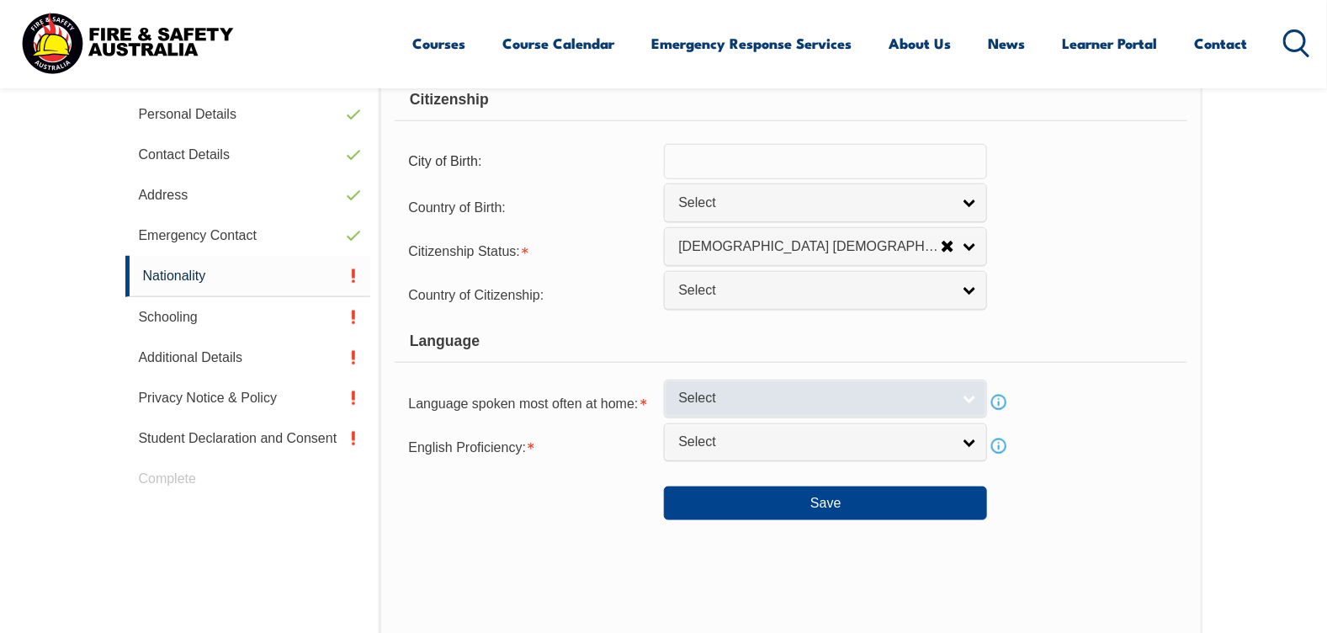
click at [973, 401] on link "Select" at bounding box center [825, 399] width 323 height 38
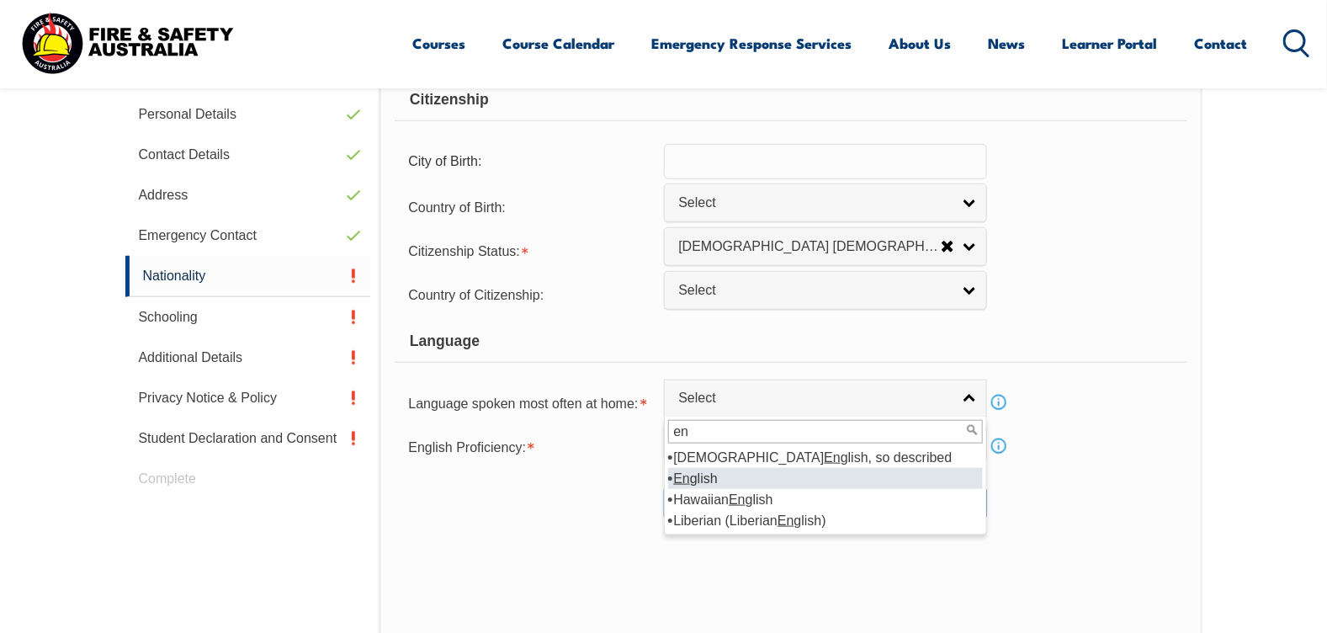
type input "en"
click at [725, 472] on li "En glish" at bounding box center [825, 478] width 315 height 21
select select "1201"
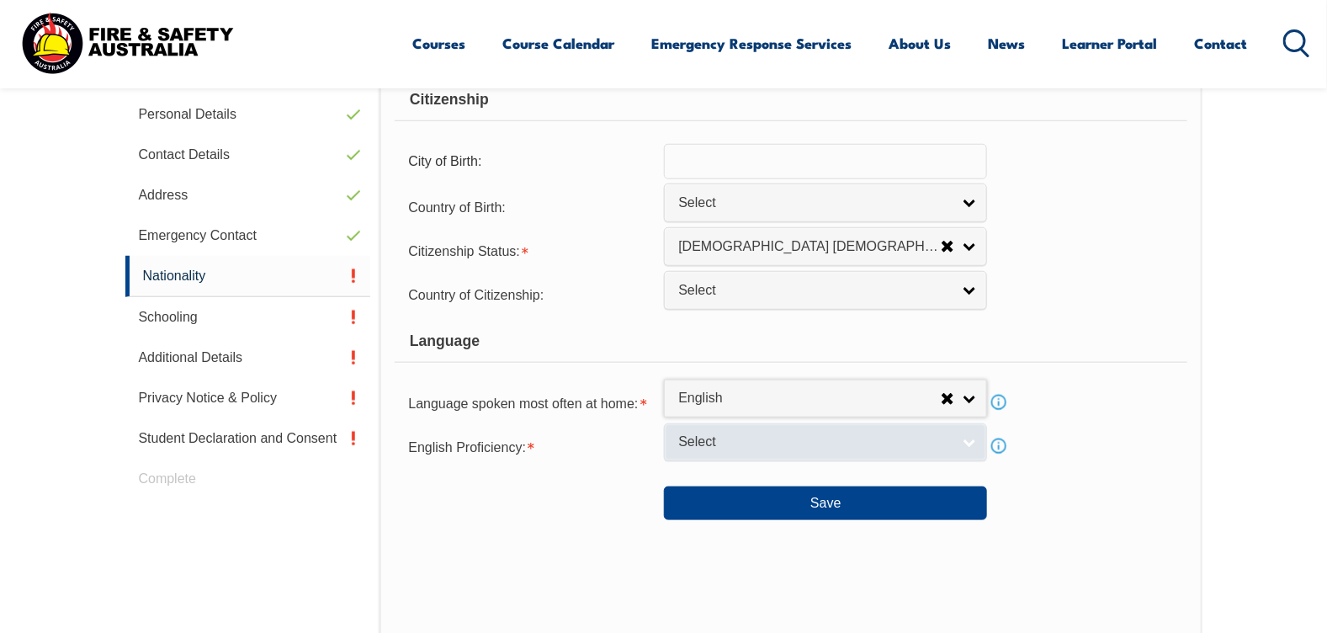
click at [733, 437] on span "Select" at bounding box center [814, 442] width 273 height 18
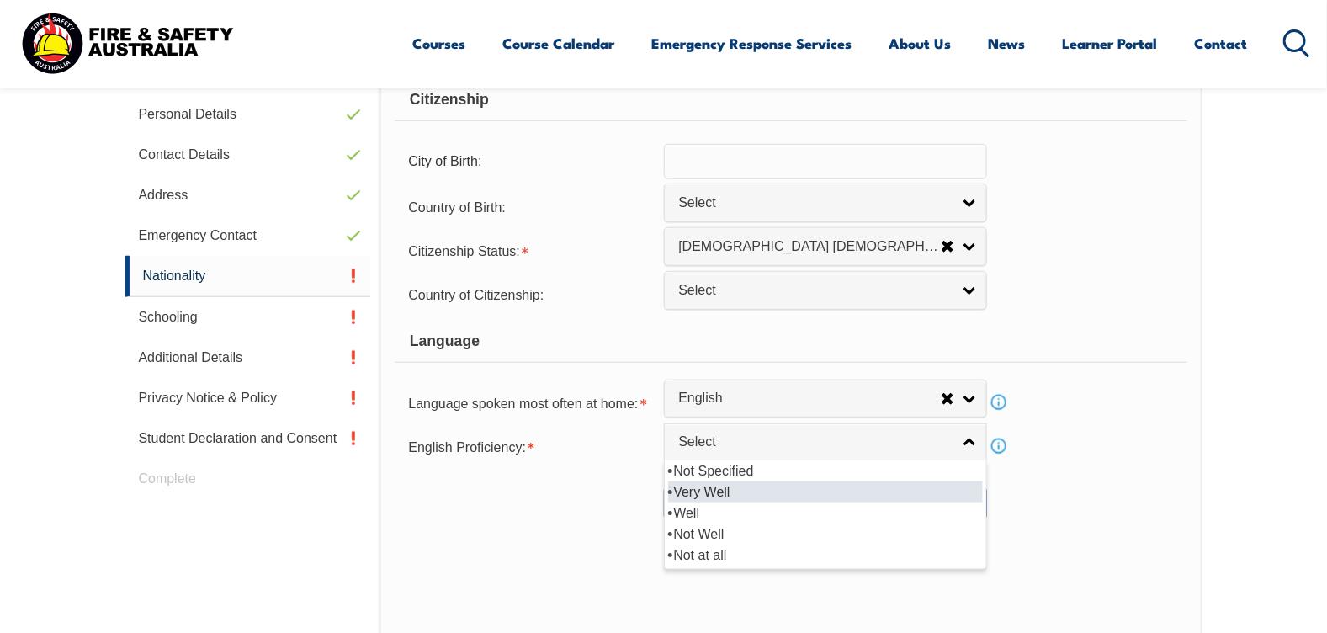
click at [714, 490] on li "Very Well" at bounding box center [825, 491] width 315 height 21
select select "1"
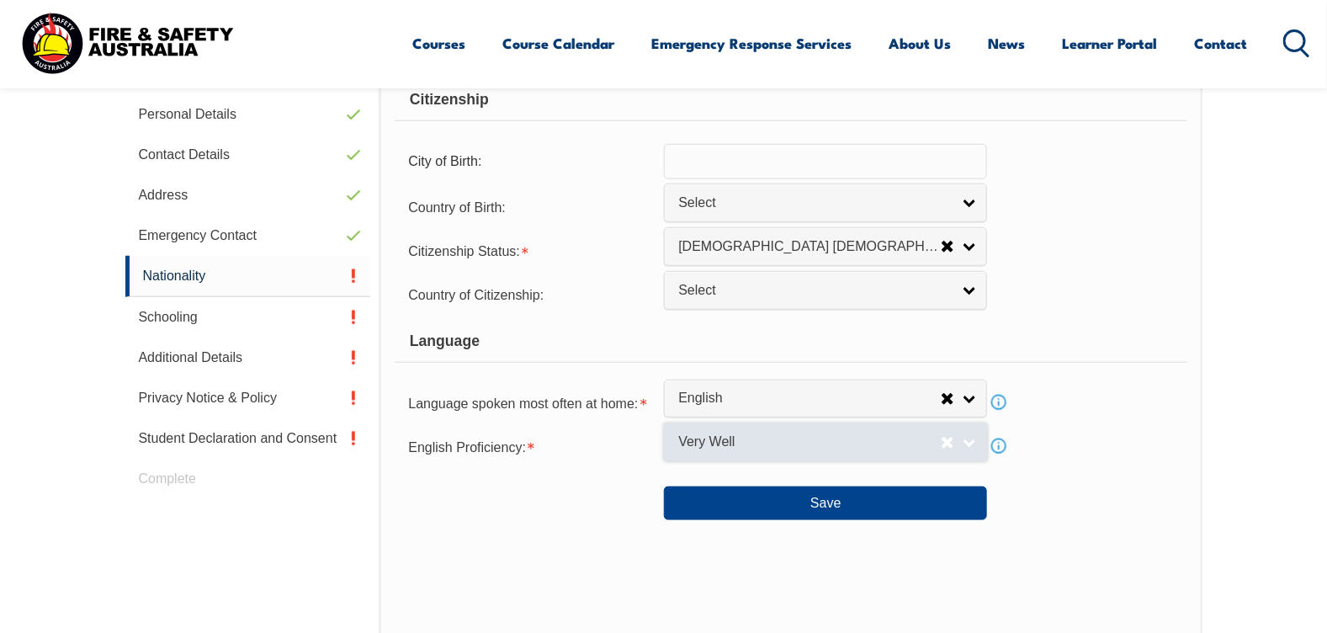
click at [977, 447] on link "Very Well" at bounding box center [825, 442] width 323 height 38
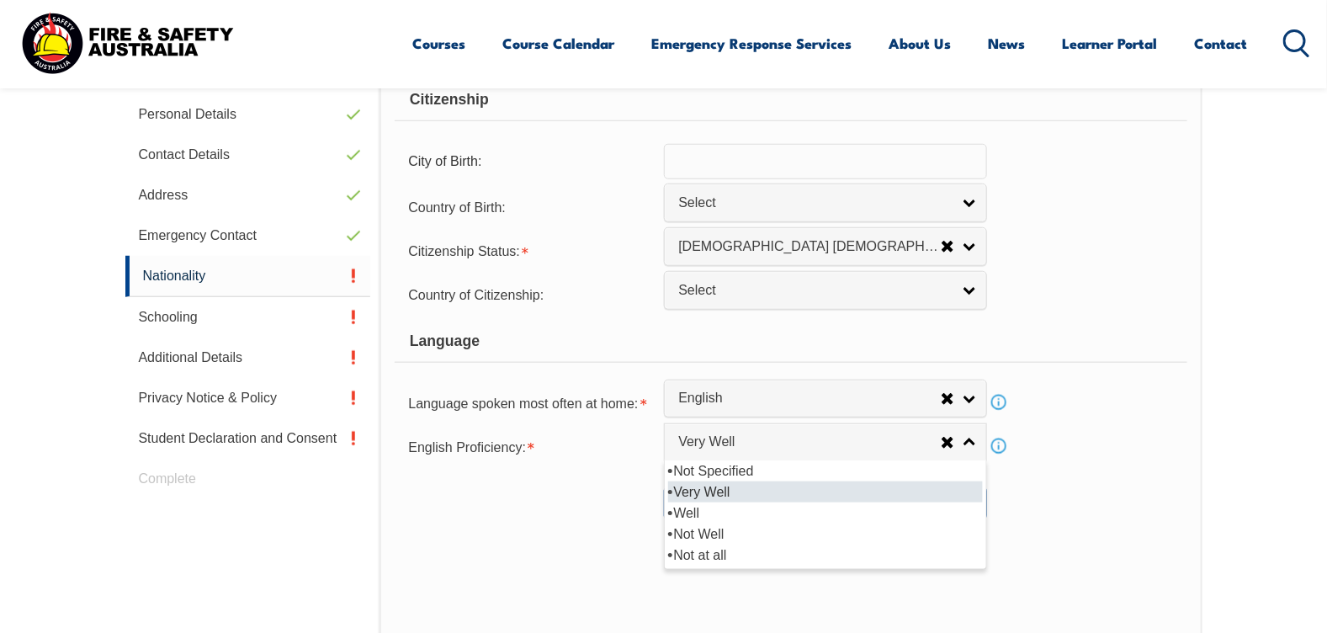
click at [1032, 492] on div "Save" at bounding box center [791, 496] width 792 height 47
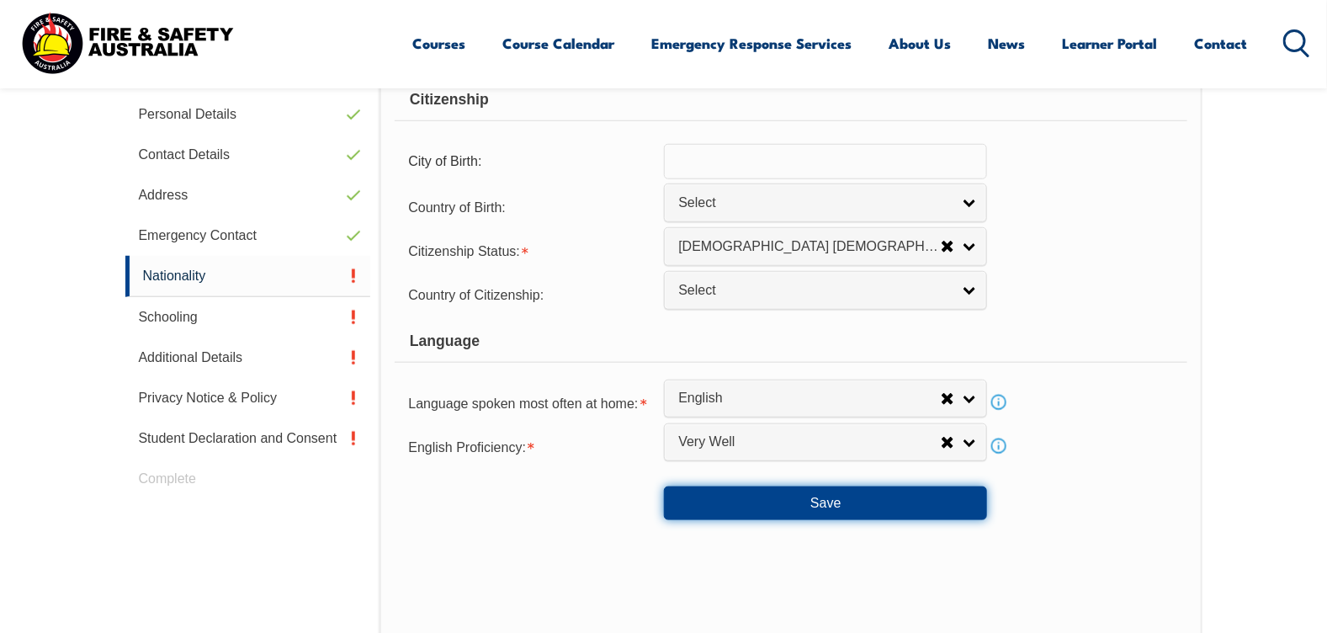
click at [884, 496] on button "Save" at bounding box center [825, 503] width 323 height 34
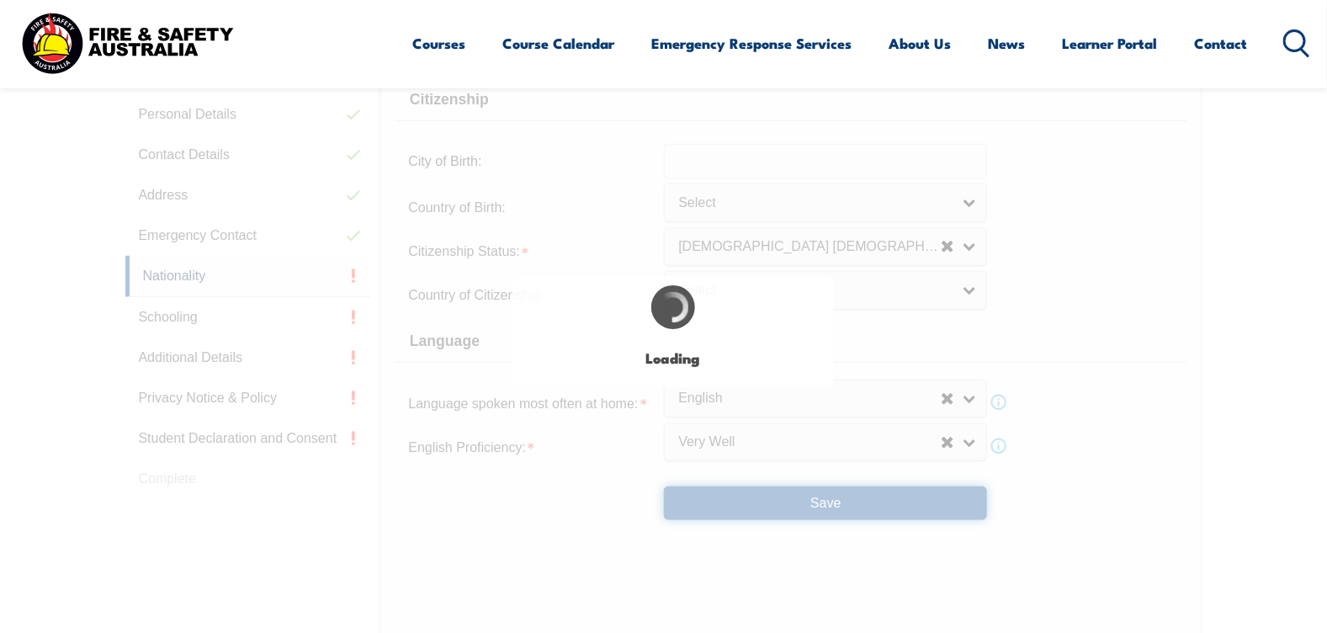
select select "false"
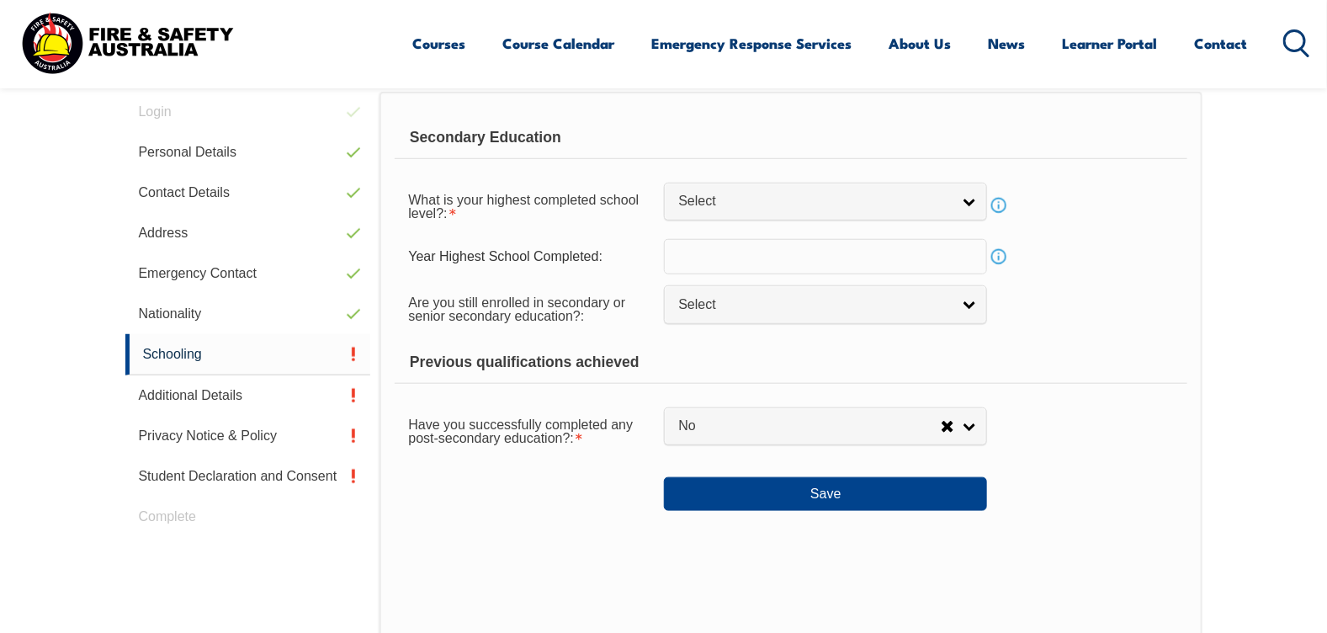
scroll to position [459, 0]
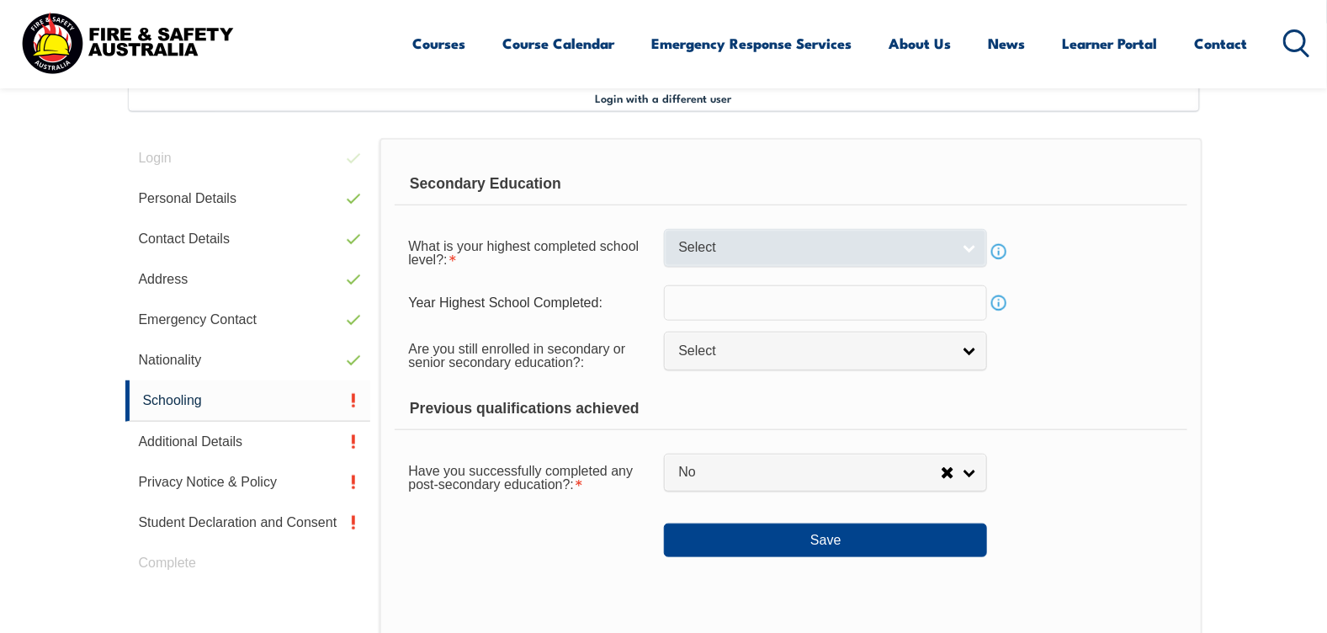
click at [842, 253] on span "Select" at bounding box center [814, 248] width 273 height 18
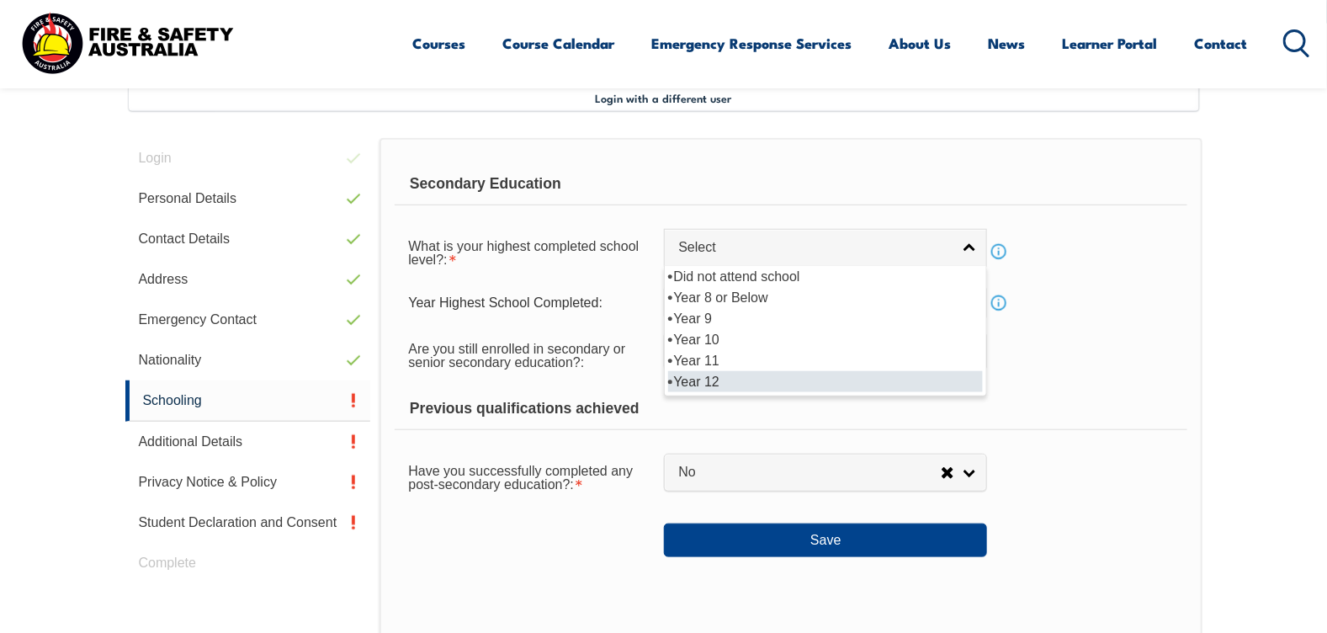
click at [830, 380] on li "Year 12" at bounding box center [825, 381] width 315 height 21
select select "12"
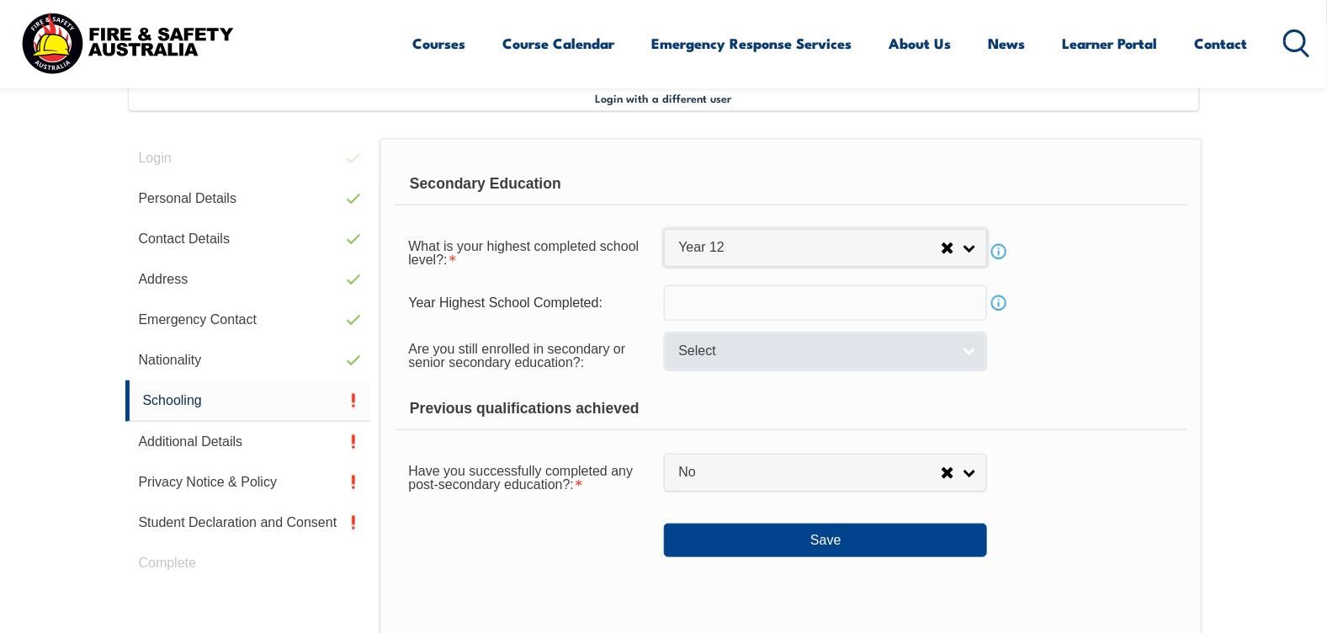
click at [831, 363] on link "Select" at bounding box center [825, 351] width 323 height 38
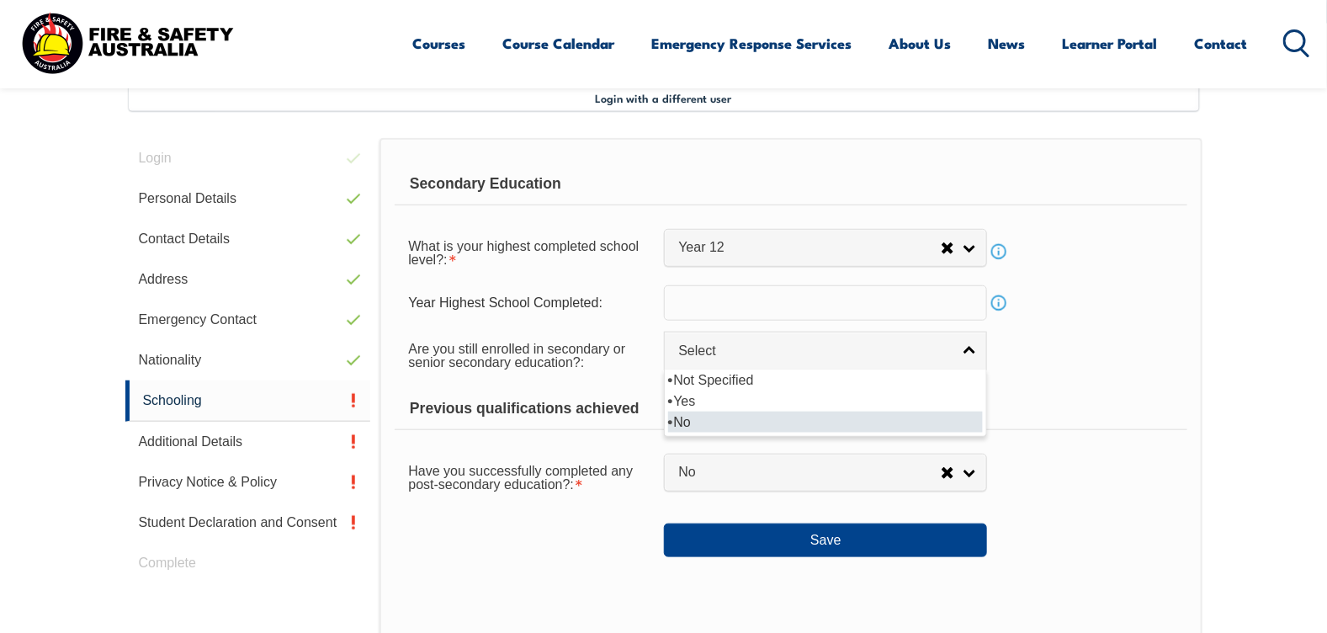
click at [805, 417] on li "No" at bounding box center [825, 422] width 315 height 21
select select "false"
click at [798, 302] on input "text" at bounding box center [825, 302] width 323 height 35
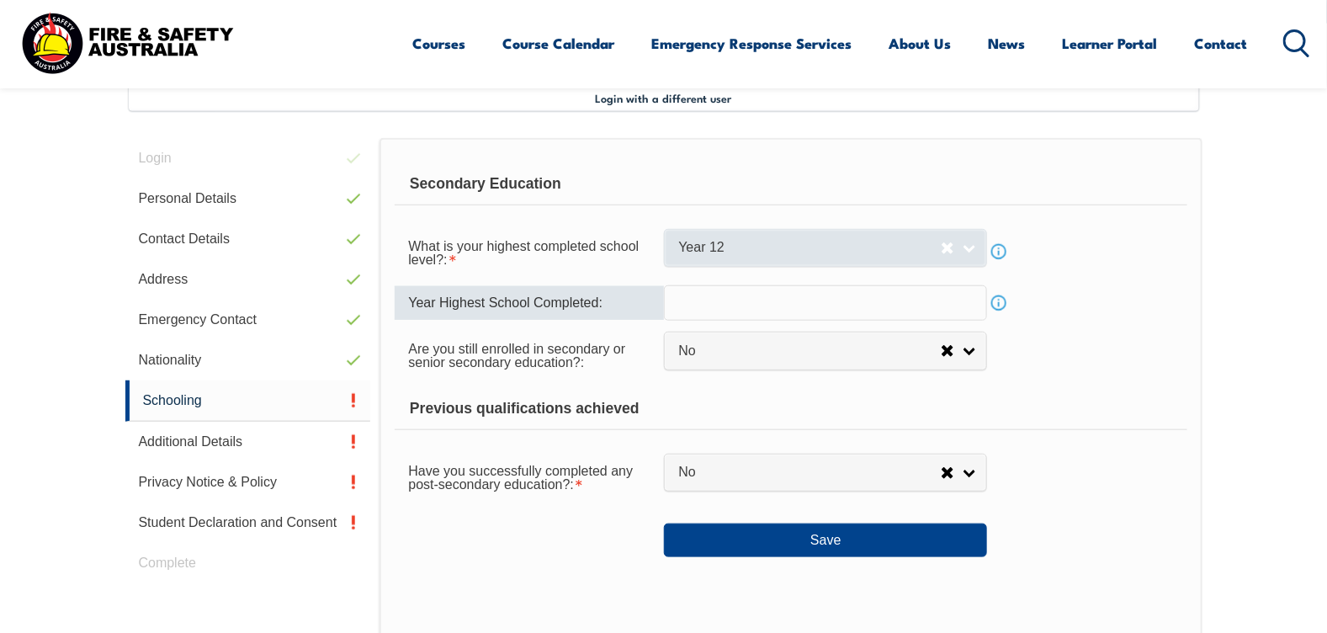
click at [977, 252] on link "Year 12" at bounding box center [825, 248] width 323 height 38
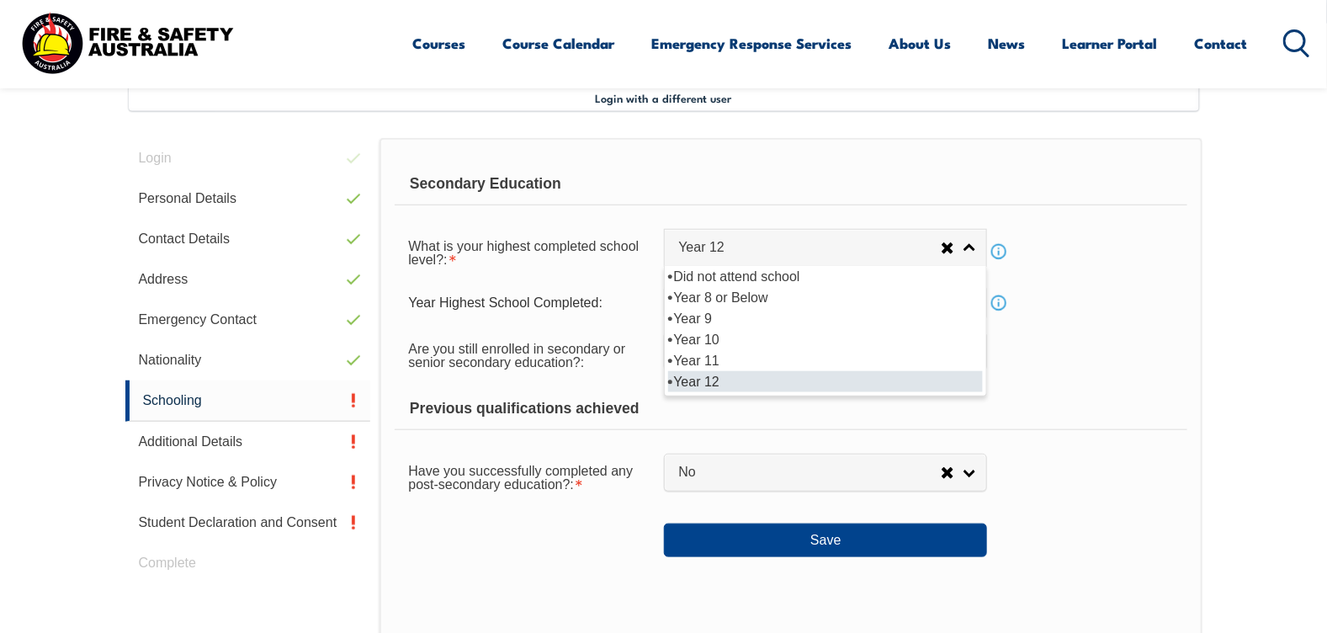
click at [725, 389] on li "Year 12" at bounding box center [825, 381] width 315 height 21
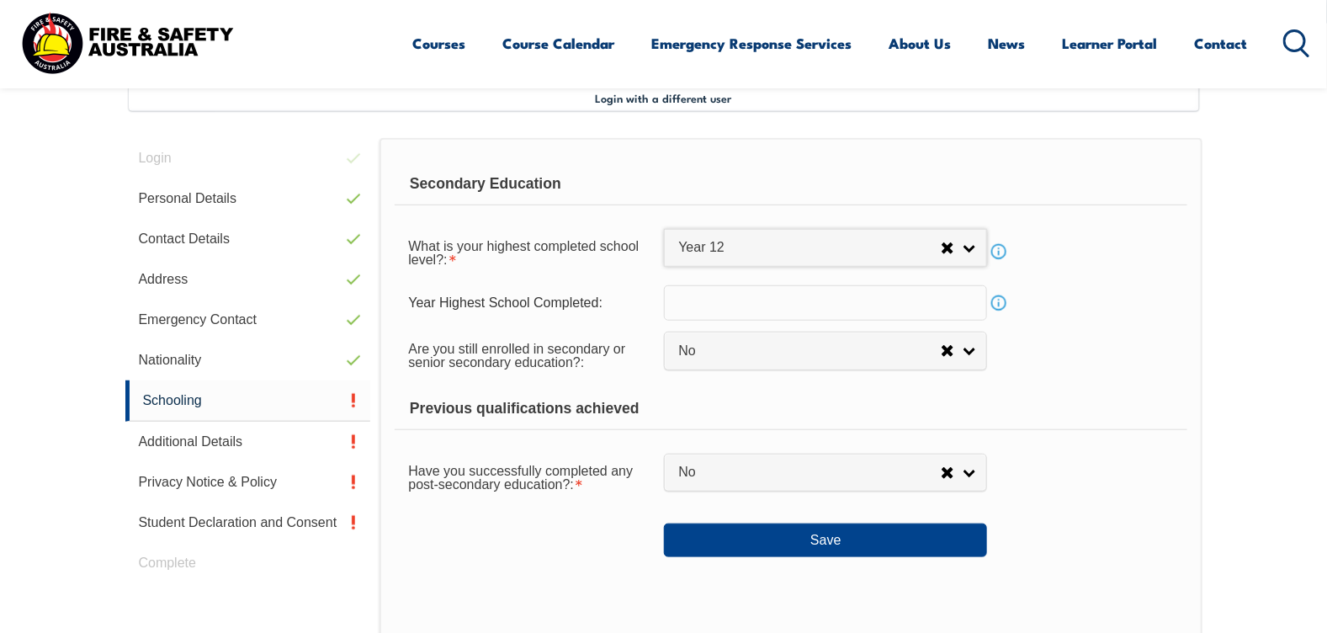
click at [725, 305] on input "text" at bounding box center [825, 302] width 323 height 35
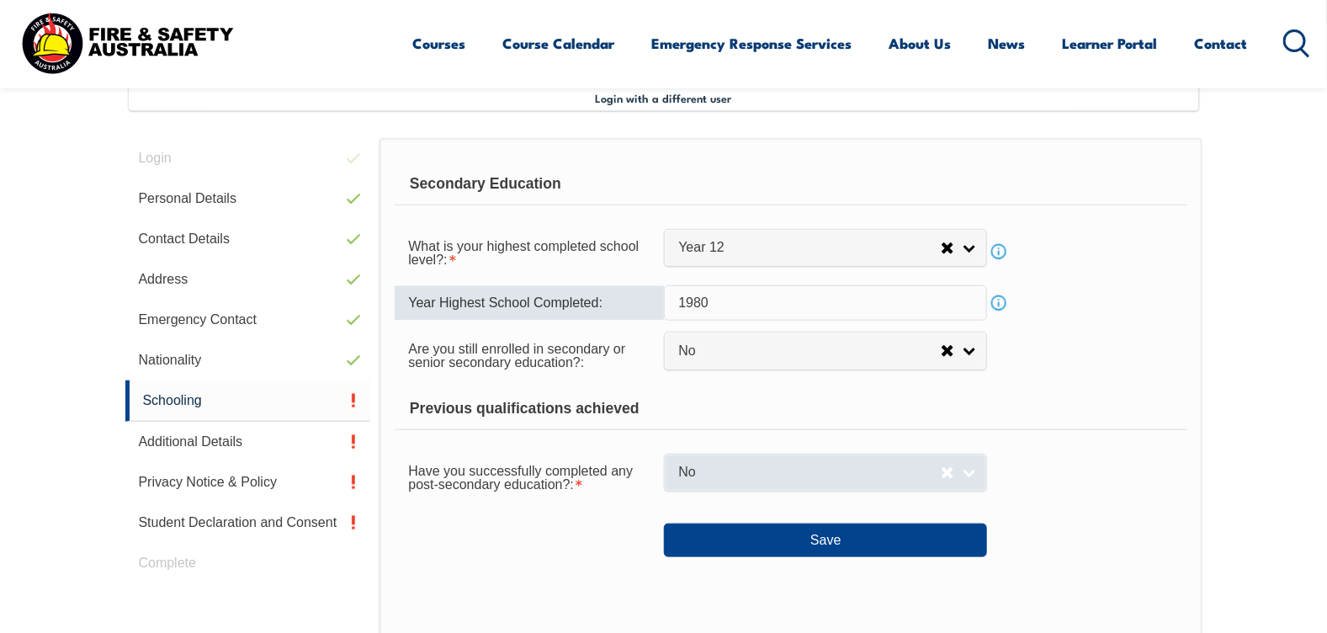
type input "1980"
click at [711, 479] on span "No" at bounding box center [809, 473] width 263 height 18
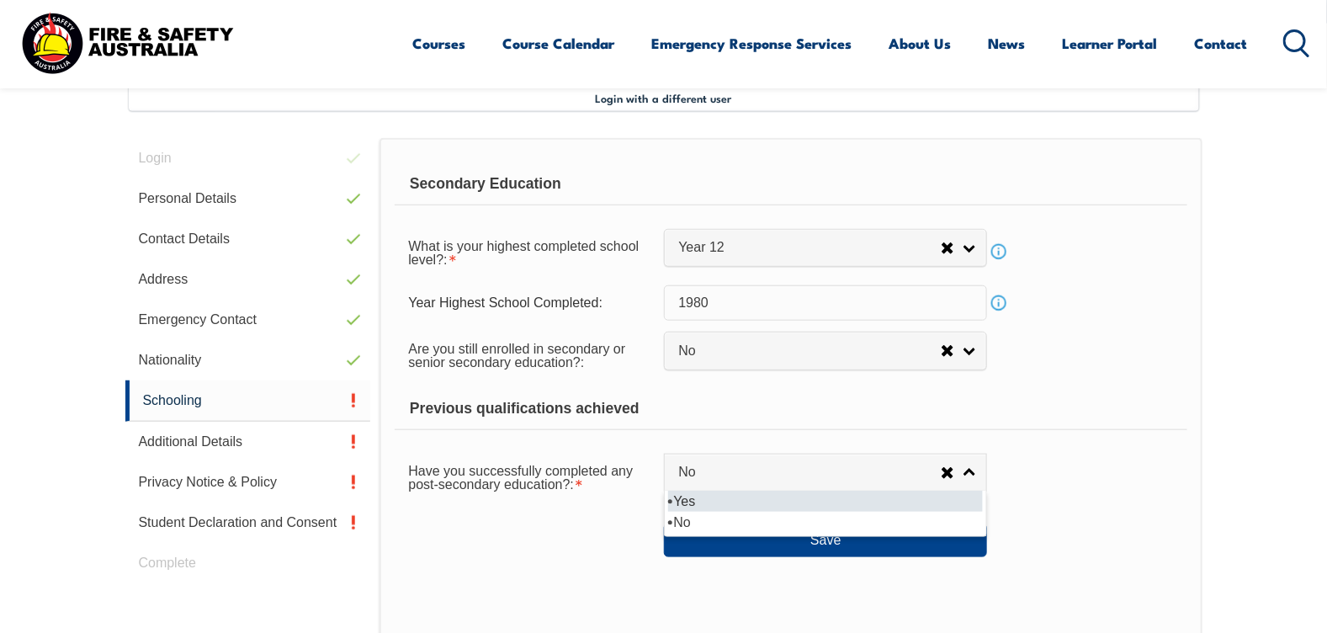
click at [713, 499] on li "Yes" at bounding box center [825, 501] width 315 height 21
select select "true"
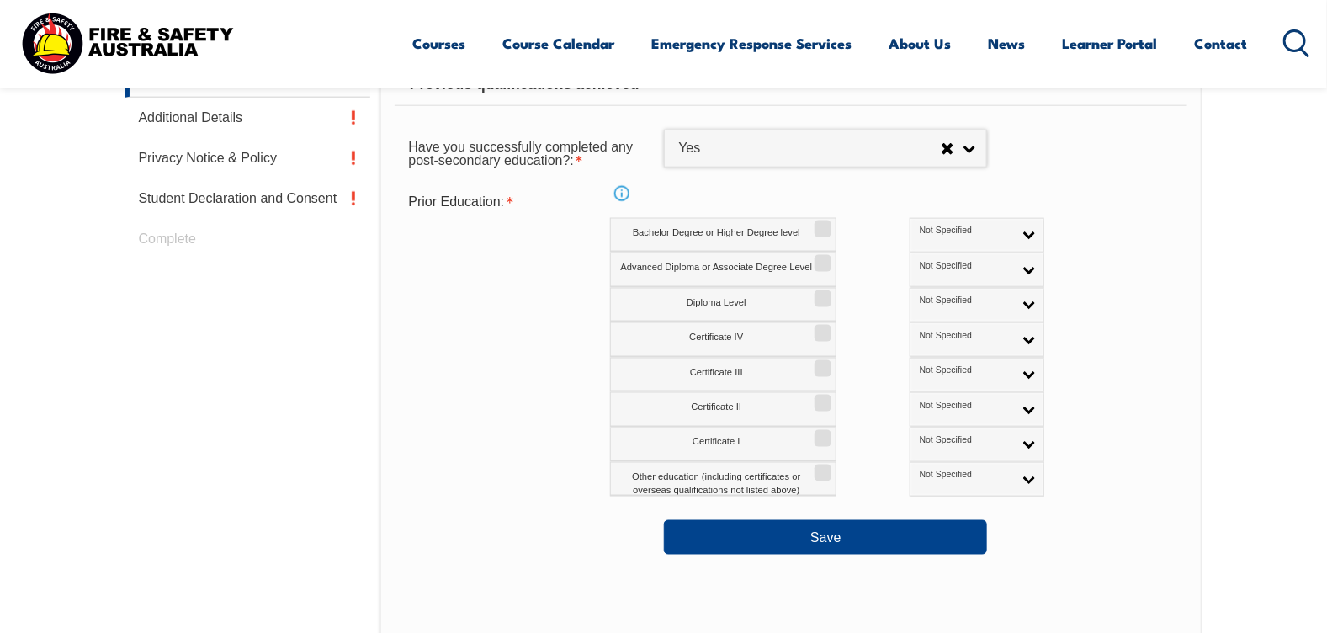
scroll to position [794, 0]
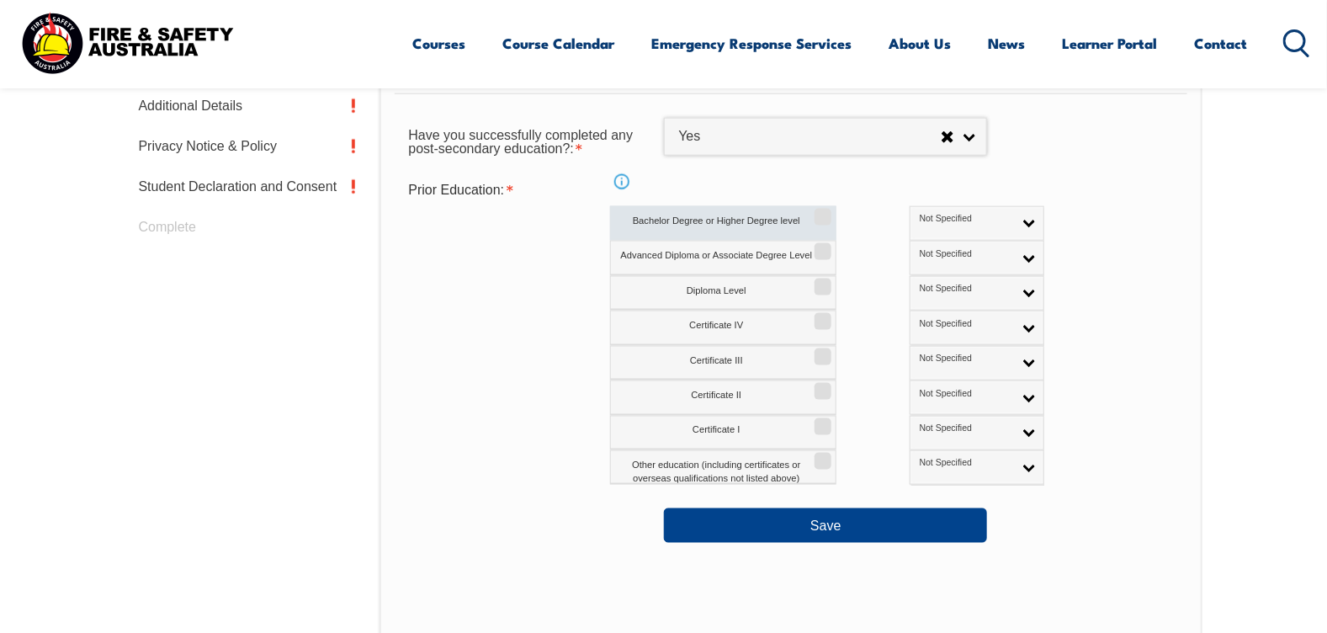
click at [822, 212] on input "Bachelor Degree or Higher Degree level" at bounding box center [820, 211] width 10 height 2
checkbox input "true"
click at [965, 219] on link "Not Specified" at bounding box center [977, 223] width 135 height 35
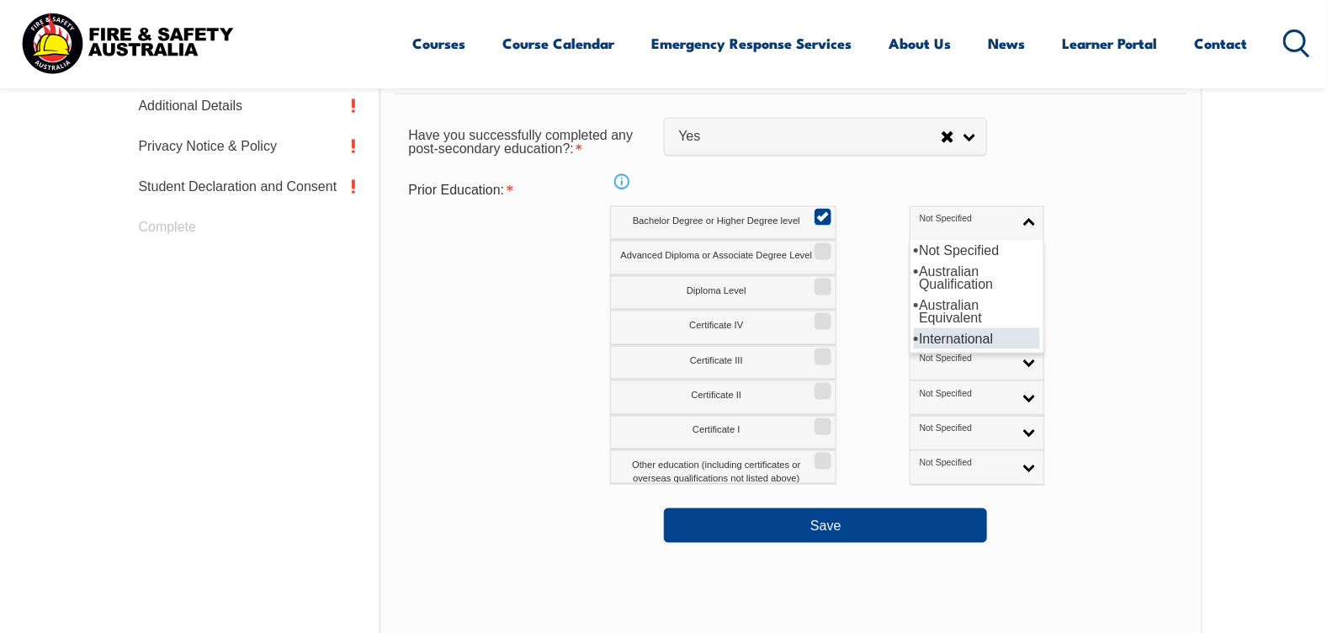
click at [914, 334] on li "International" at bounding box center [977, 338] width 126 height 21
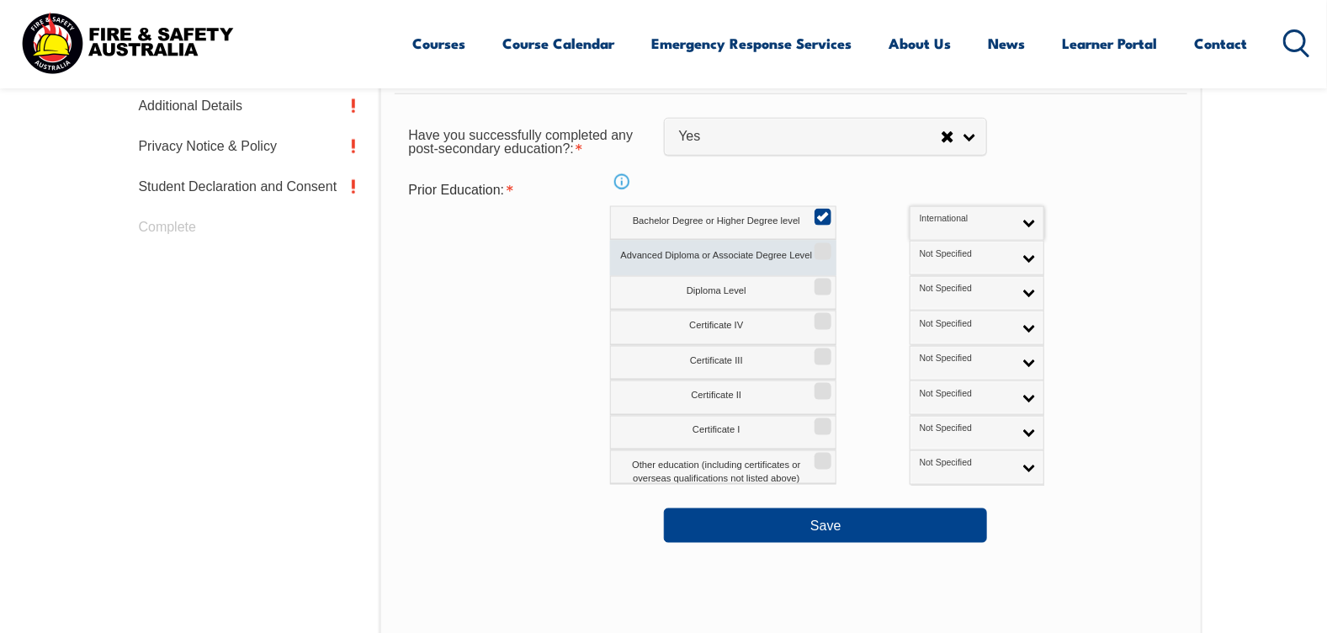
click at [826, 247] on input "Advanced Diploma or Associate Degree Level" at bounding box center [820, 246] width 10 height 2
checkbox input "true"
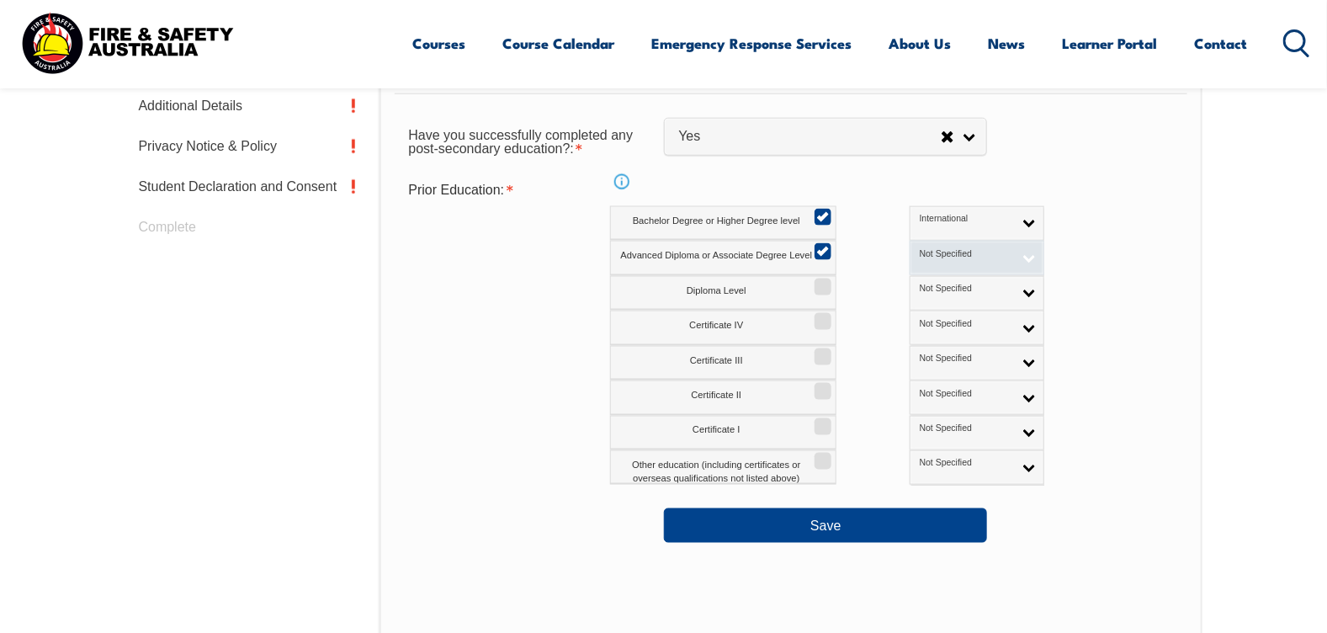
click at [956, 255] on link "Not Specified" at bounding box center [977, 258] width 135 height 35
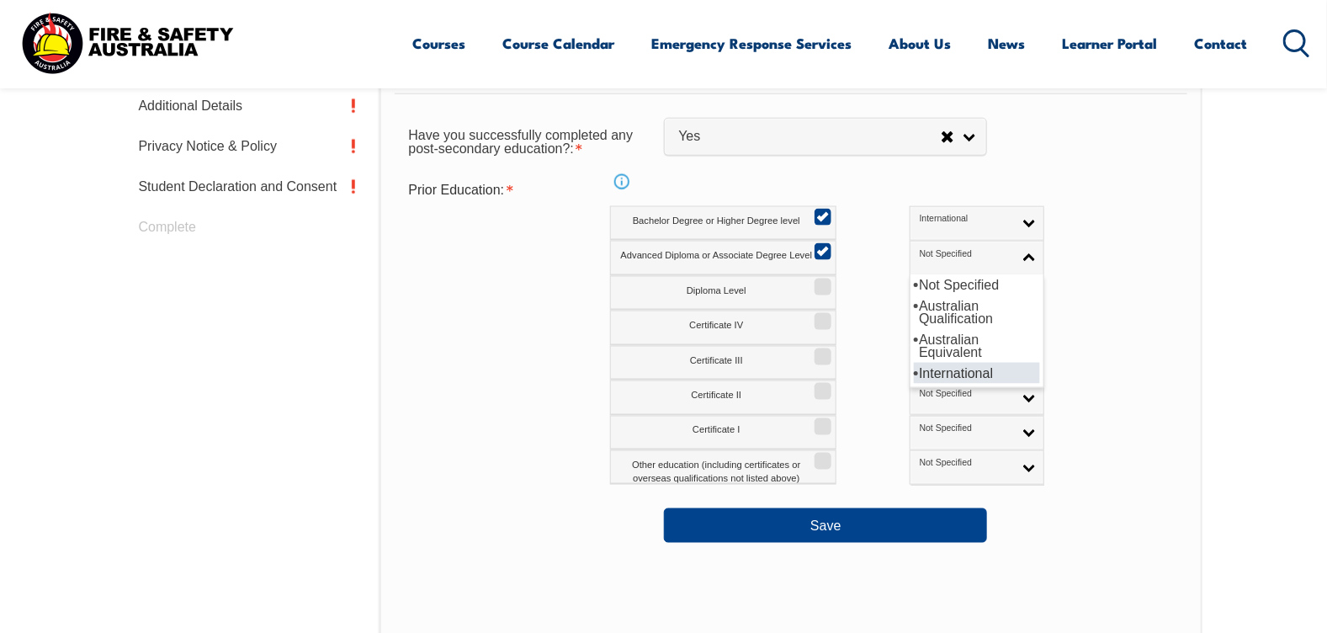
click at [931, 375] on li "International" at bounding box center [977, 373] width 126 height 21
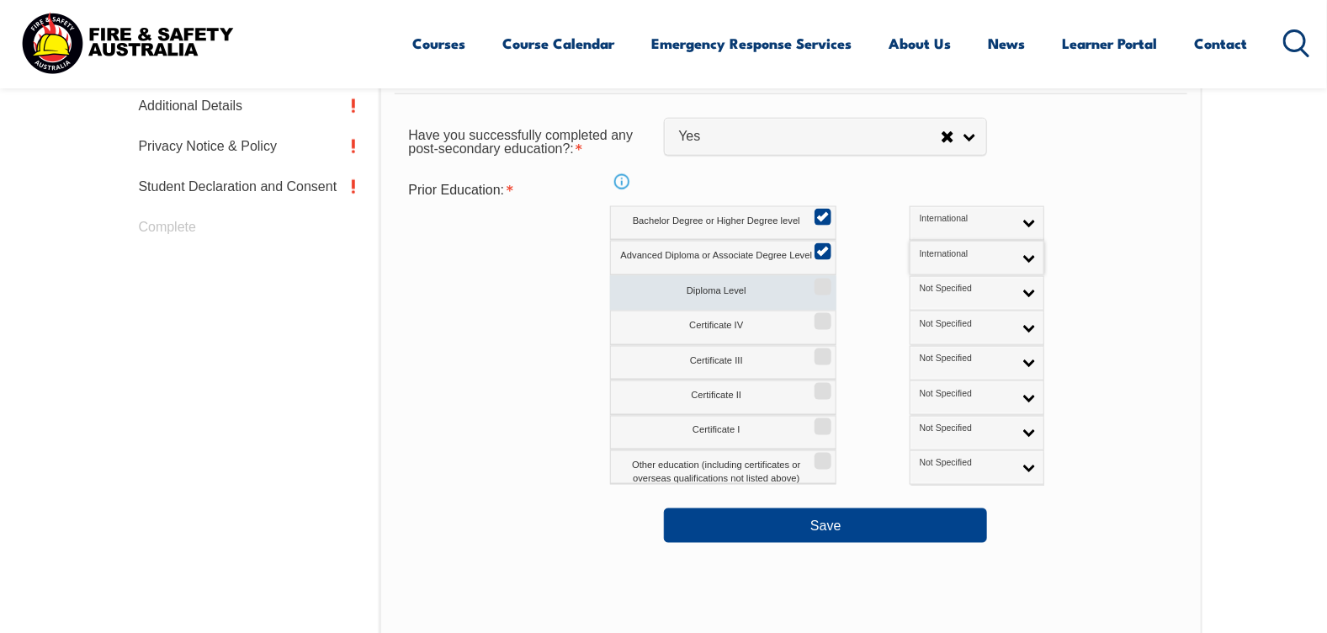
click at [823, 282] on input "Diploma Level" at bounding box center [820, 281] width 10 height 2
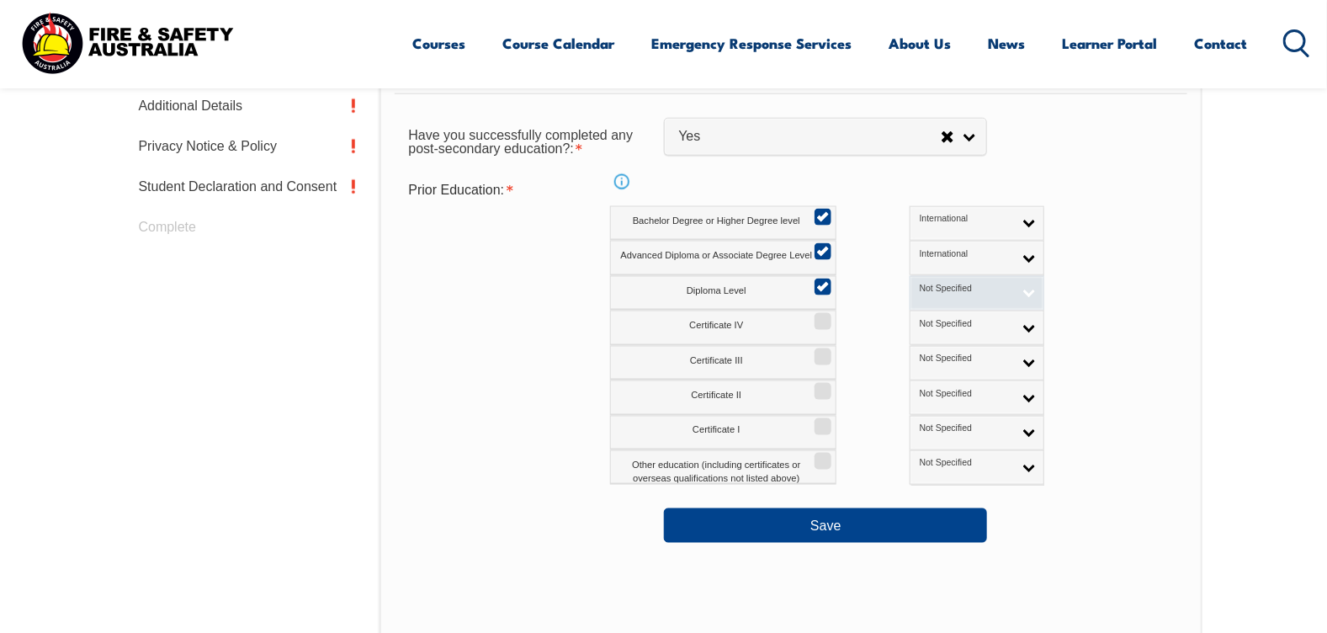
click at [920, 289] on span "Not Specified" at bounding box center [966, 289] width 93 height 12
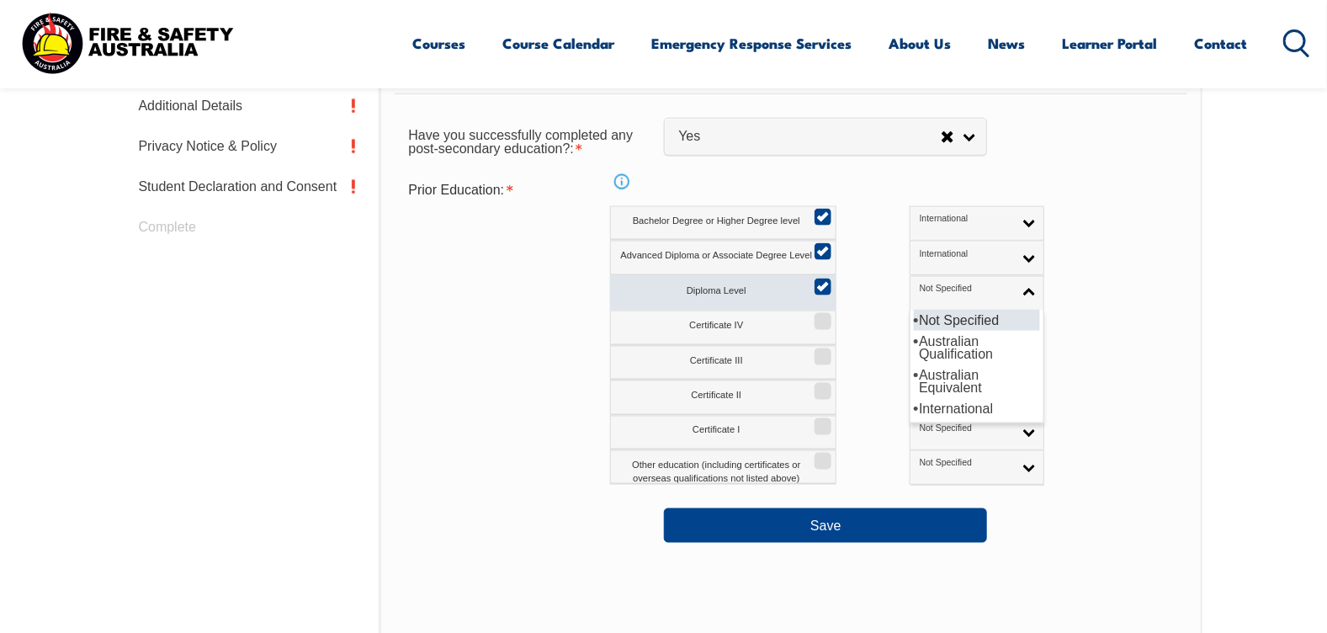
click at [822, 282] on input "Diploma Level" at bounding box center [820, 281] width 10 height 2
checkbox input "false"
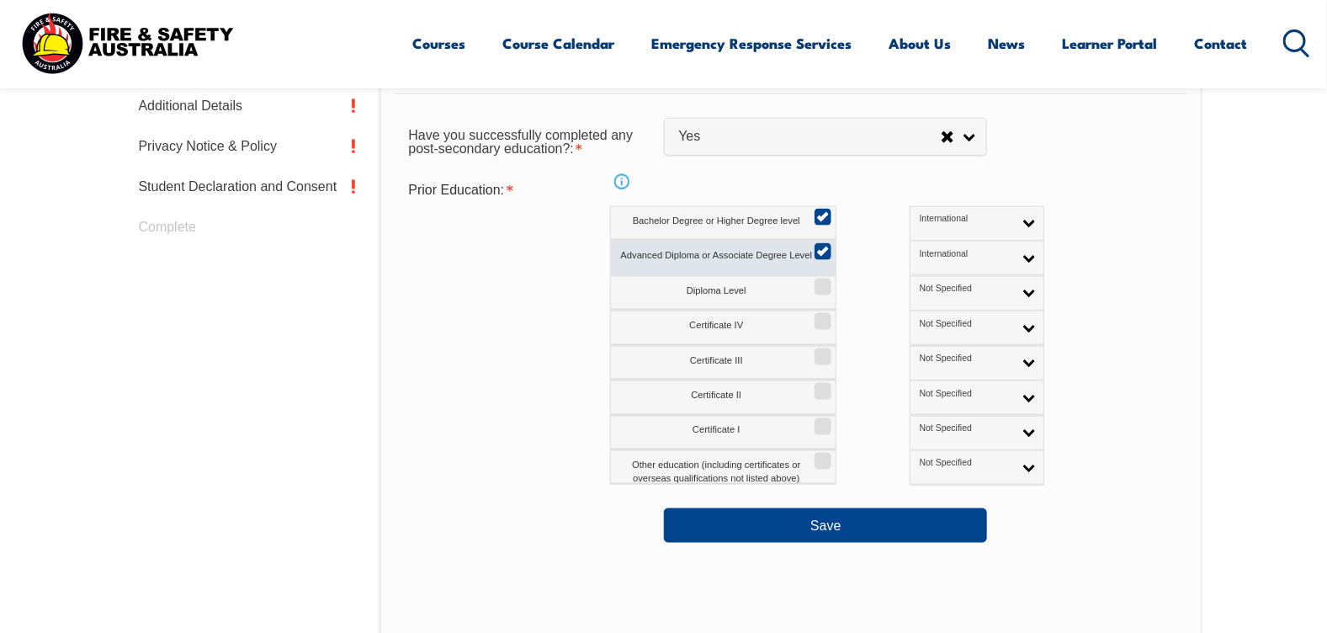
click at [822, 247] on input "Advanced Diploma or Associate Degree Level" at bounding box center [820, 246] width 10 height 2
checkbox input "false"
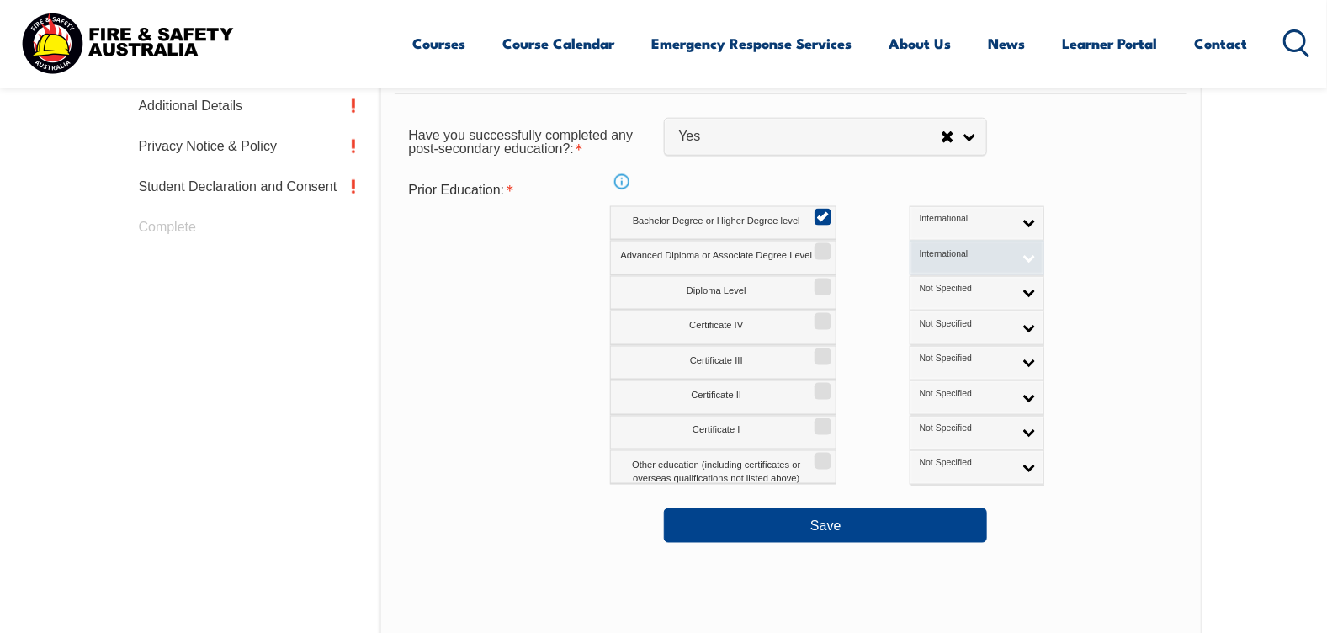
click at [951, 256] on link "International" at bounding box center [977, 258] width 135 height 35
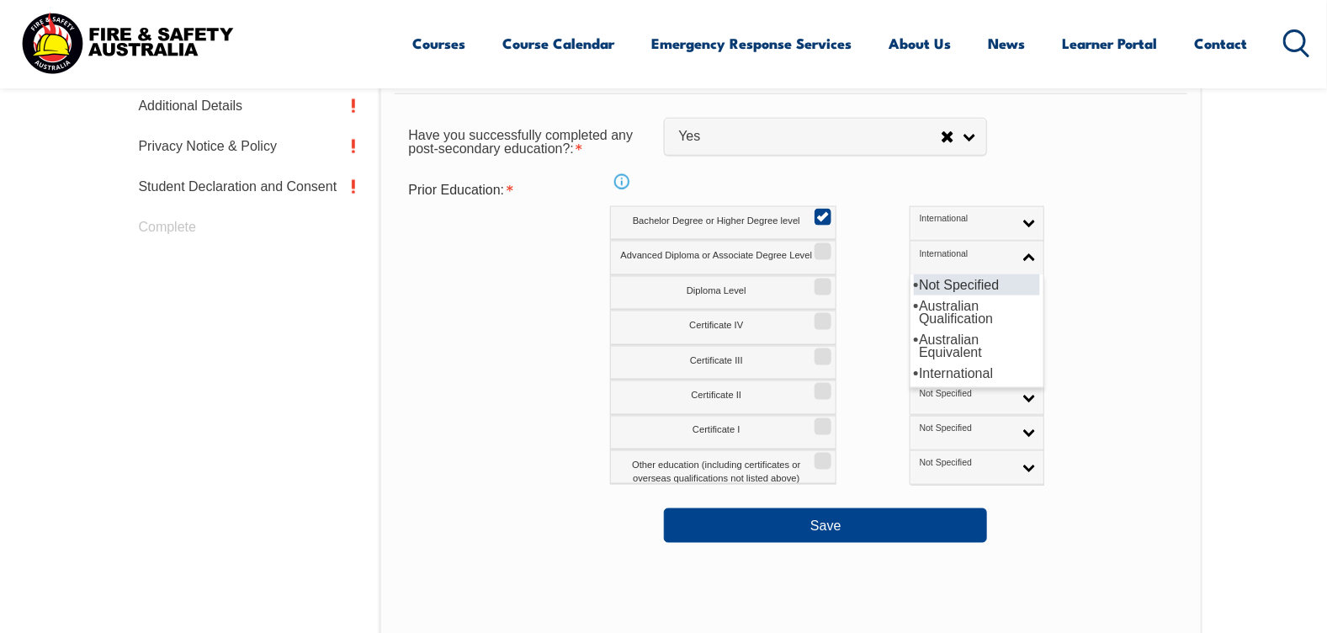
click at [932, 290] on li "Not Specified" at bounding box center [977, 284] width 126 height 21
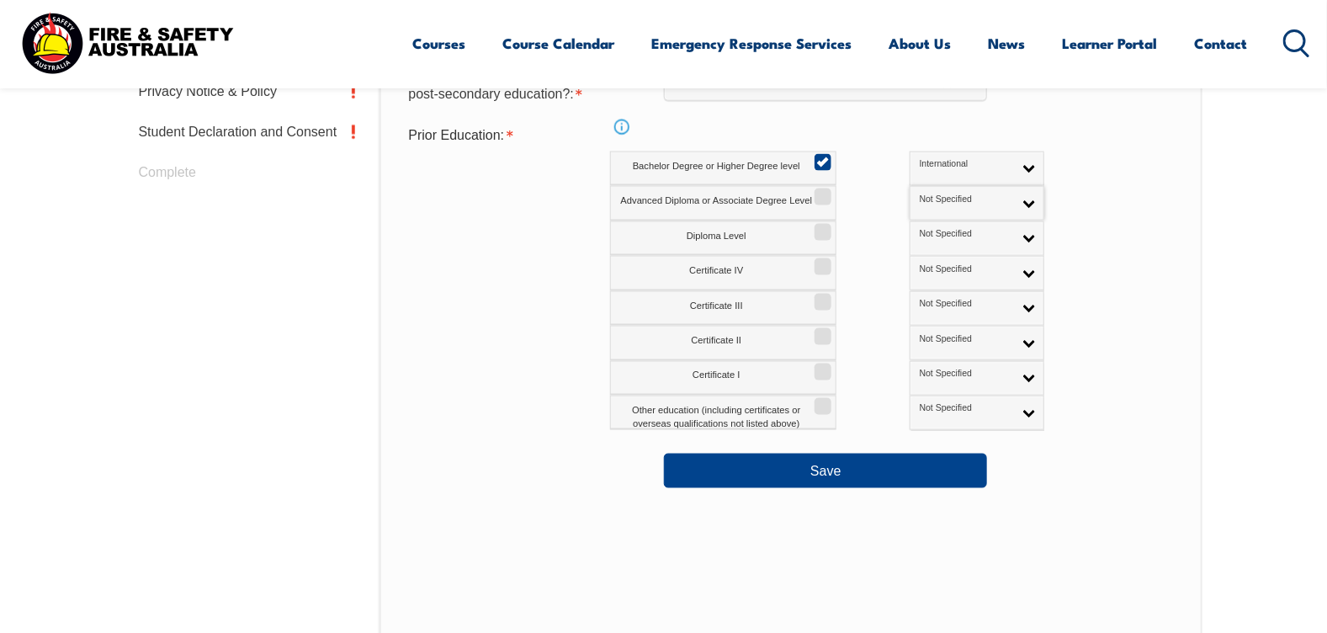
scroll to position [879, 0]
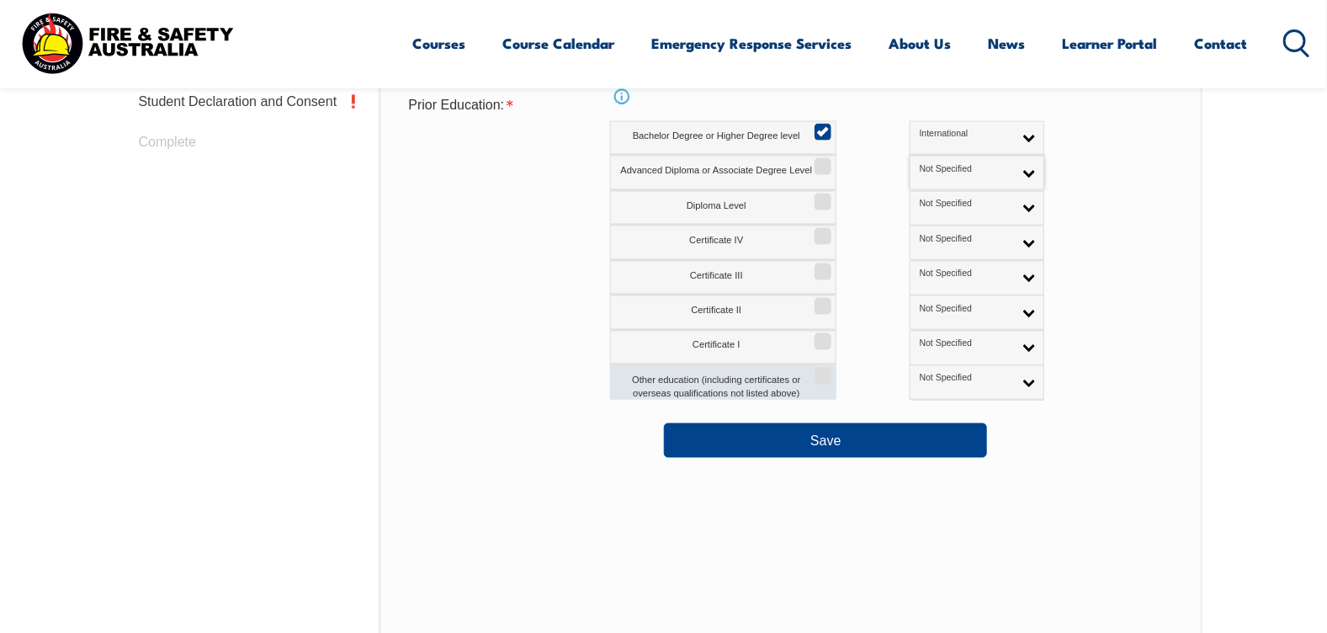
click at [821, 371] on input "Other education (including certificates or overseas qualifications not listed a…" at bounding box center [820, 370] width 10 height 2
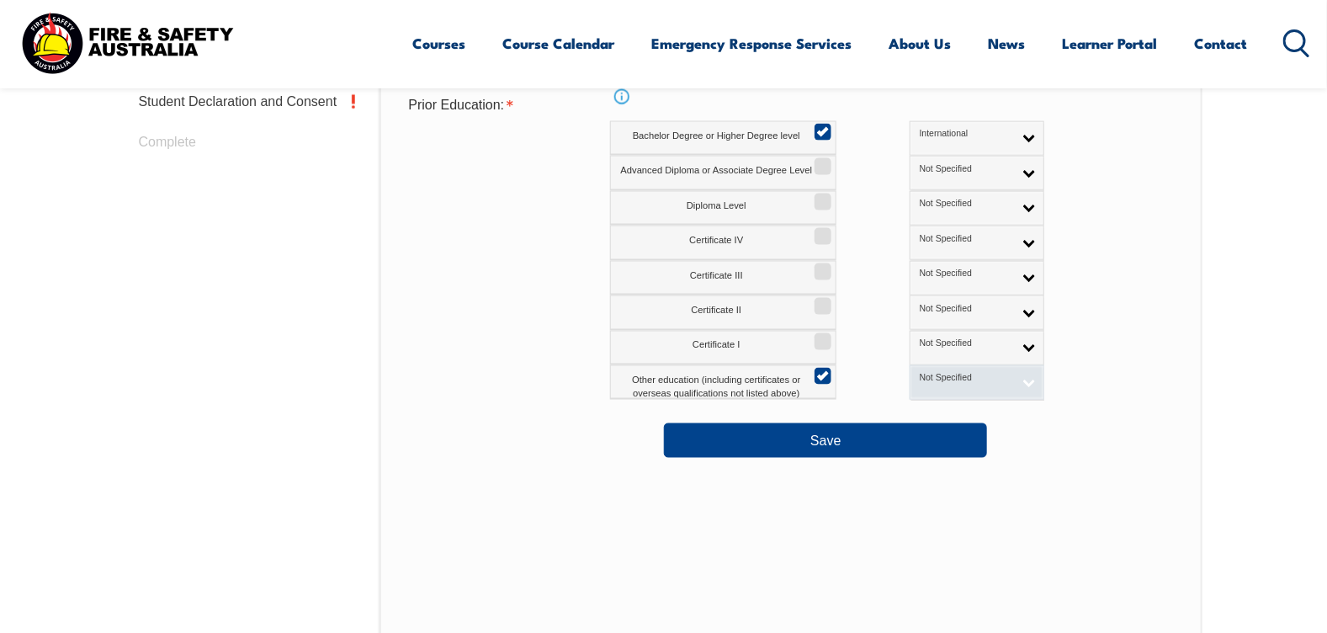
click at [910, 384] on link "Not Specified" at bounding box center [977, 382] width 135 height 35
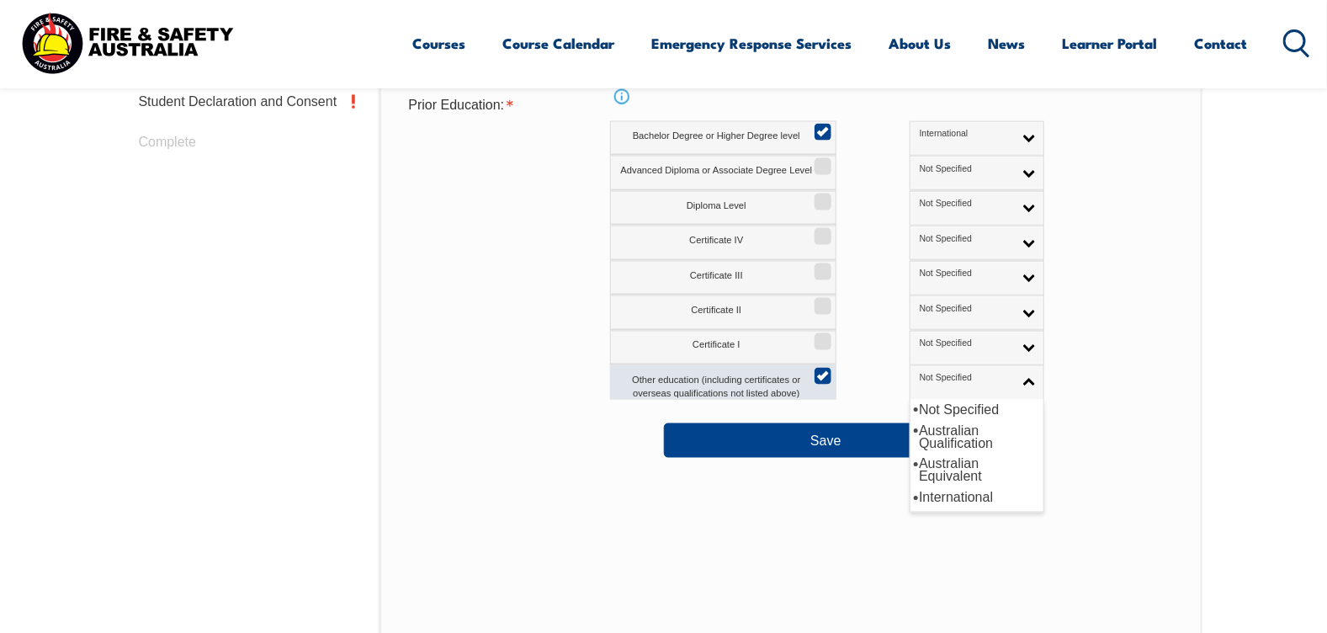
click at [825, 371] on input "Other education (including certificates or overseas qualifications not listed a…" at bounding box center [820, 370] width 10 height 2
checkbox input "false"
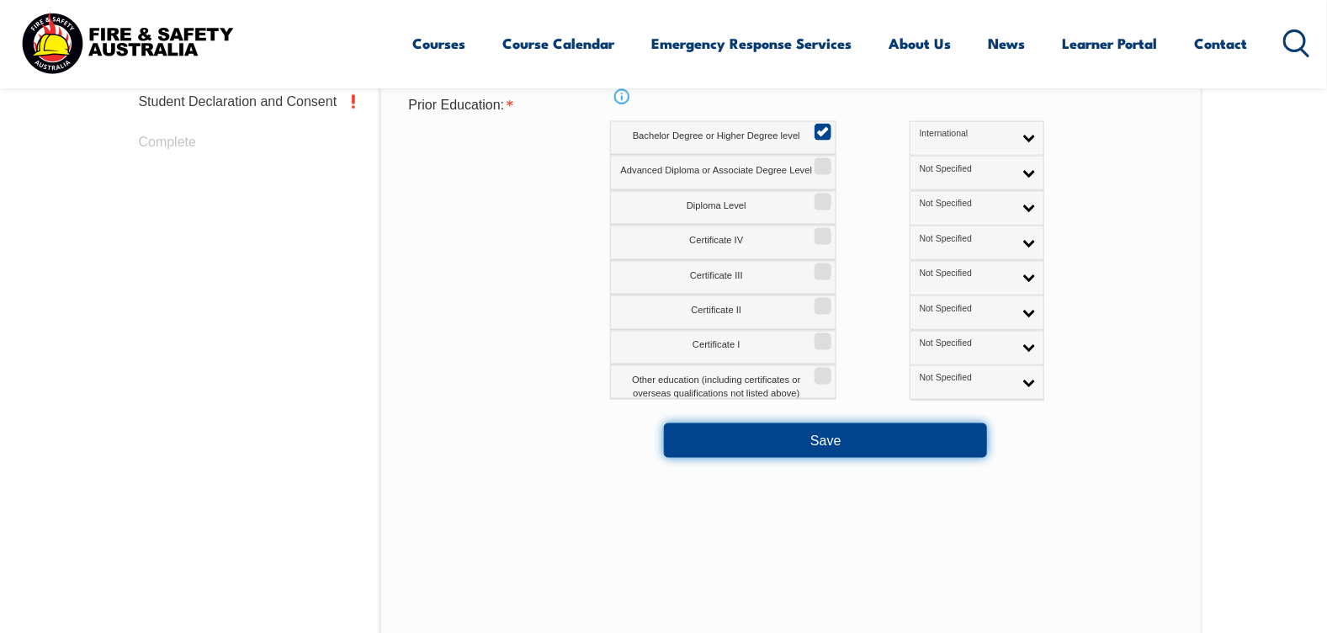
click at [876, 438] on button "Save" at bounding box center [825, 440] width 323 height 34
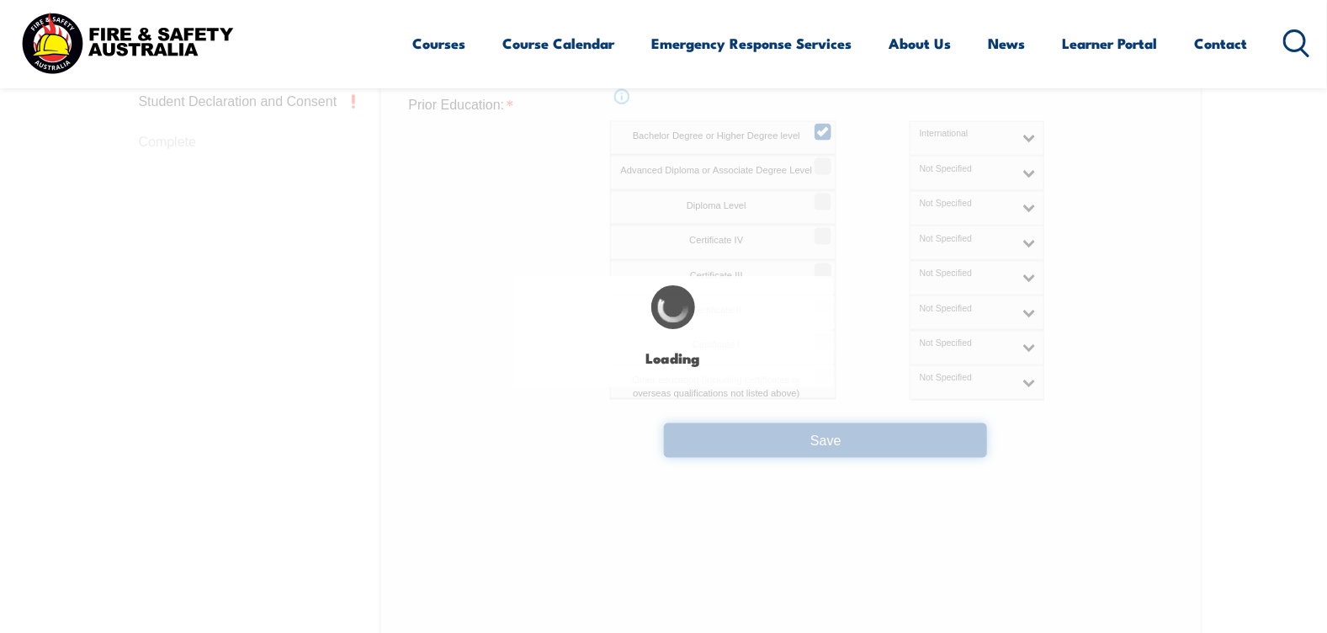
select select
select select "false"
select select "true"
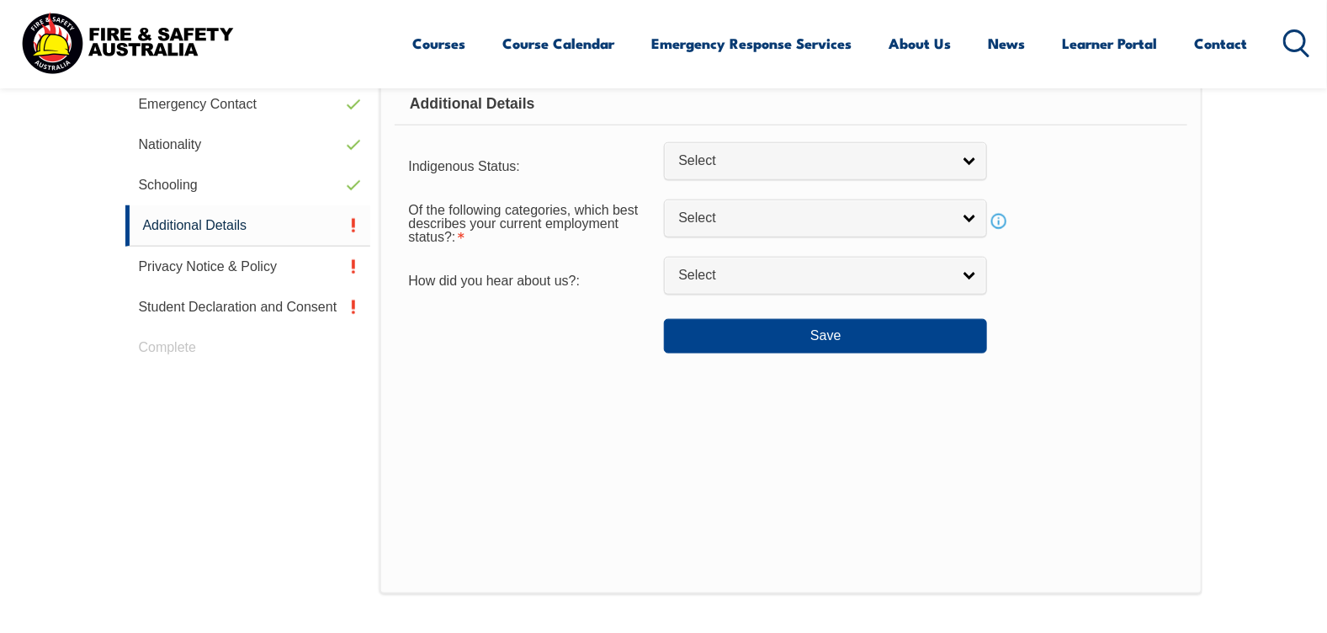
scroll to position [459, 0]
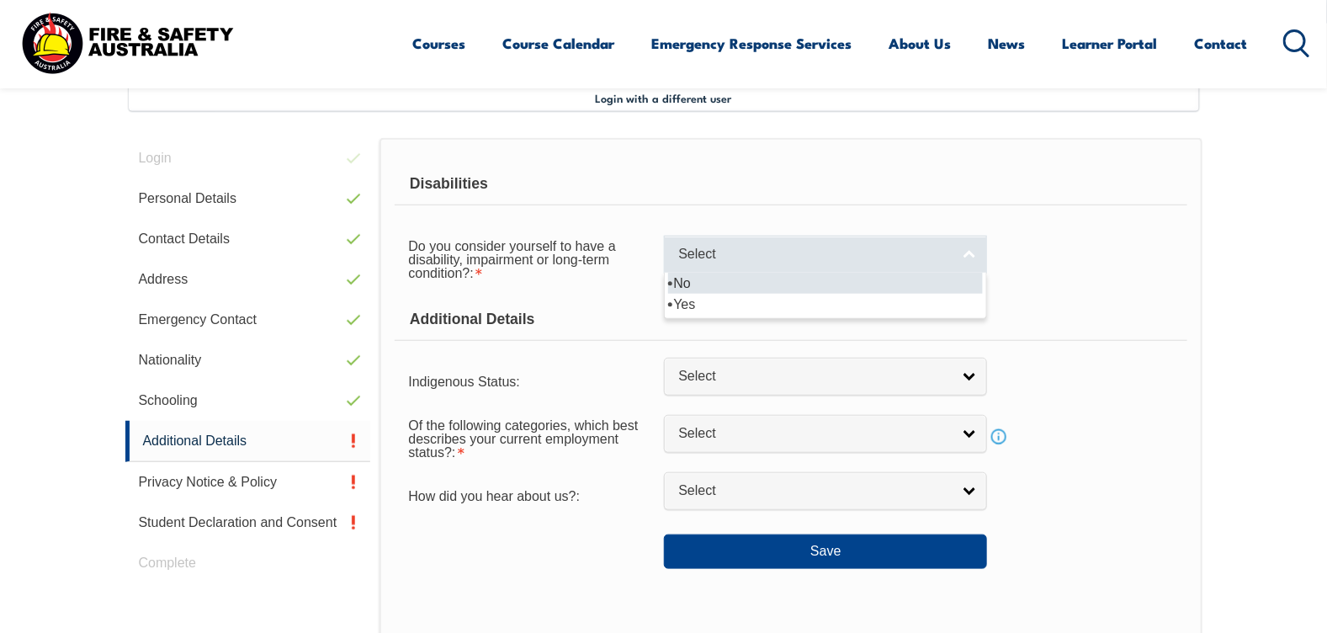
click at [842, 259] on span "Select" at bounding box center [814, 255] width 273 height 18
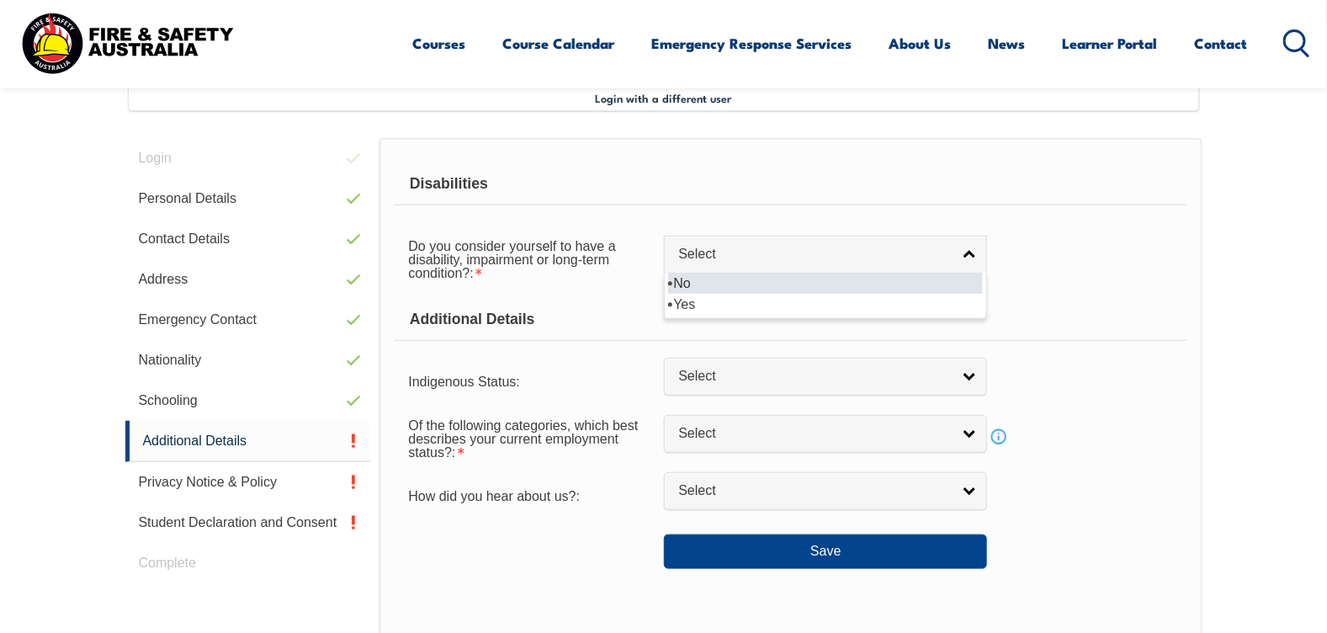
click at [842, 283] on li "No" at bounding box center [825, 283] width 315 height 21
select select "false"
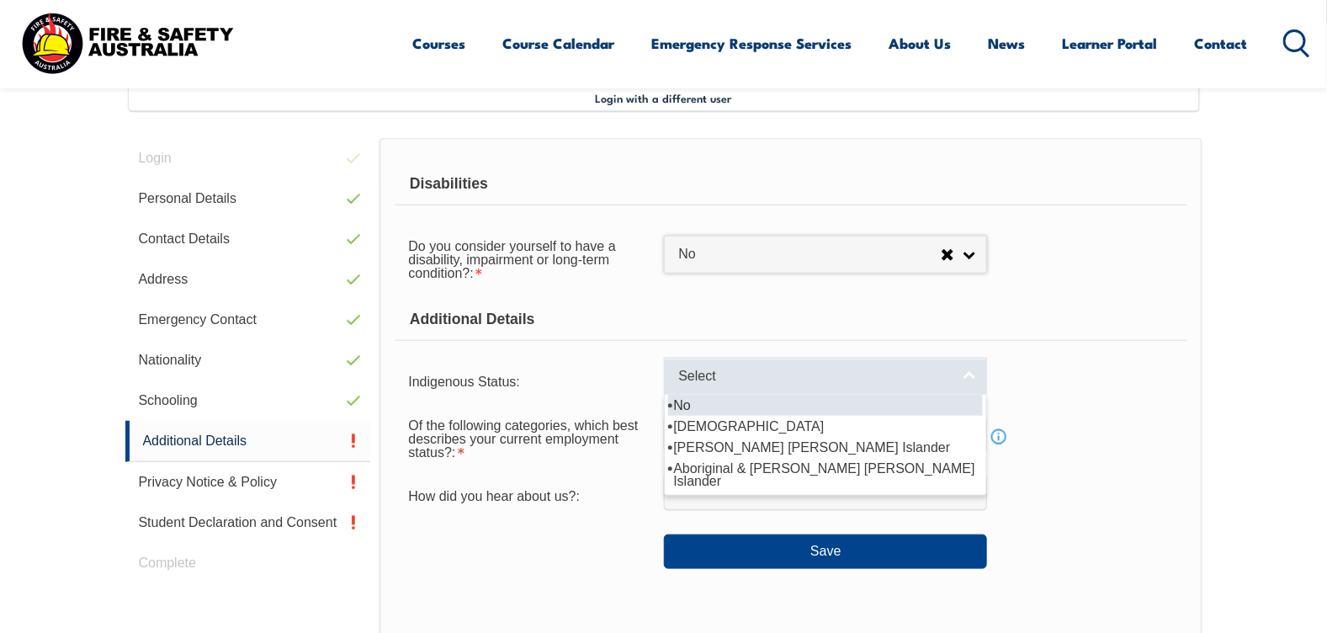
click at [838, 375] on span "Select" at bounding box center [814, 377] width 273 height 18
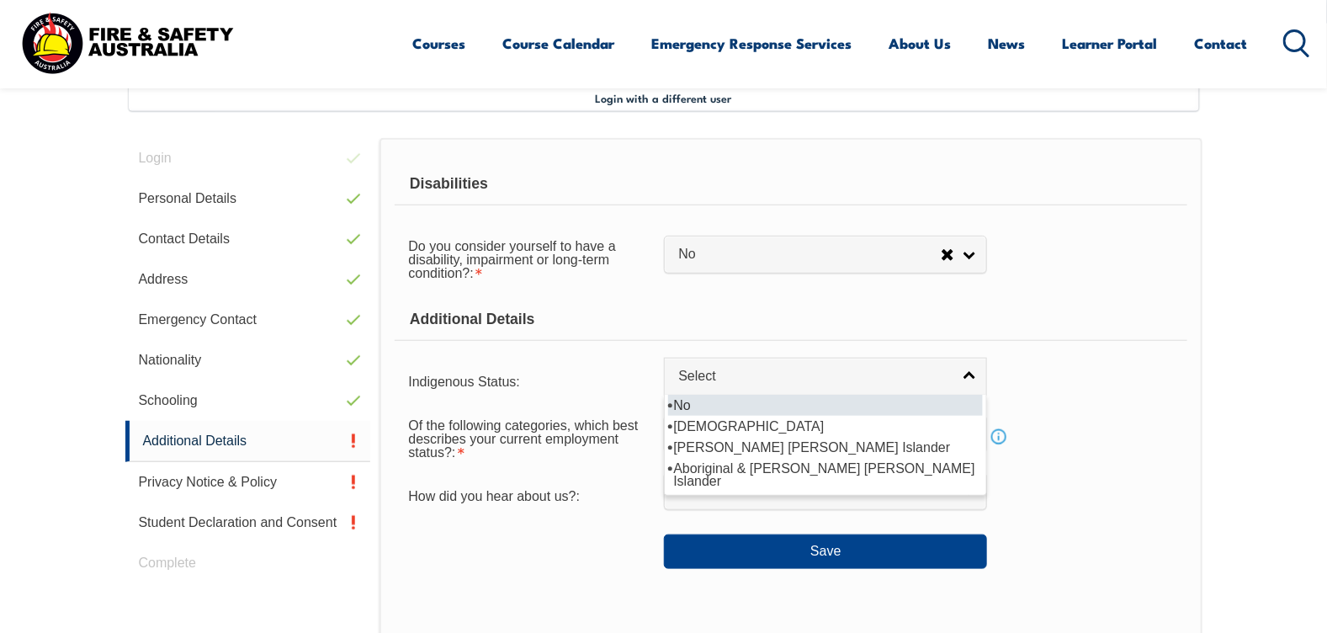
click at [757, 410] on li "No" at bounding box center [825, 405] width 315 height 21
select select "4"
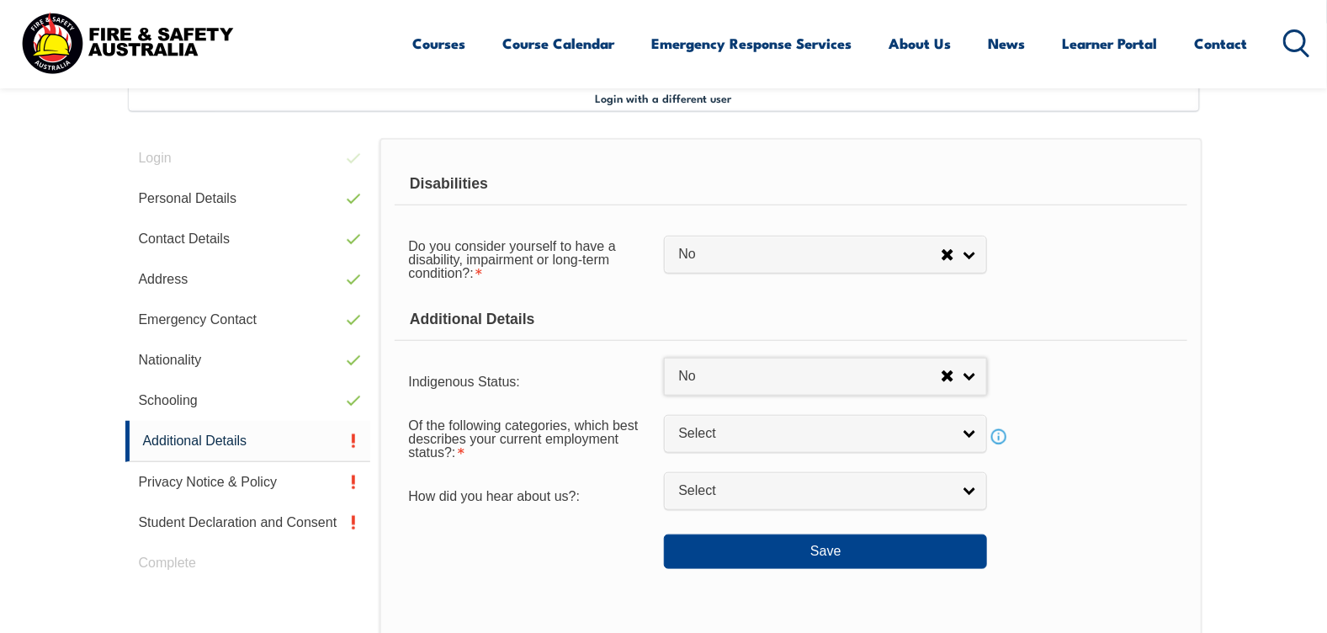
scroll to position [543, 0]
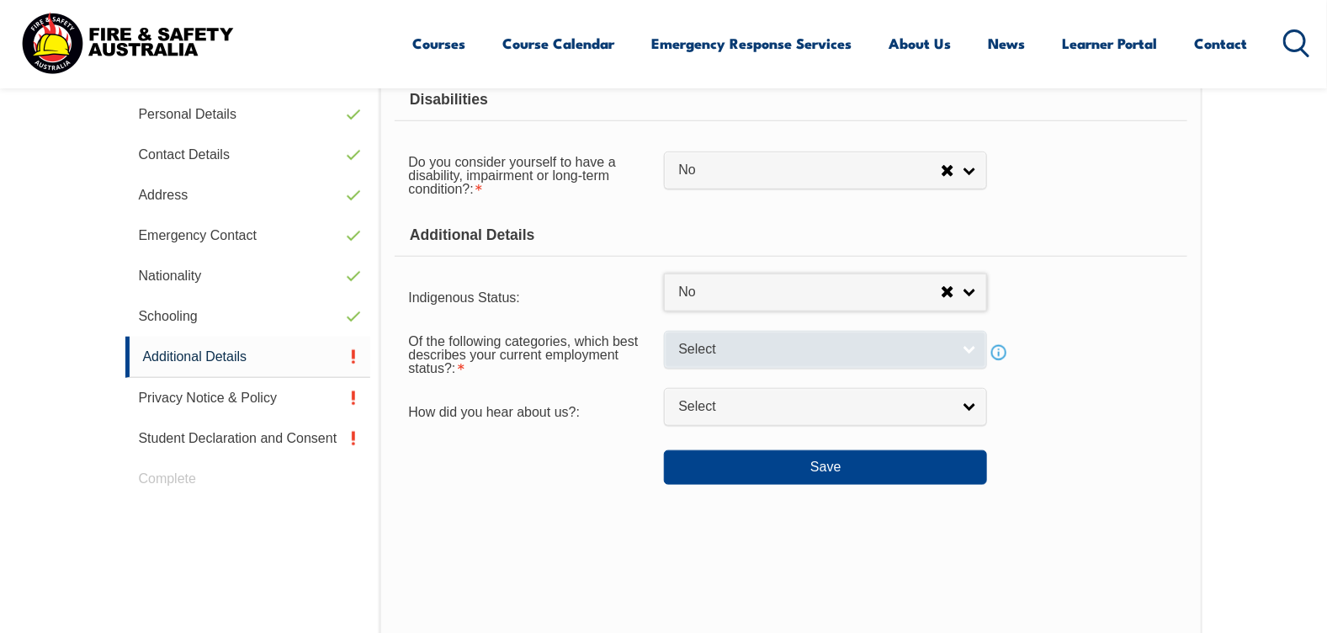
click at [785, 352] on span "Select" at bounding box center [814, 350] width 273 height 18
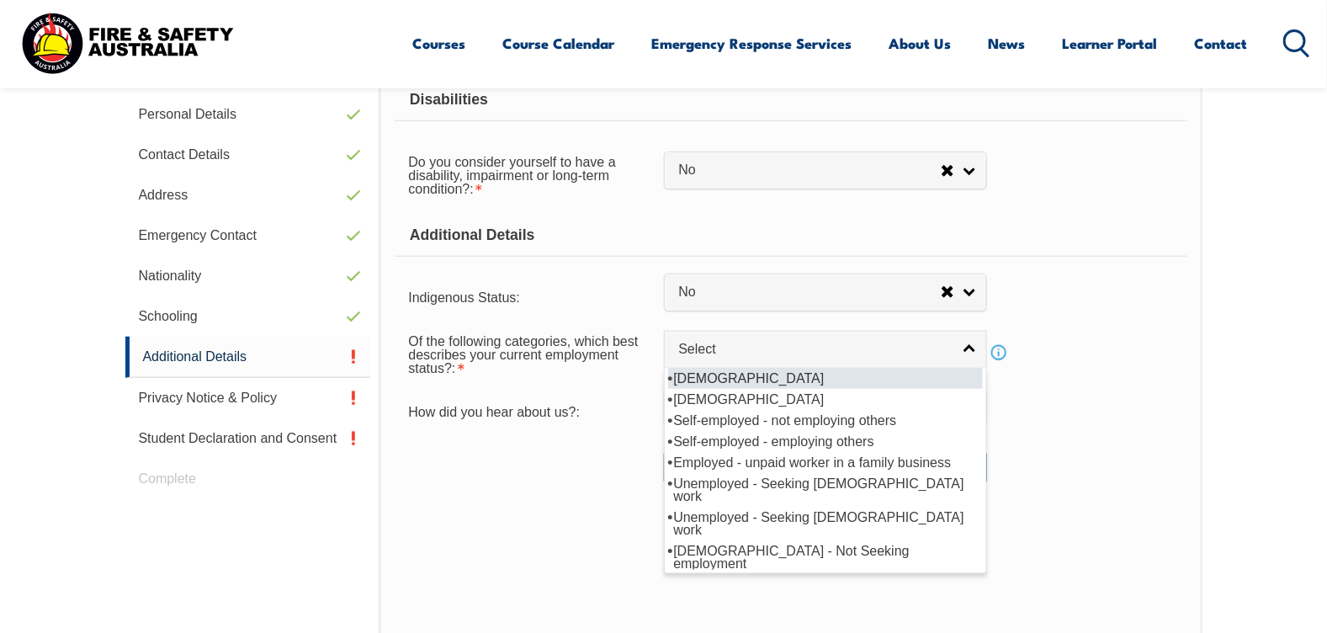
click at [783, 372] on li "[DEMOGRAPHIC_DATA]" at bounding box center [825, 378] width 315 height 21
select select "1"
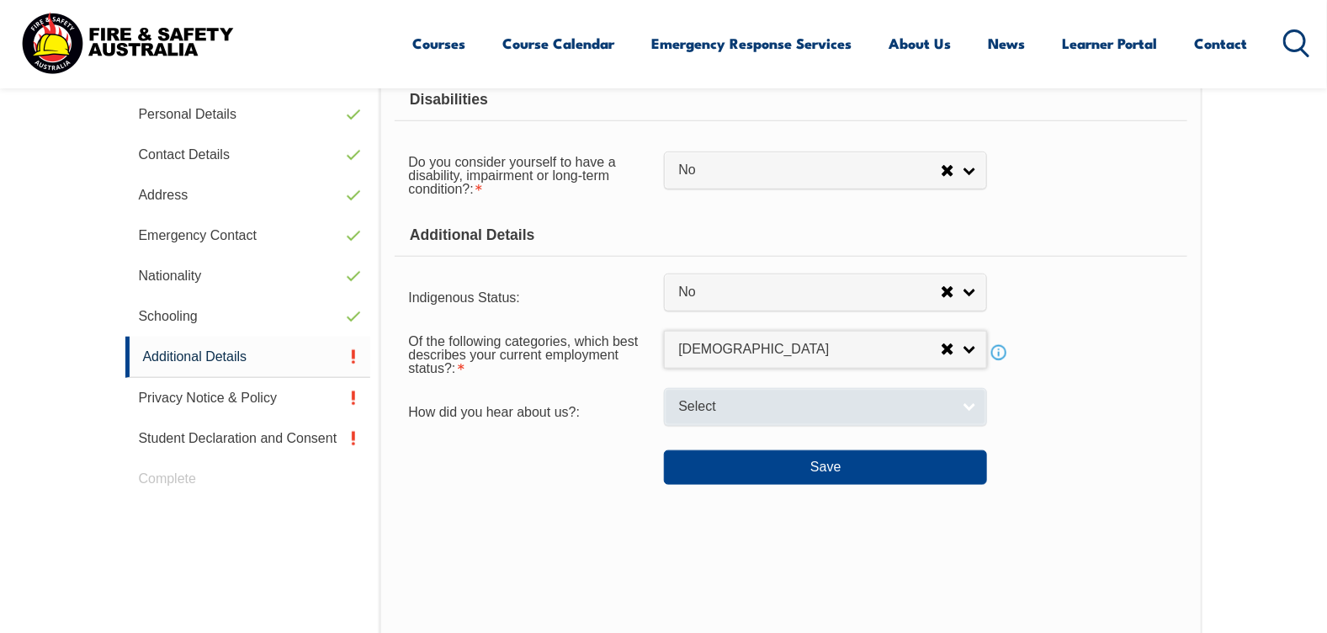
click at [786, 409] on span "Select" at bounding box center [814, 407] width 273 height 18
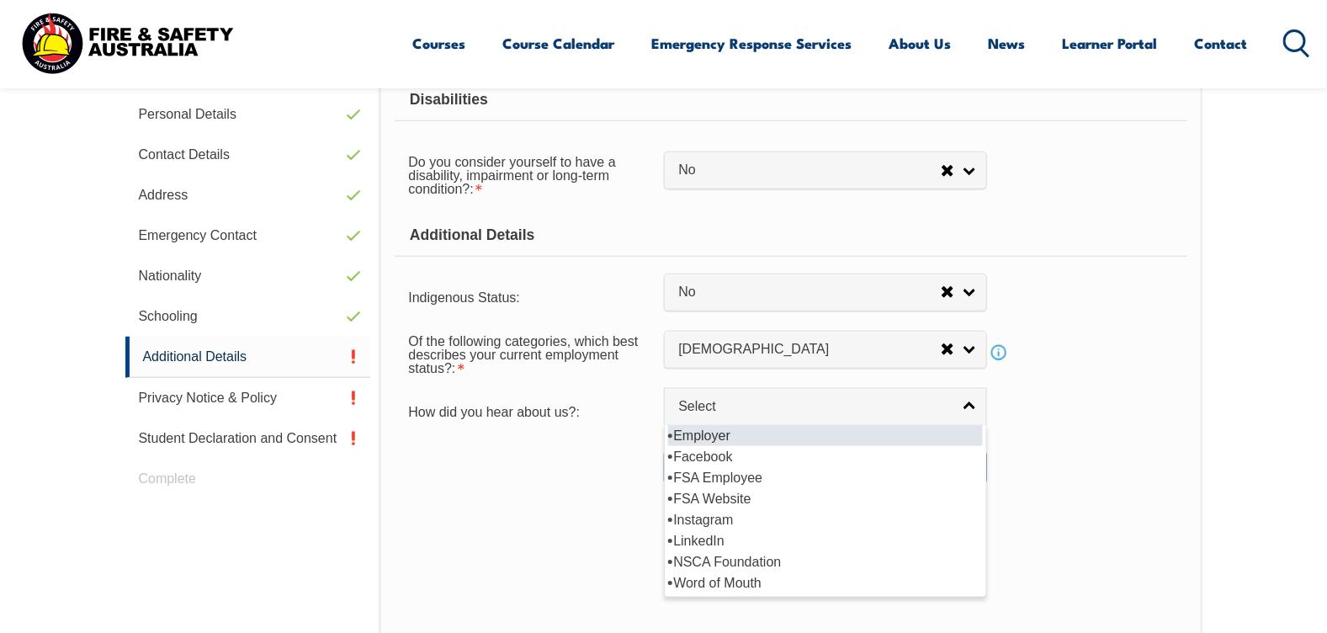
click at [736, 438] on li "Employer" at bounding box center [825, 435] width 315 height 21
select select "8019"
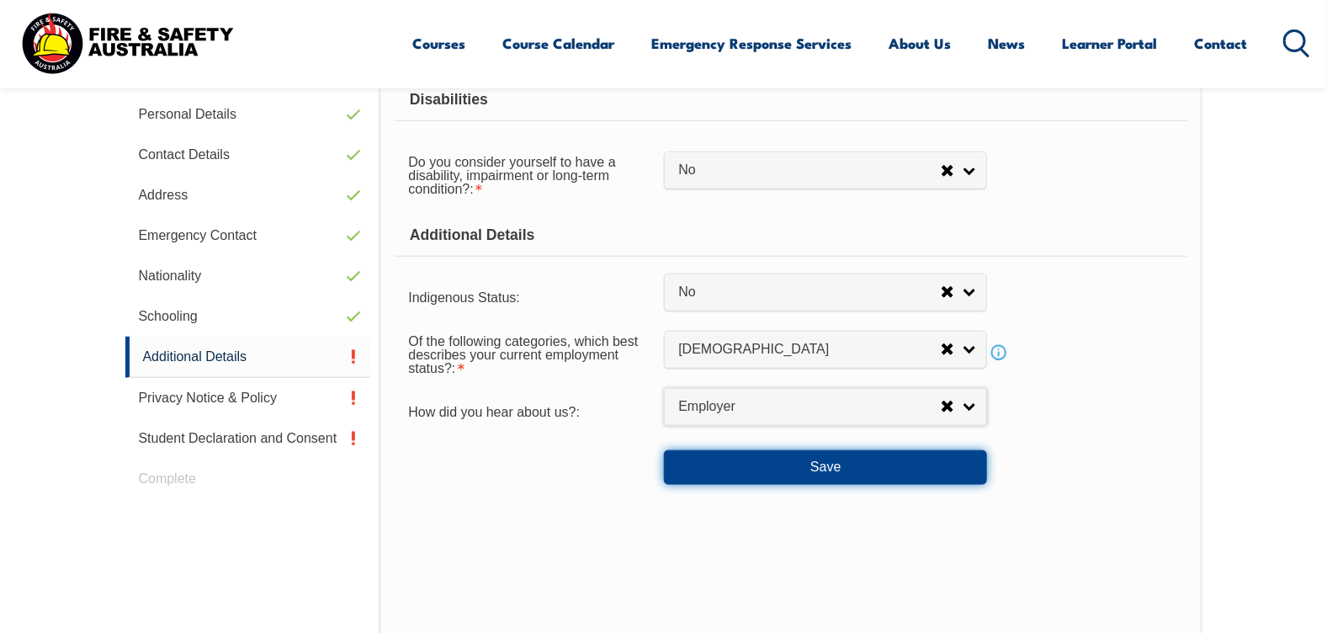
click at [762, 476] on button "Save" at bounding box center [825, 467] width 323 height 34
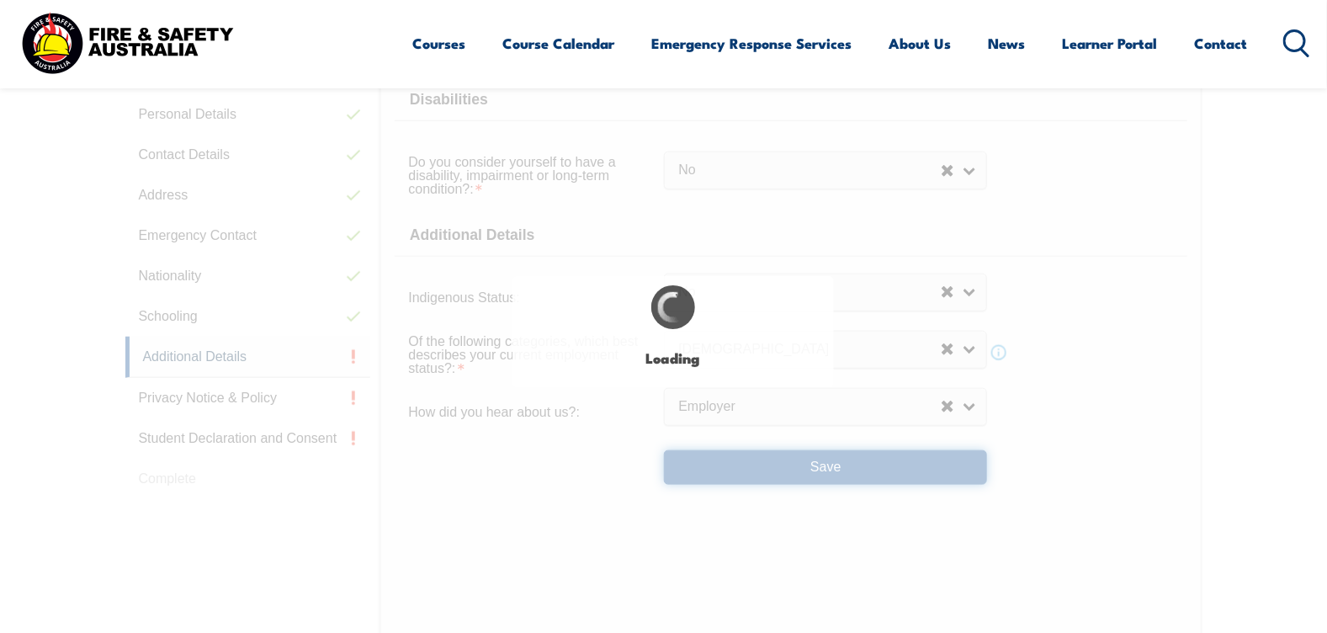
select select "false"
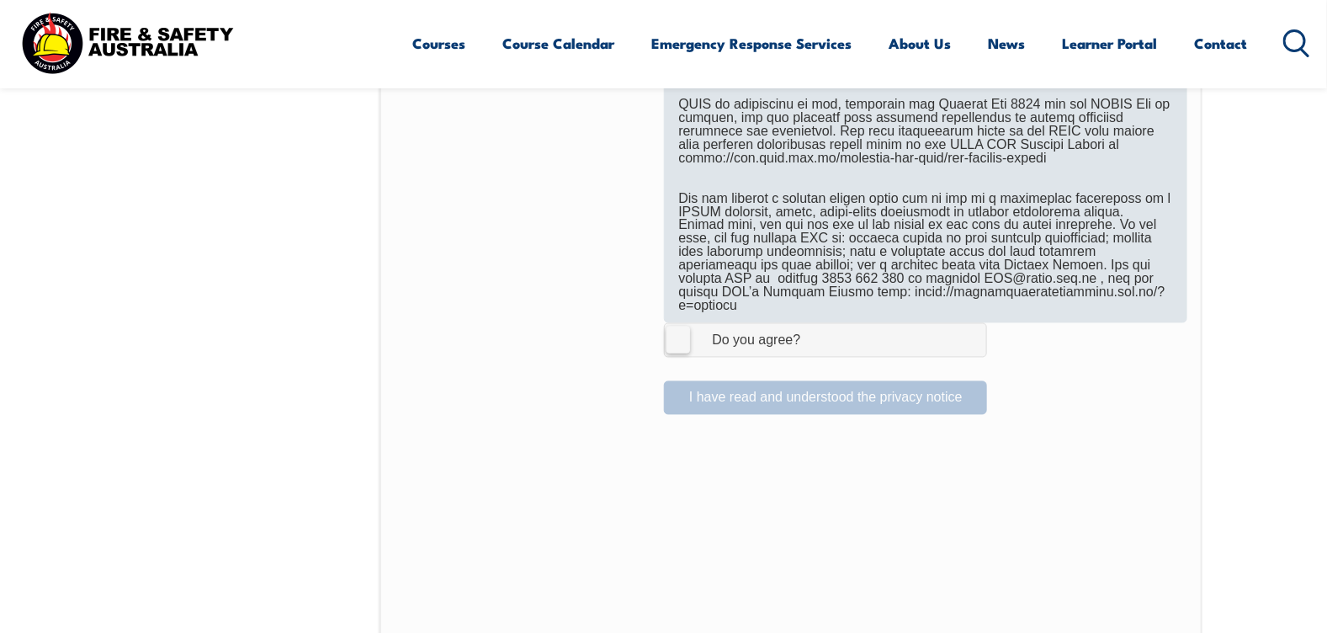
scroll to position [1132, 0]
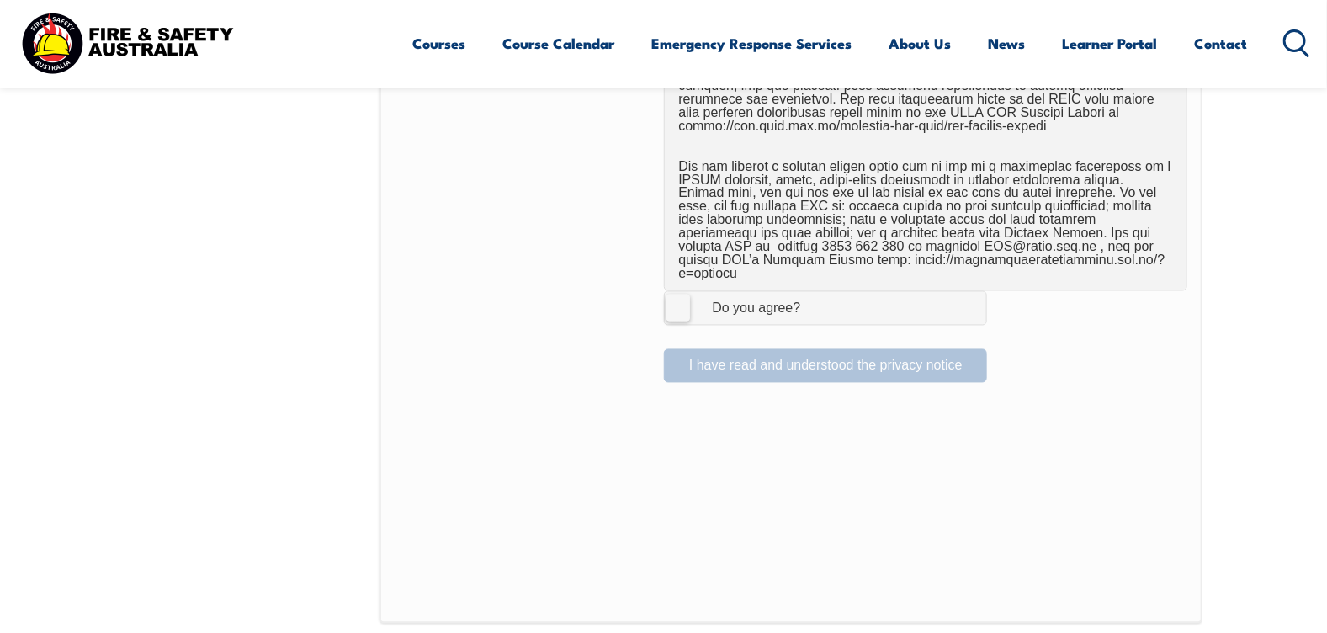
click at [682, 295] on label "I Agree Do you agree?" at bounding box center [825, 308] width 323 height 34
click at [814, 295] on input "I Agree Do you agree?" at bounding box center [828, 308] width 29 height 32
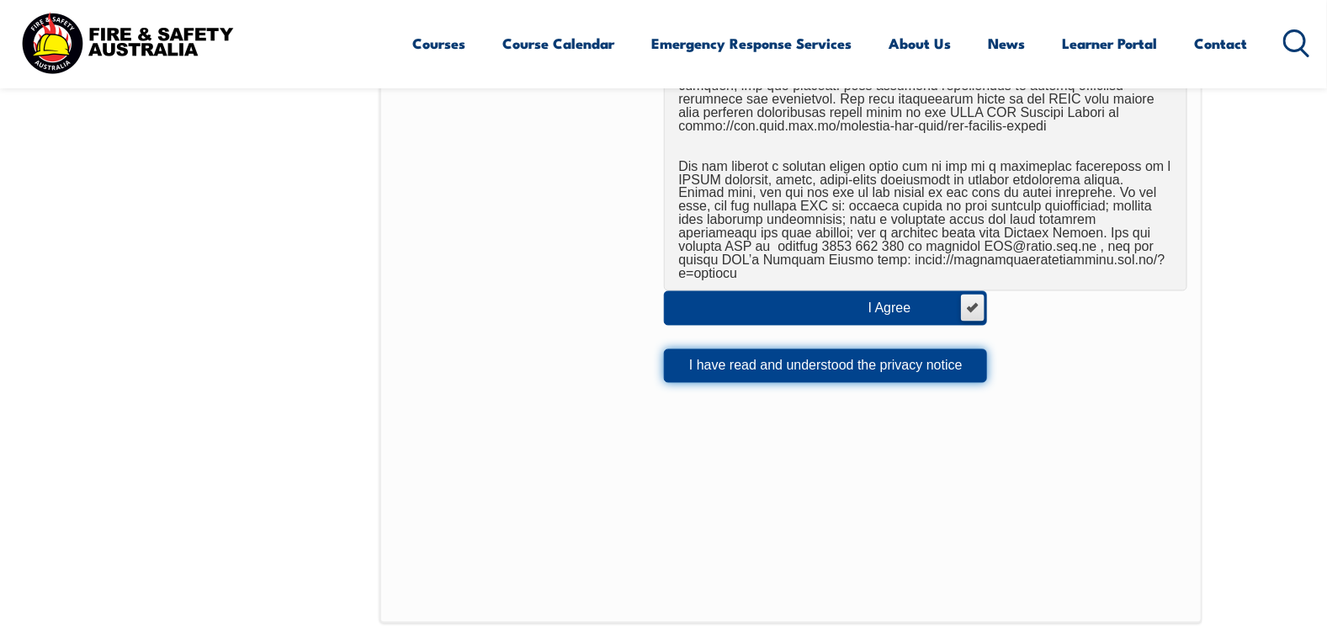
click at [752, 359] on button "I have read and understood the privacy notice" at bounding box center [825, 366] width 323 height 34
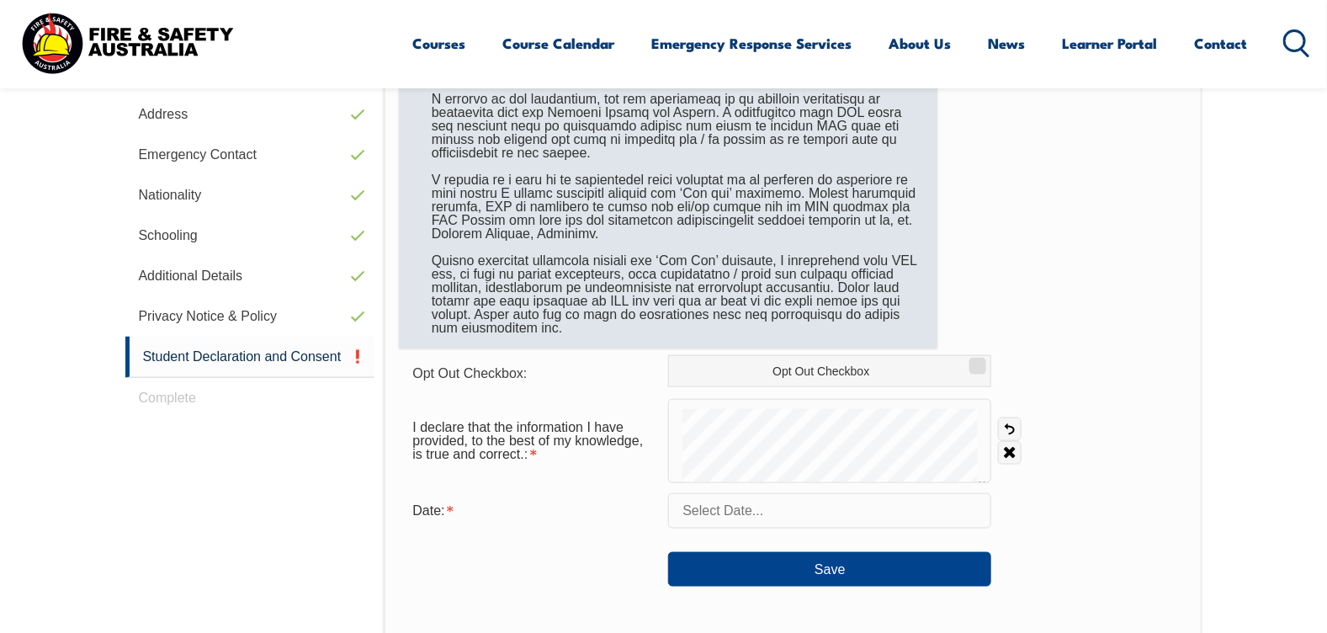
scroll to position [627, 0]
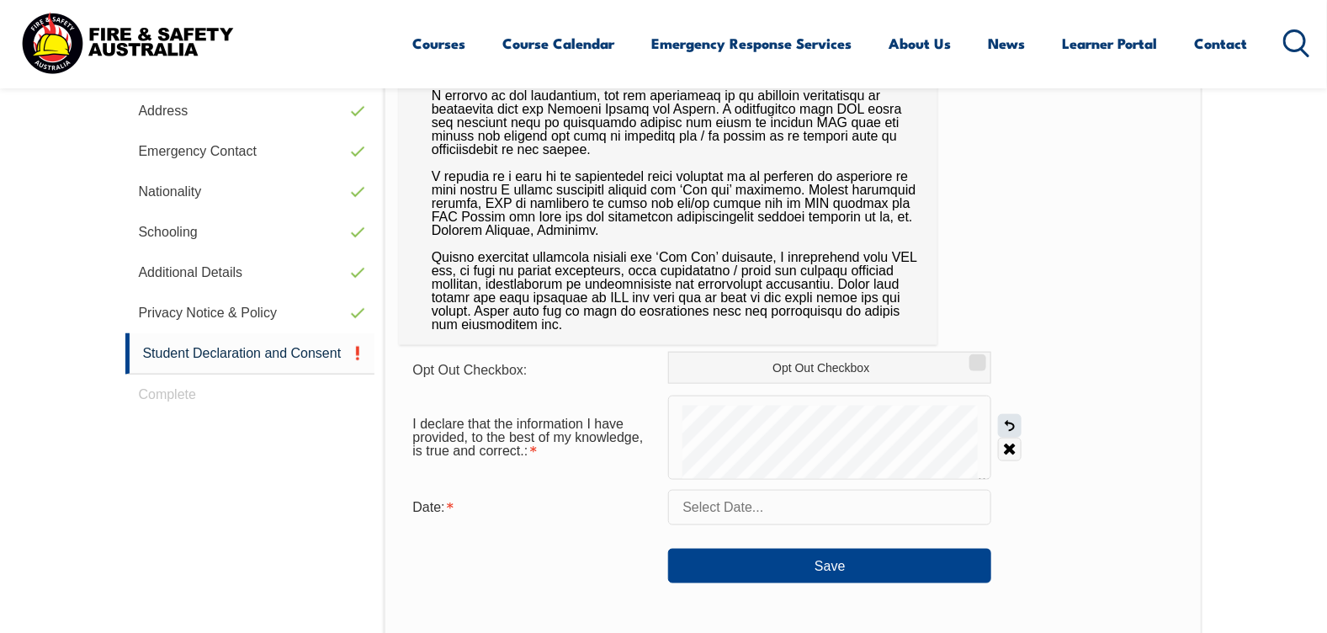
click at [1008, 425] on link "Undo" at bounding box center [1010, 426] width 24 height 24
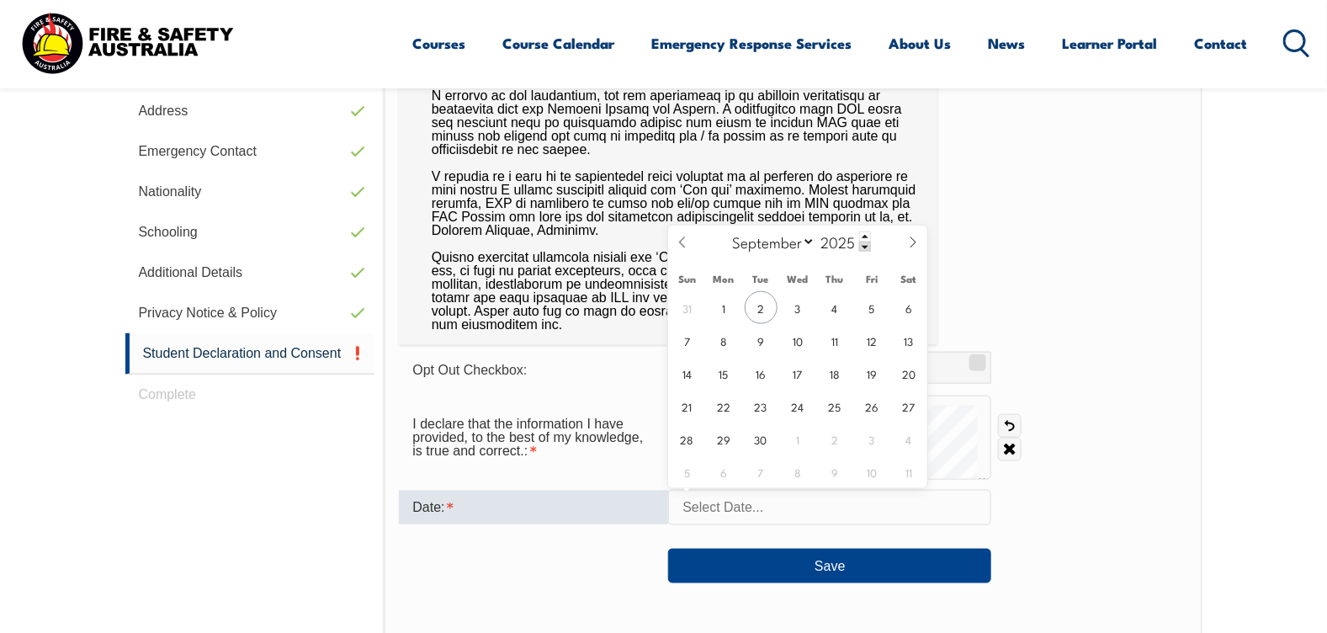
click at [798, 507] on input "text" at bounding box center [829, 507] width 323 height 35
click at [761, 300] on span "2" at bounding box center [761, 307] width 33 height 33
type input "[DATE]"
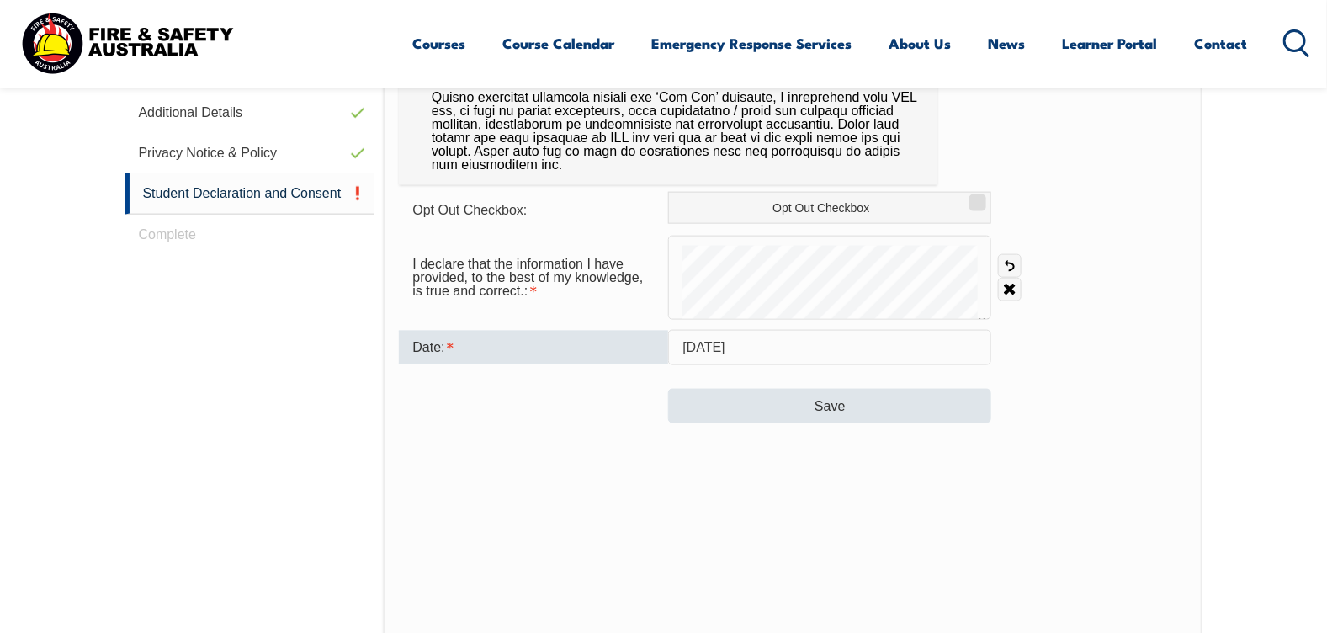
scroll to position [794, 0]
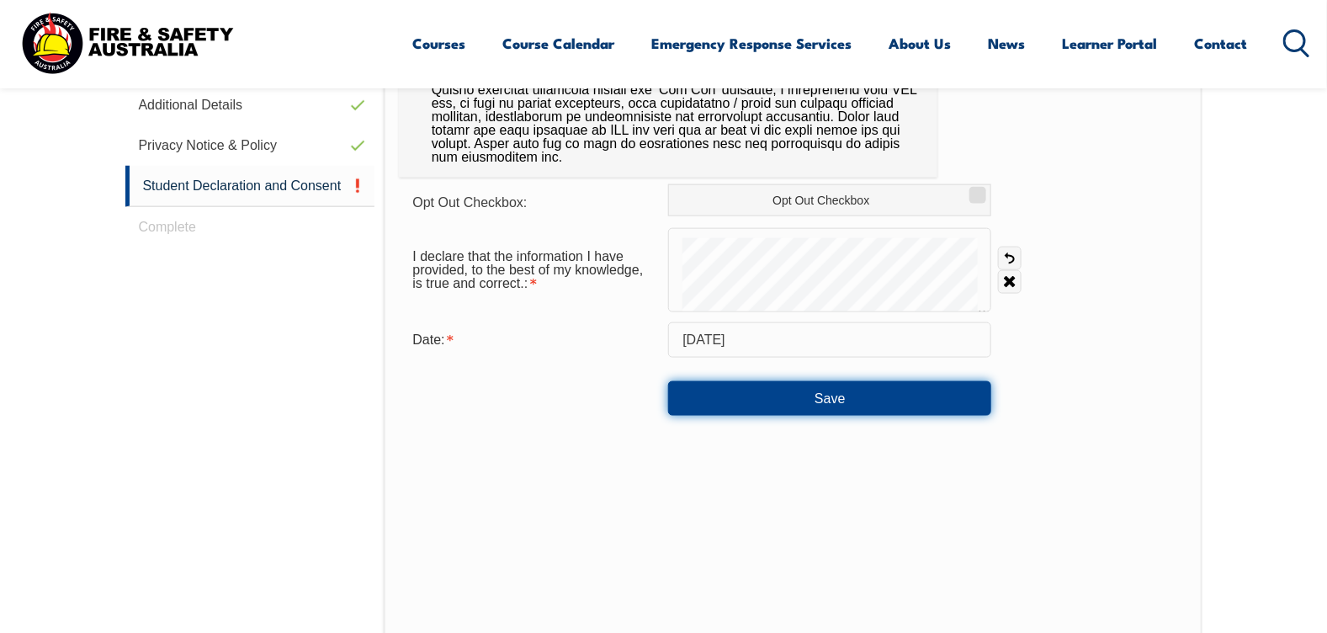
click at [805, 403] on button "Save" at bounding box center [829, 398] width 323 height 34
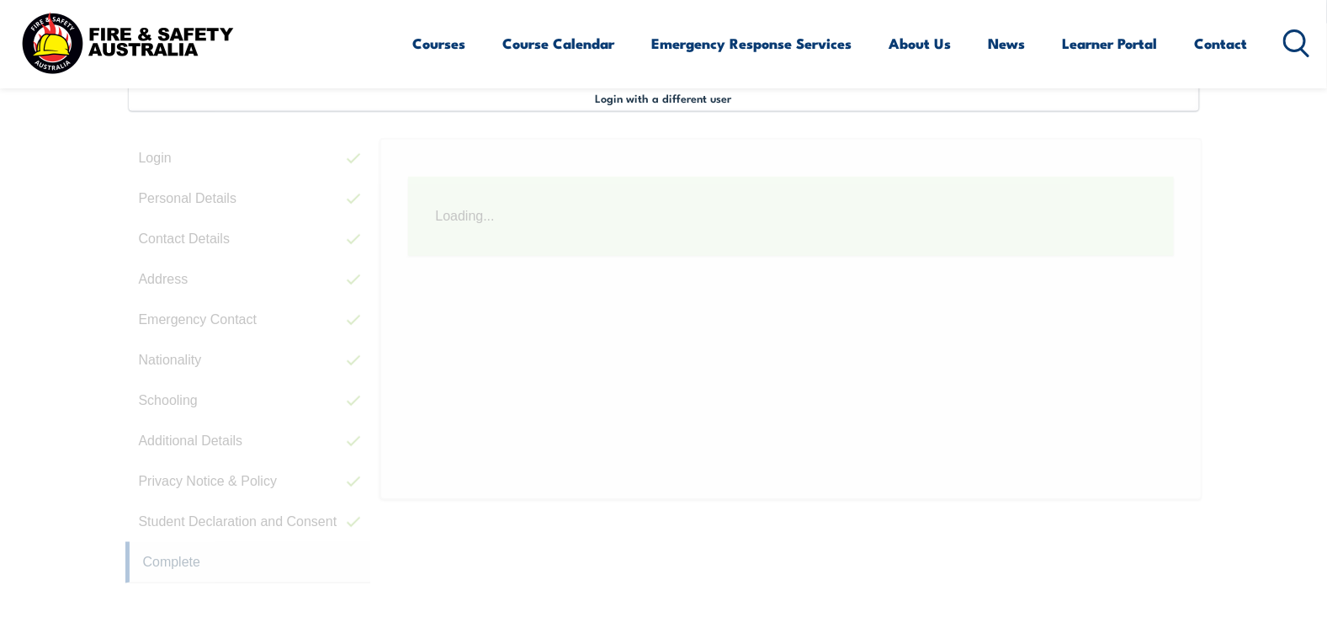
scroll to position [459, 0]
